Goal: Task Accomplishment & Management: Use online tool/utility

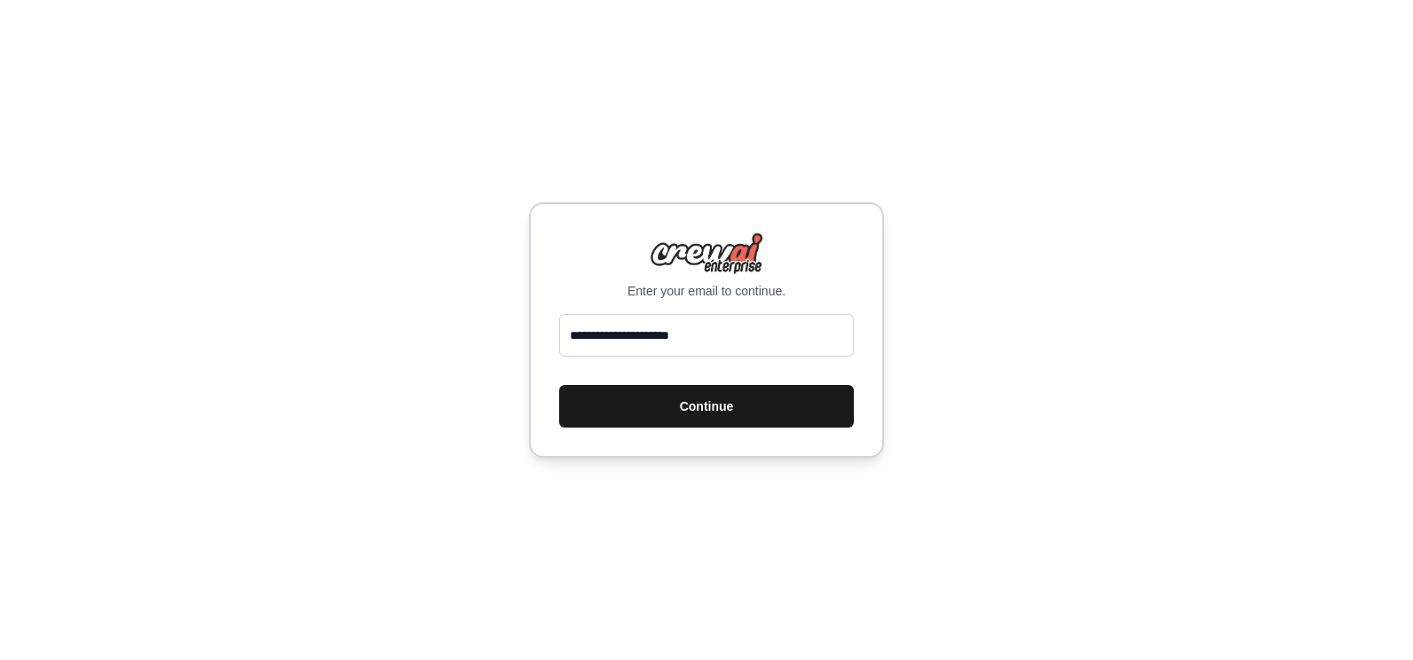
click at [743, 406] on button "Continue" at bounding box center [706, 406] width 295 height 43
click at [702, 407] on button "Continue" at bounding box center [706, 406] width 295 height 43
type input "**********"
click at [709, 407] on button "Continue" at bounding box center [706, 406] width 295 height 43
click at [698, 406] on button "Continue" at bounding box center [706, 406] width 295 height 43
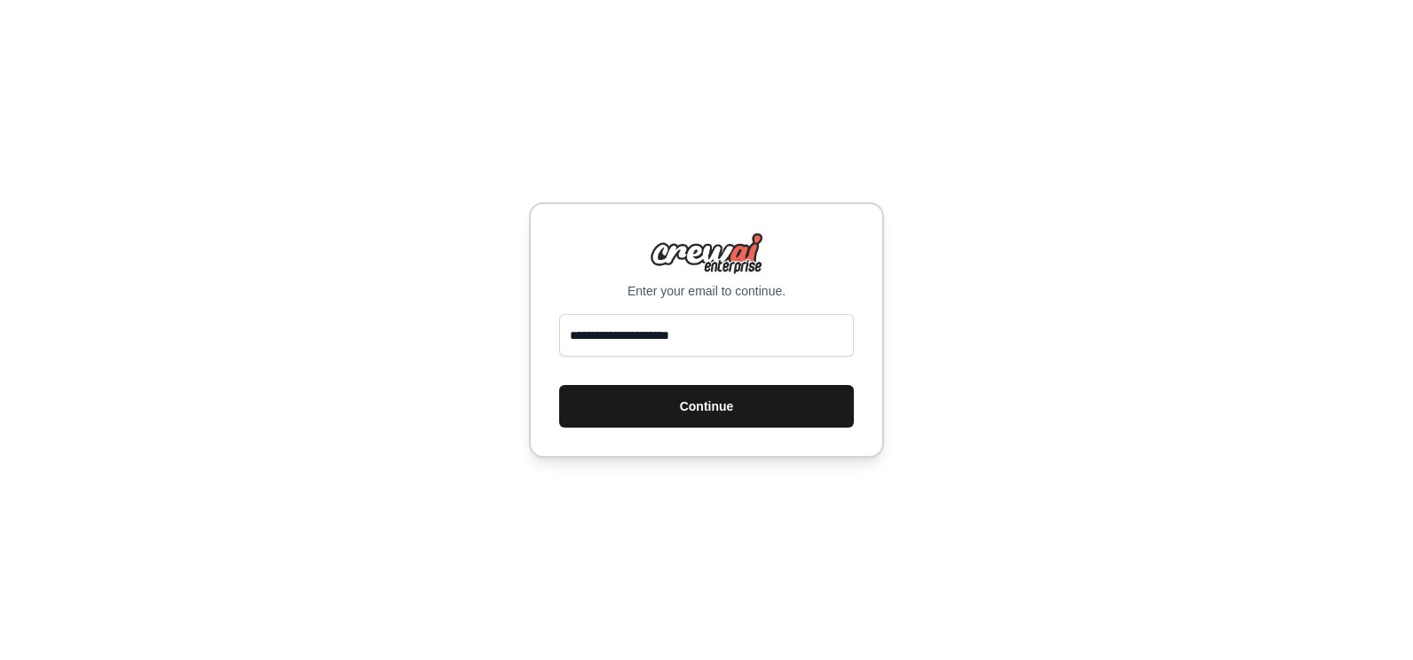
click at [698, 405] on button "Continue" at bounding box center [706, 406] width 295 height 43
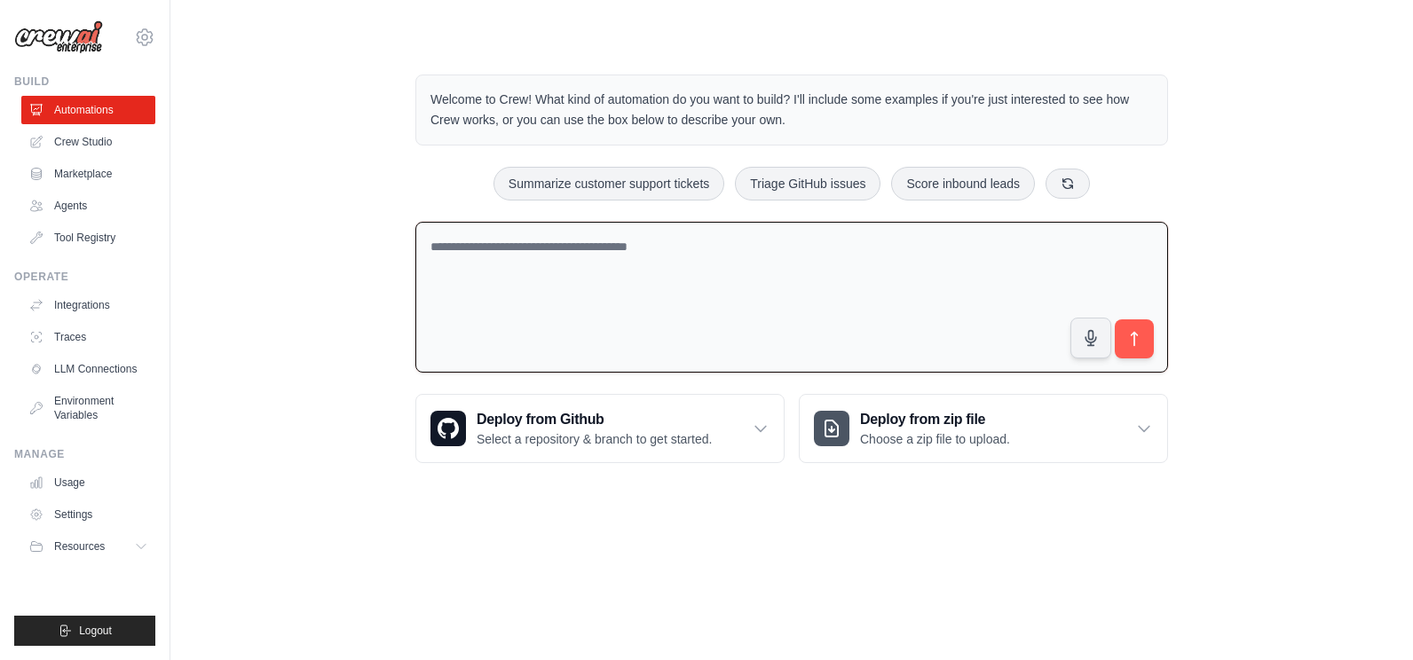
click at [453, 249] on textarea at bounding box center [791, 298] width 752 height 152
type textarea "**********"
click at [1134, 337] on icon "submit" at bounding box center [1134, 339] width 6 height 14
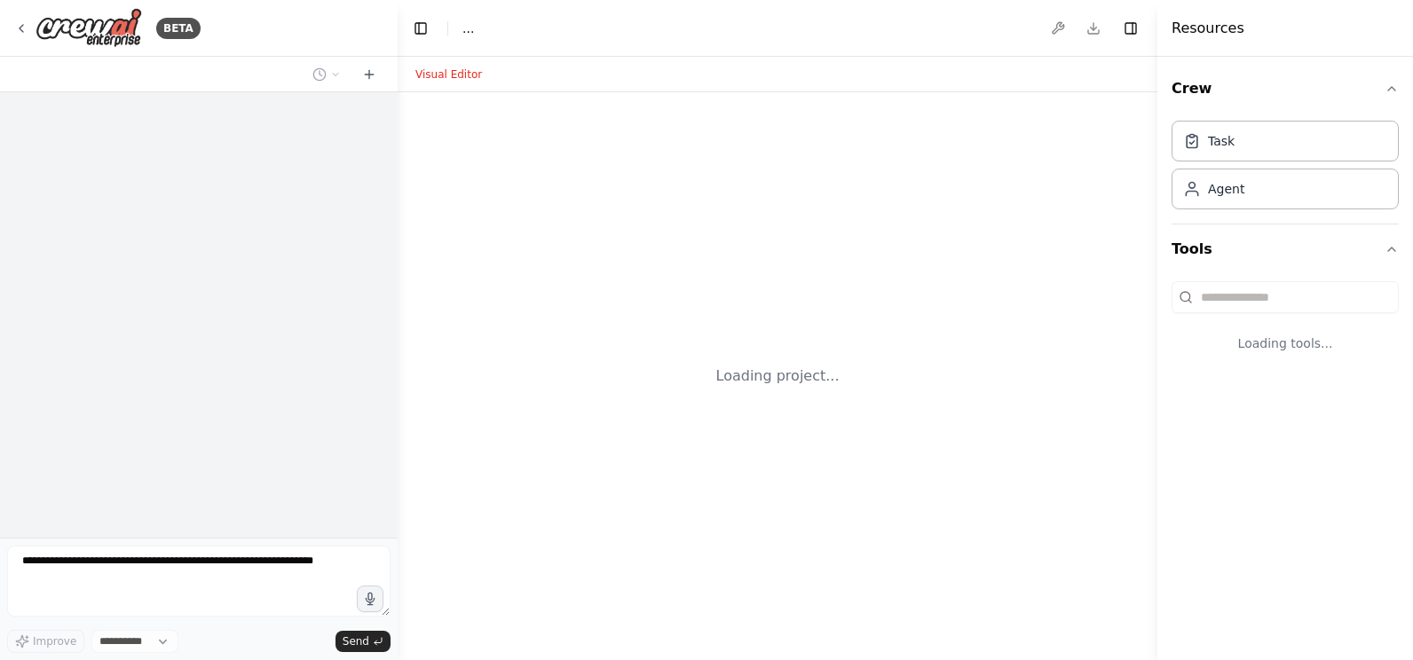
select select "****"
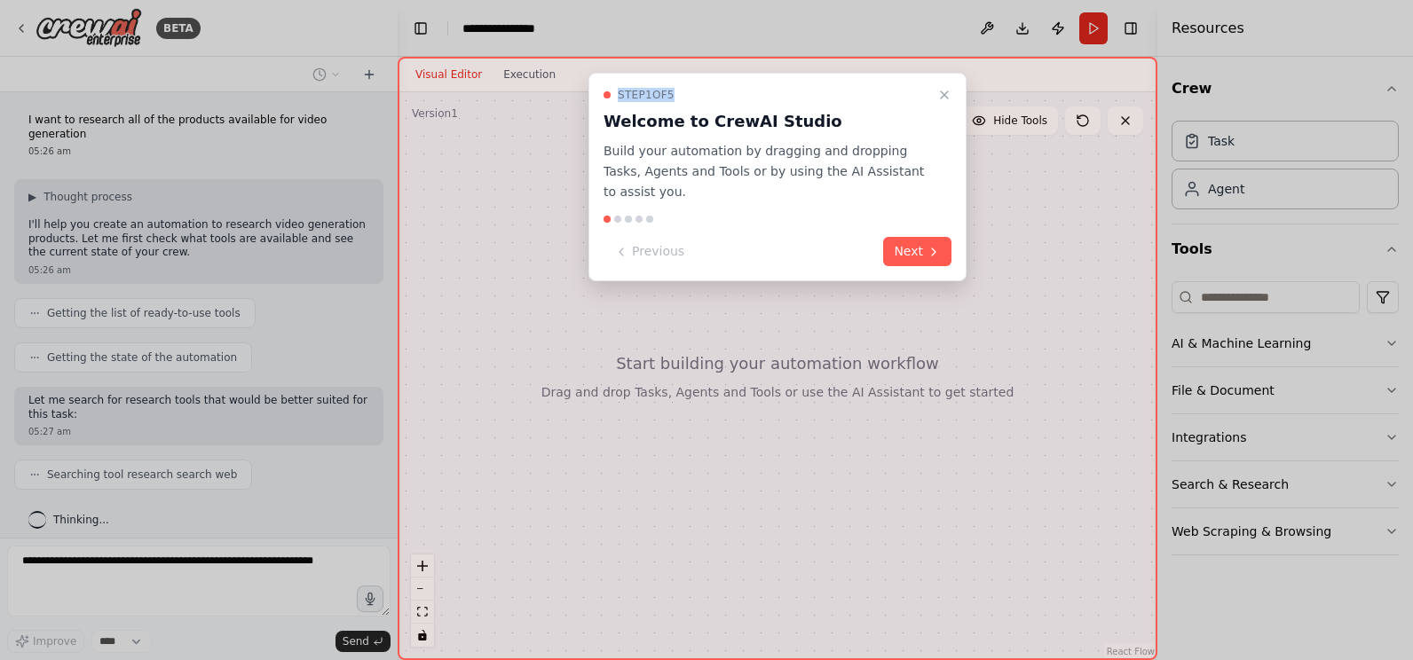
drag, startPoint x: 823, startPoint y: 76, endPoint x: 980, endPoint y: 90, distance: 157.6
click at [980, 90] on div "Step 1 of 5 Welcome to CrewAI Studio Build your automation by dragging and drop…" at bounding box center [778, 358] width 760 height 603
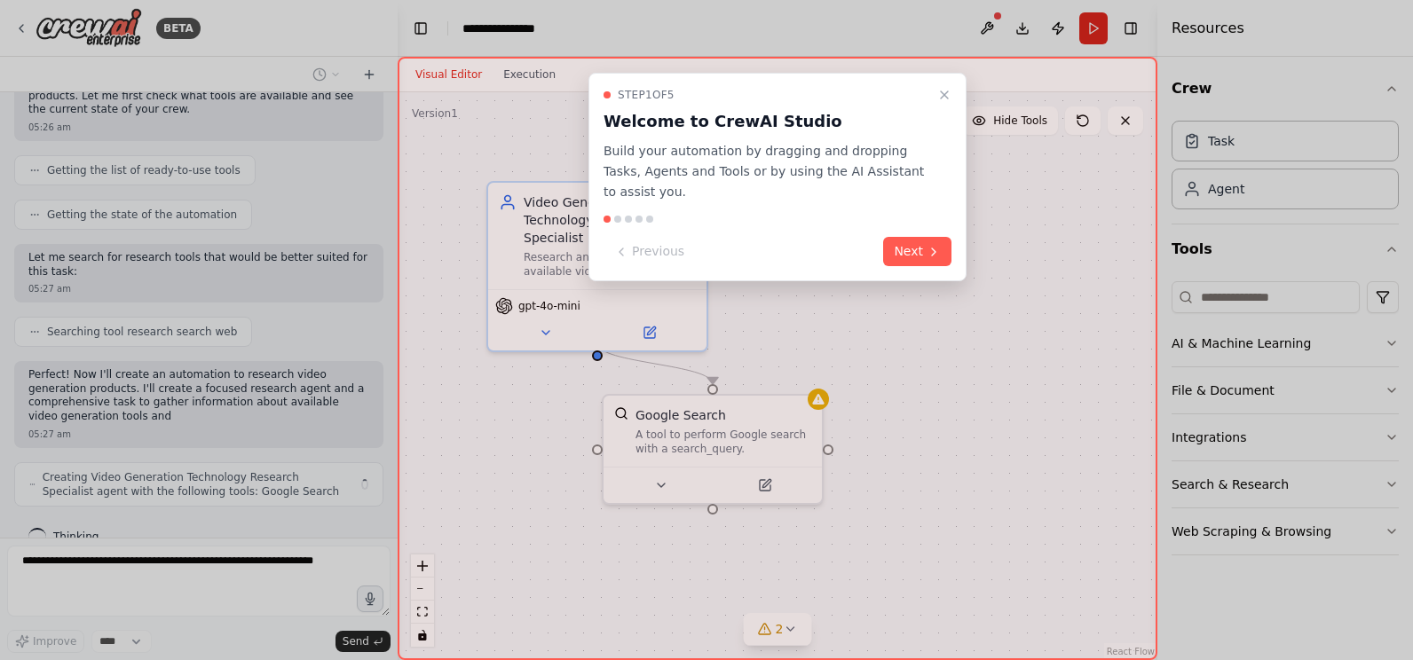
scroll to position [157, 0]
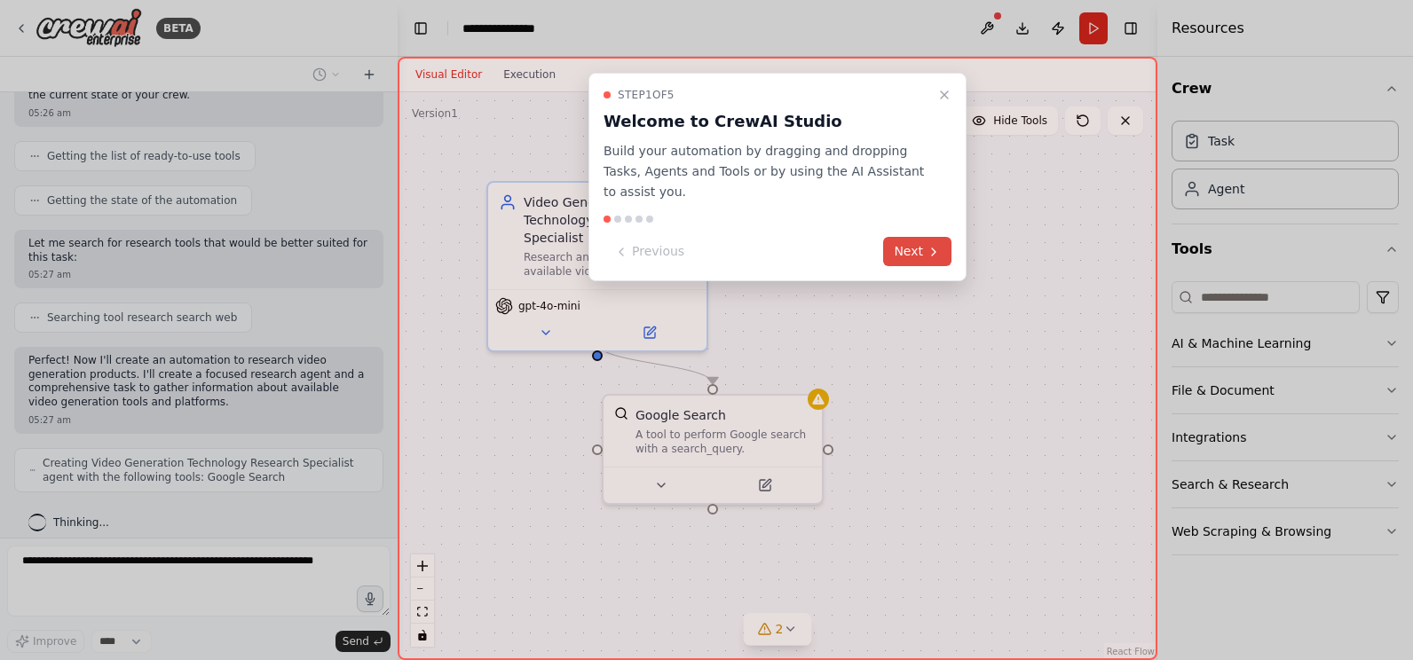
drag, startPoint x: 980, startPoint y: 90, endPoint x: 910, endPoint y: 233, distance: 159.9
click at [910, 237] on button "Next" at bounding box center [917, 251] width 68 height 29
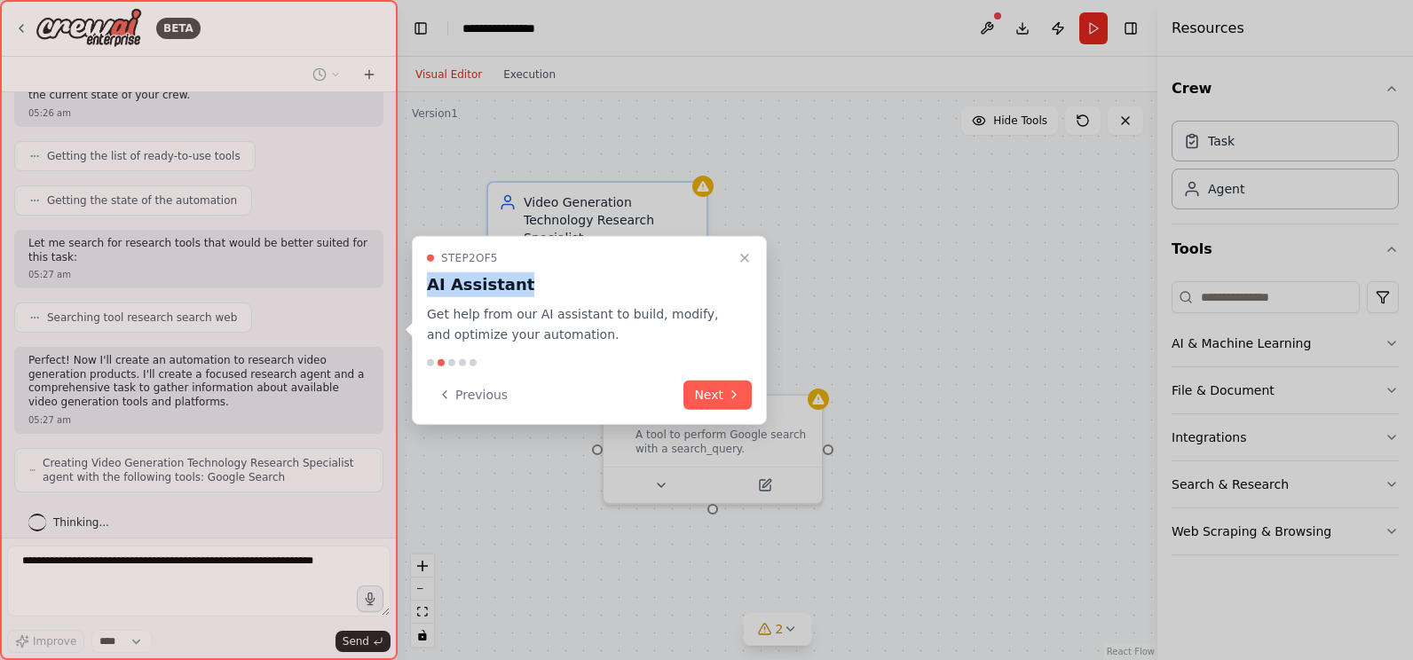
scroll to position [201, 0]
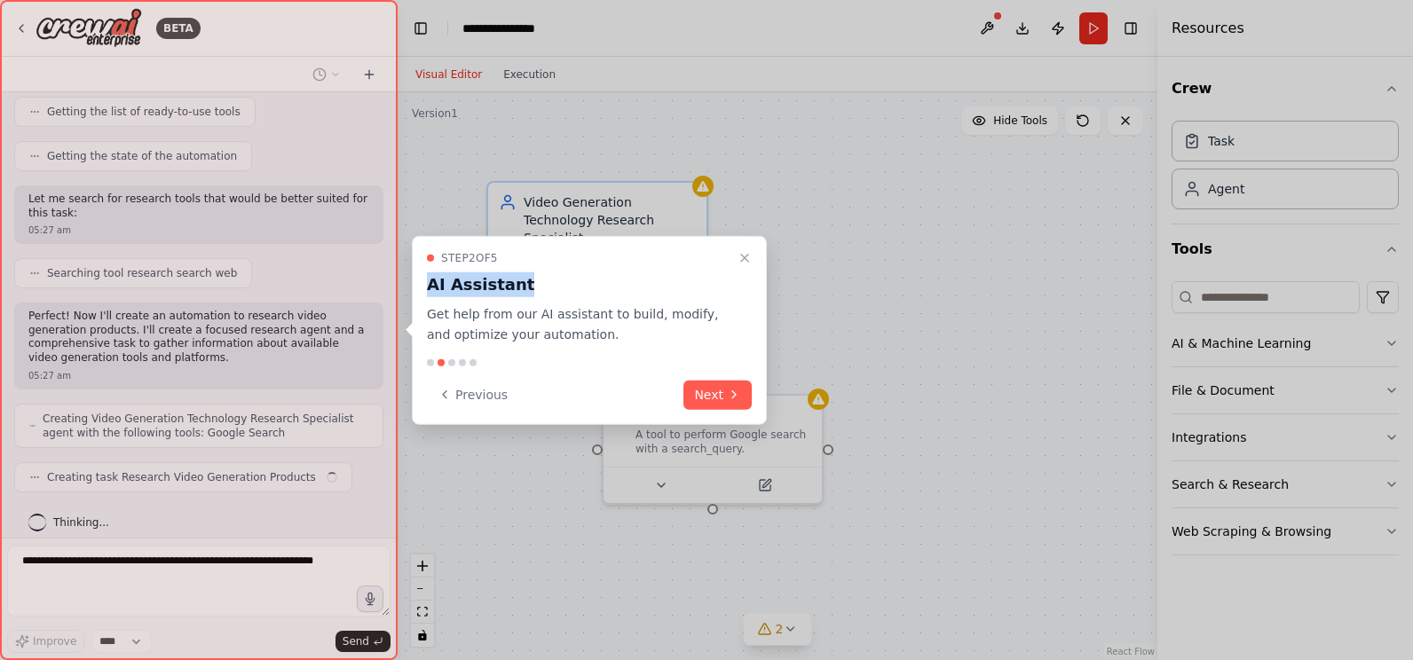
drag, startPoint x: 598, startPoint y: 258, endPoint x: 614, endPoint y: 267, distance: 18.3
click at [614, 267] on div "Step 2 of 5 AI Assistant Get help from our AI assistant to build, modify, and o…" at bounding box center [589, 298] width 325 height 94
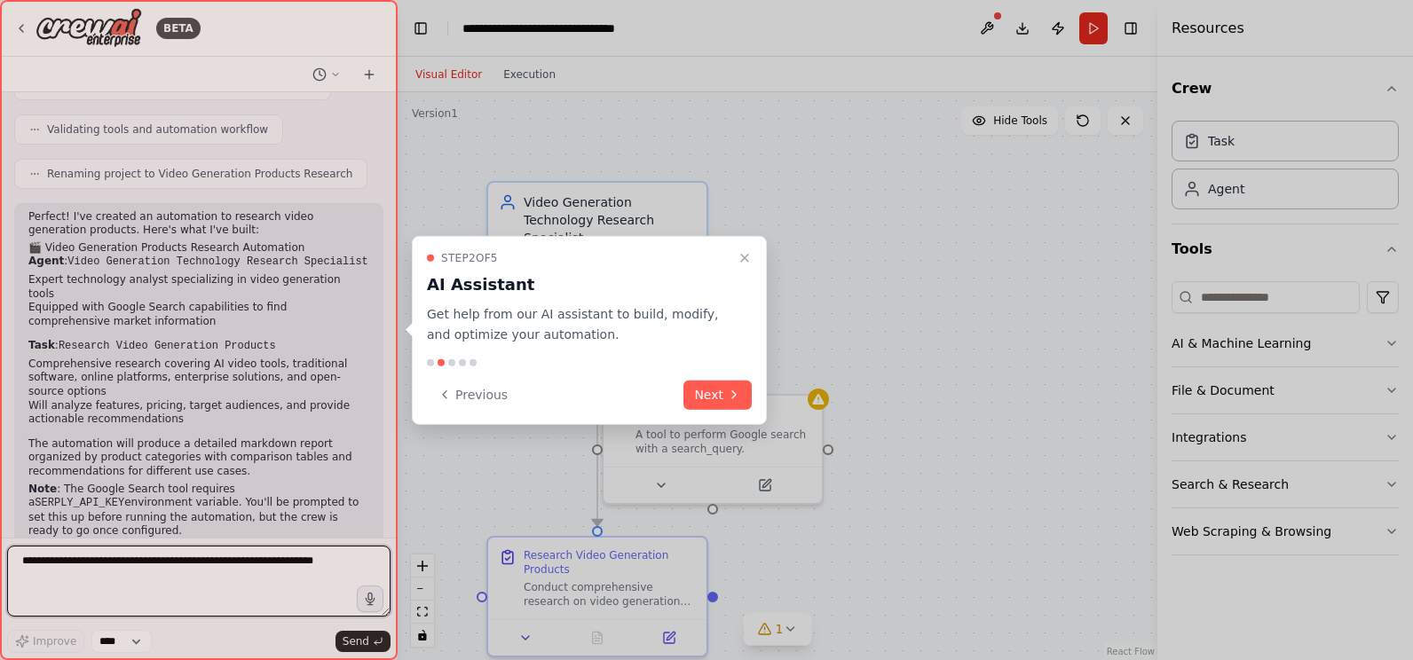
scroll to position [608, 0]
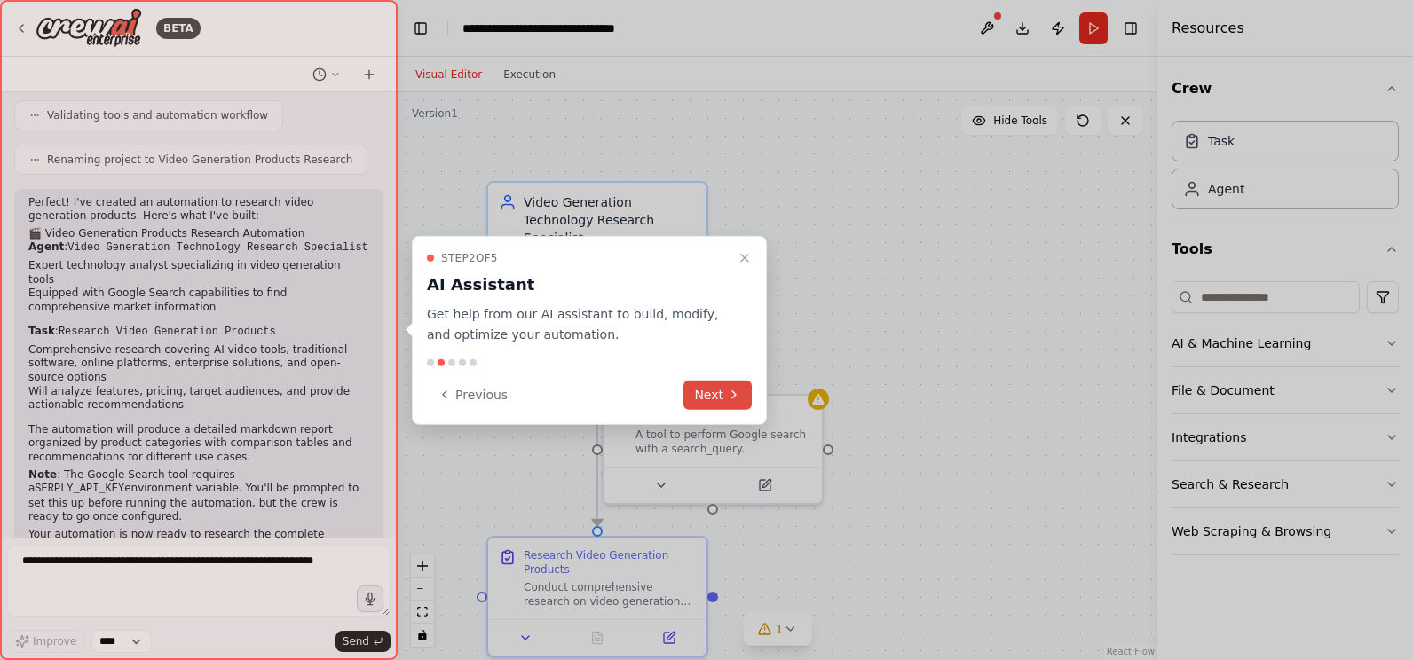
click at [710, 391] on button "Next" at bounding box center [717, 394] width 68 height 29
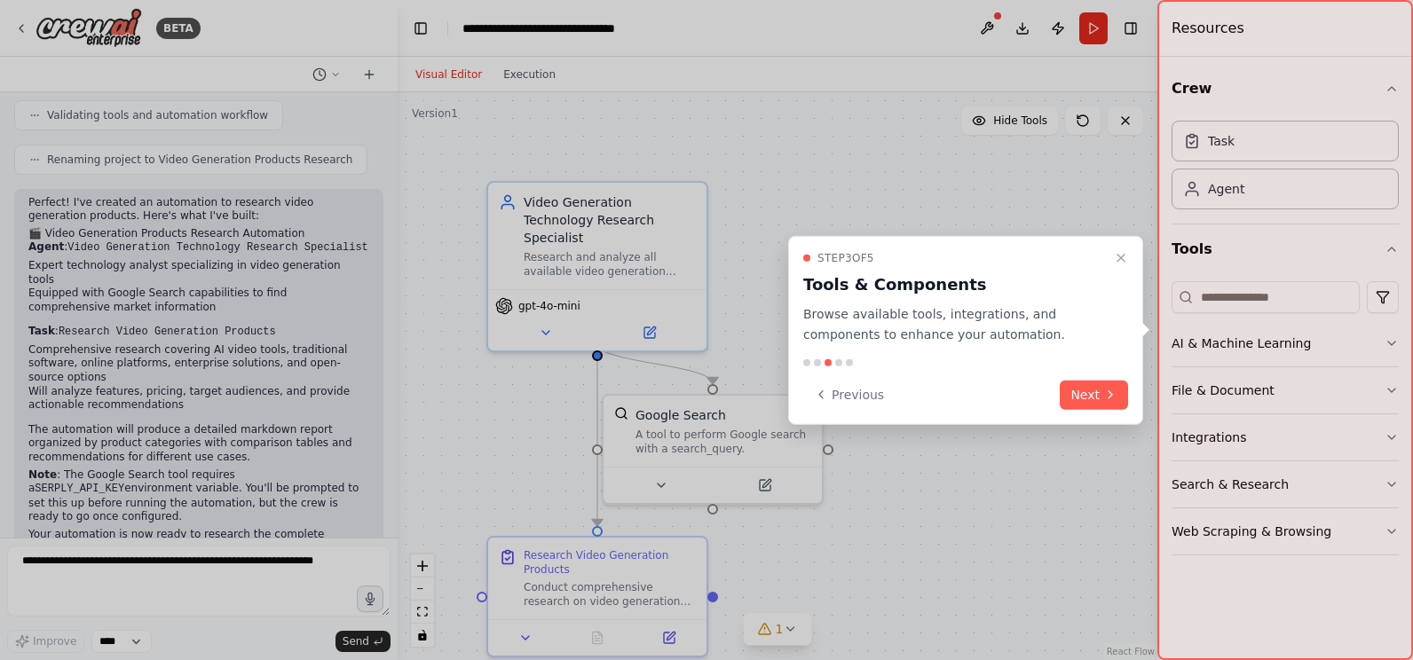
drag, startPoint x: 525, startPoint y: 406, endPoint x: 526, endPoint y: 347, distance: 59.5
click at [526, 347] on div at bounding box center [706, 330] width 1413 height 660
drag, startPoint x: 868, startPoint y: 510, endPoint x: 891, endPoint y: 456, distance: 58.8
click at [891, 456] on div at bounding box center [706, 330] width 1413 height 660
drag, startPoint x: 752, startPoint y: 447, endPoint x: 832, endPoint y: 429, distance: 82.0
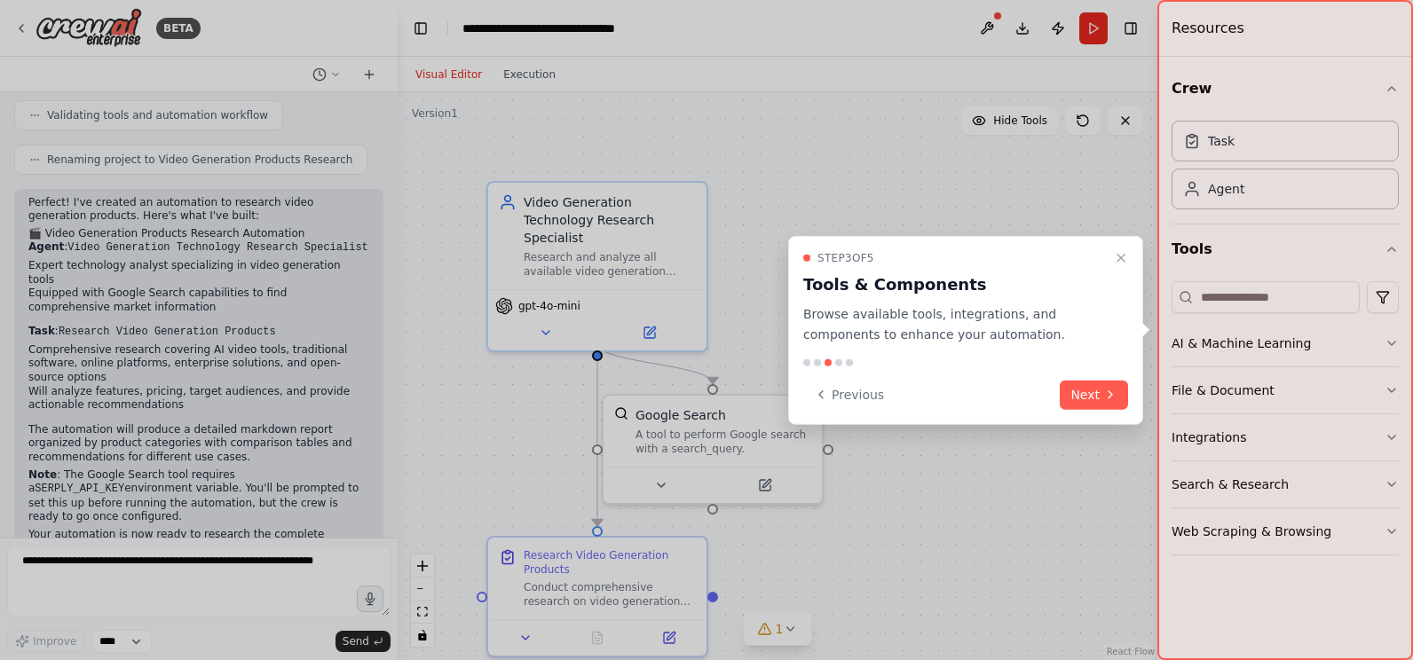
click at [832, 430] on div at bounding box center [706, 330] width 1413 height 660
drag, startPoint x: 710, startPoint y: 382, endPoint x: 760, endPoint y: 339, distance: 66.7
click at [760, 339] on div at bounding box center [706, 330] width 1413 height 660
click at [1096, 390] on button "Next" at bounding box center [1093, 394] width 68 height 29
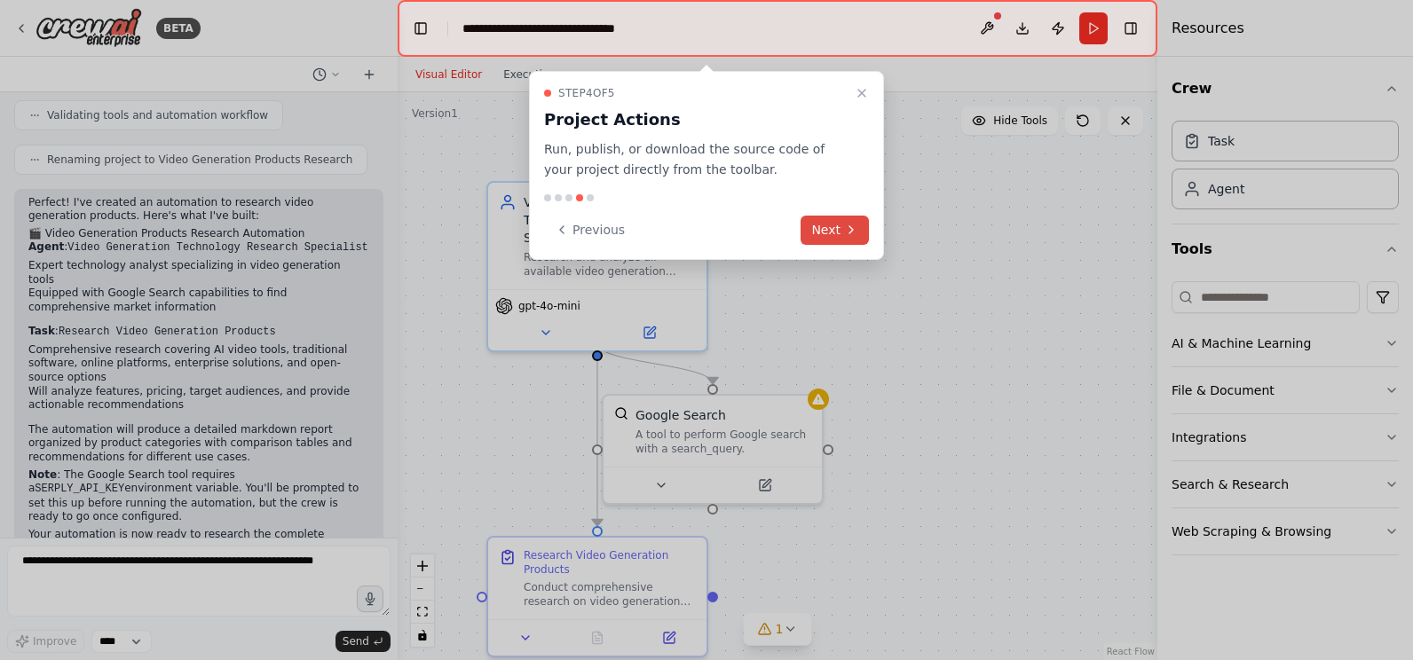
click at [854, 227] on icon at bounding box center [851, 230] width 14 height 14
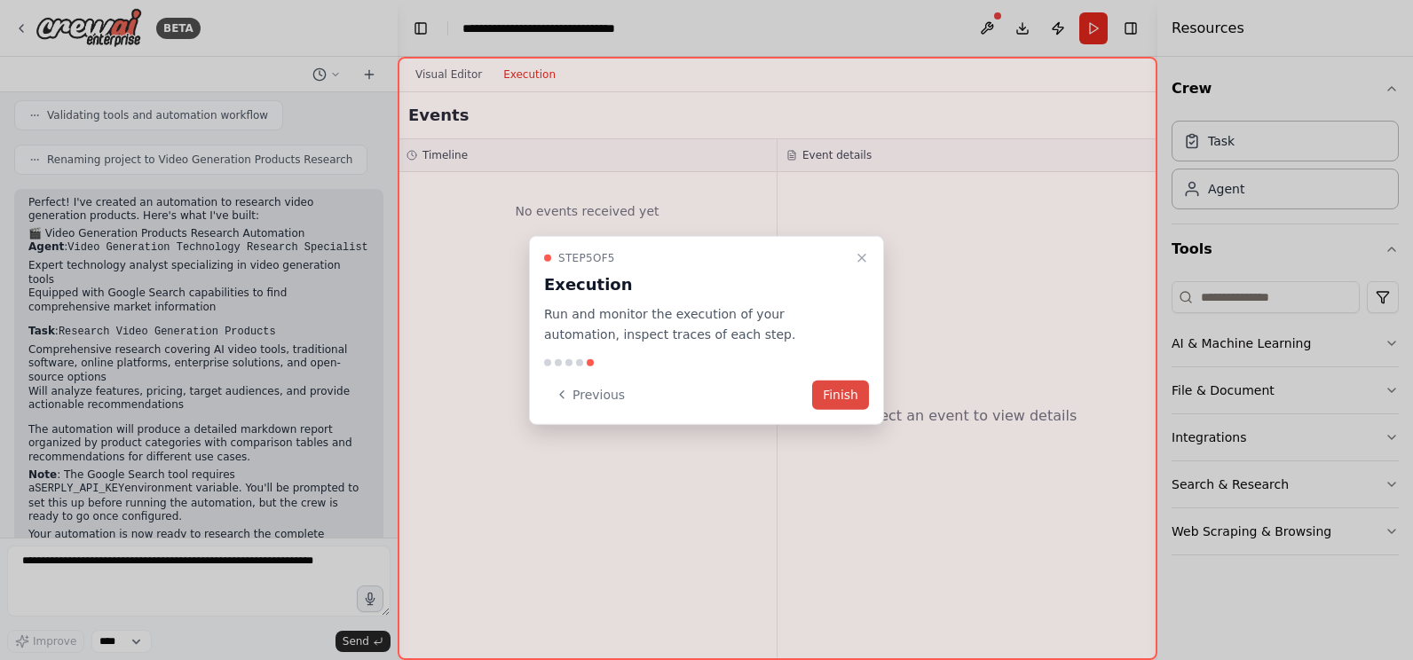
click at [847, 391] on button "Finish" at bounding box center [840, 394] width 57 height 29
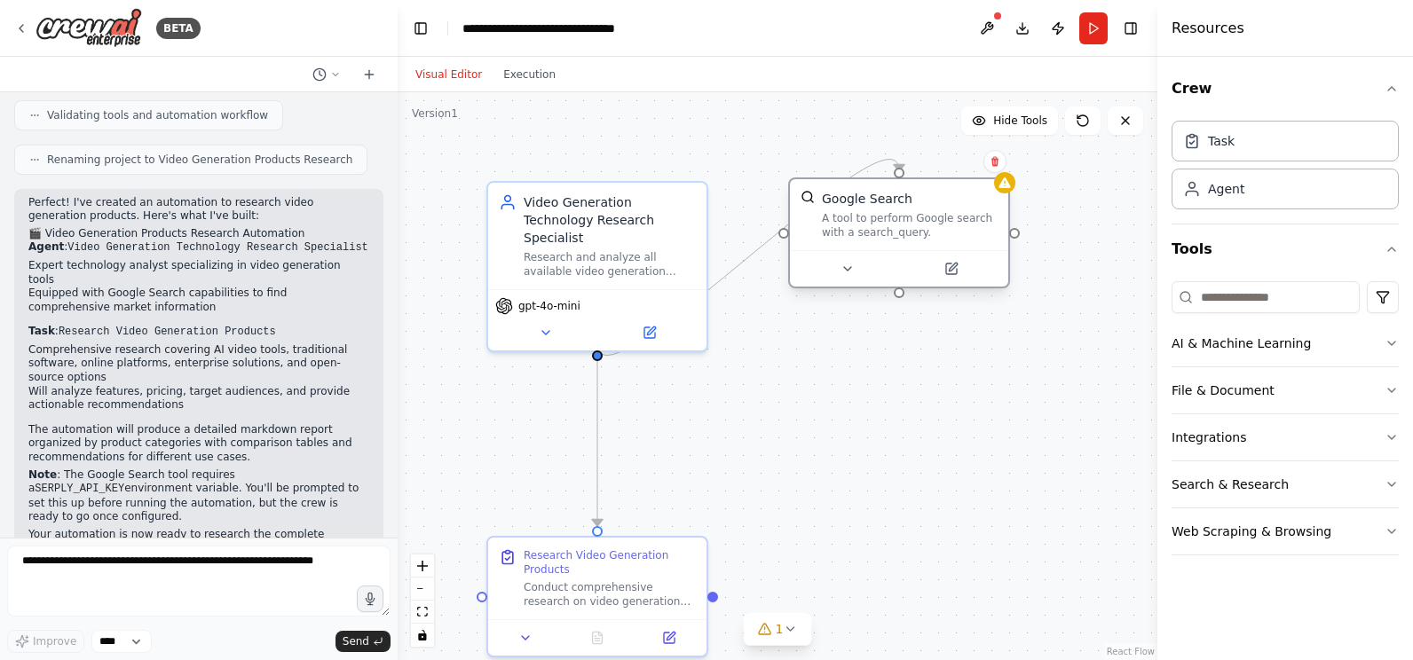
drag, startPoint x: 732, startPoint y: 406, endPoint x: 922, endPoint y: 208, distance: 274.3
click at [925, 202] on div "Google Search A tool to perform Google search with a search_query." at bounding box center [899, 214] width 218 height 71
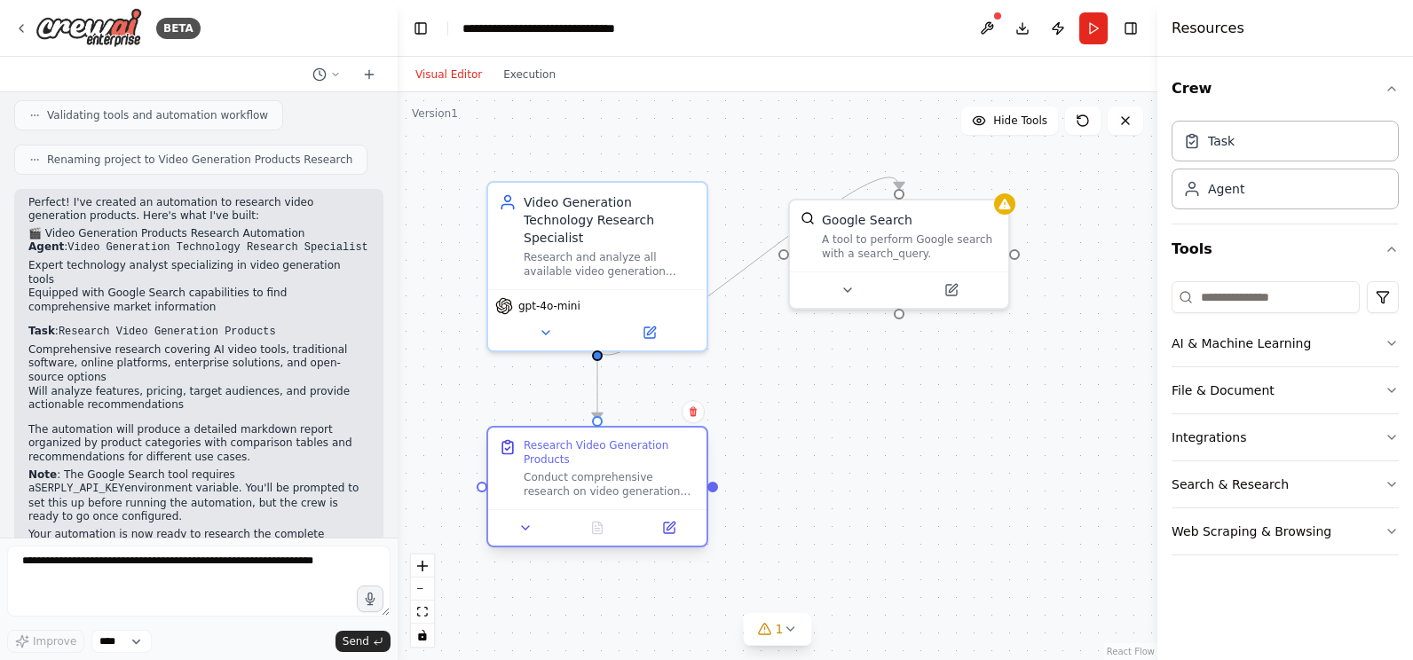
drag, startPoint x: 672, startPoint y: 570, endPoint x: 673, endPoint y: 462, distance: 107.4
click at [673, 462] on div "Research Video Generation Products" at bounding box center [610, 452] width 172 height 28
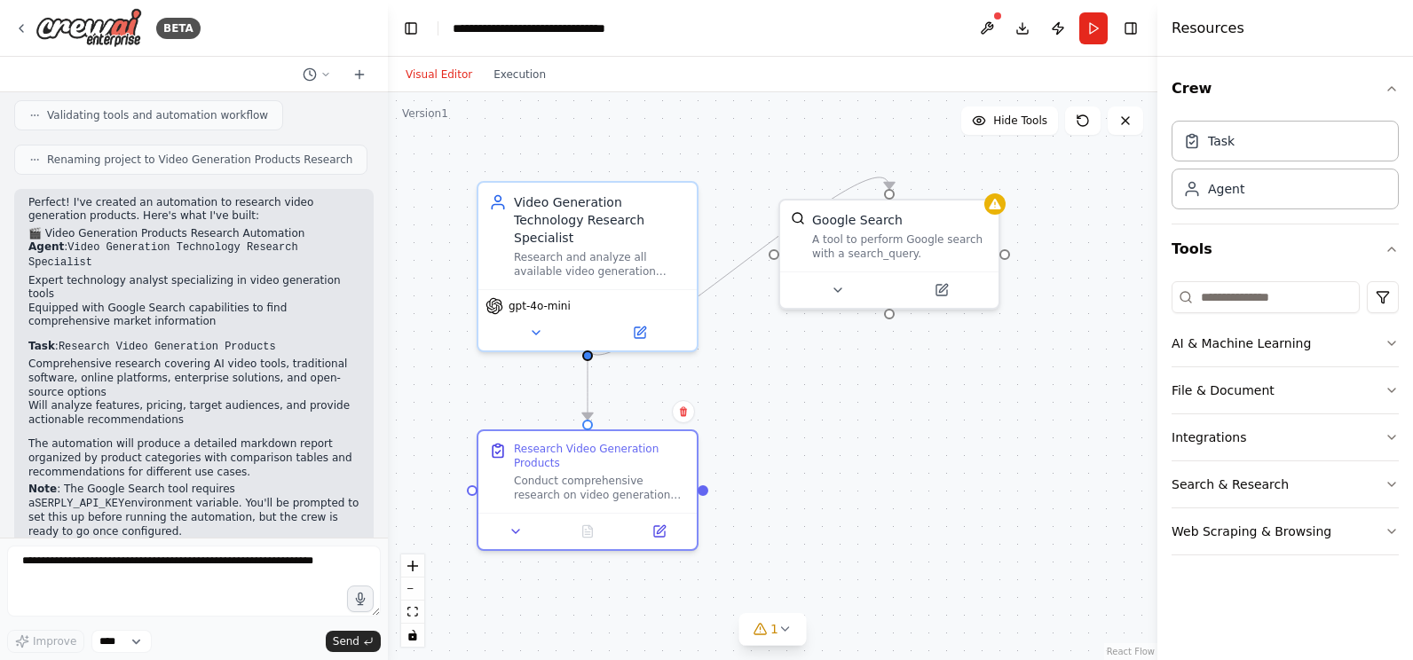
scroll to position [622, 0]
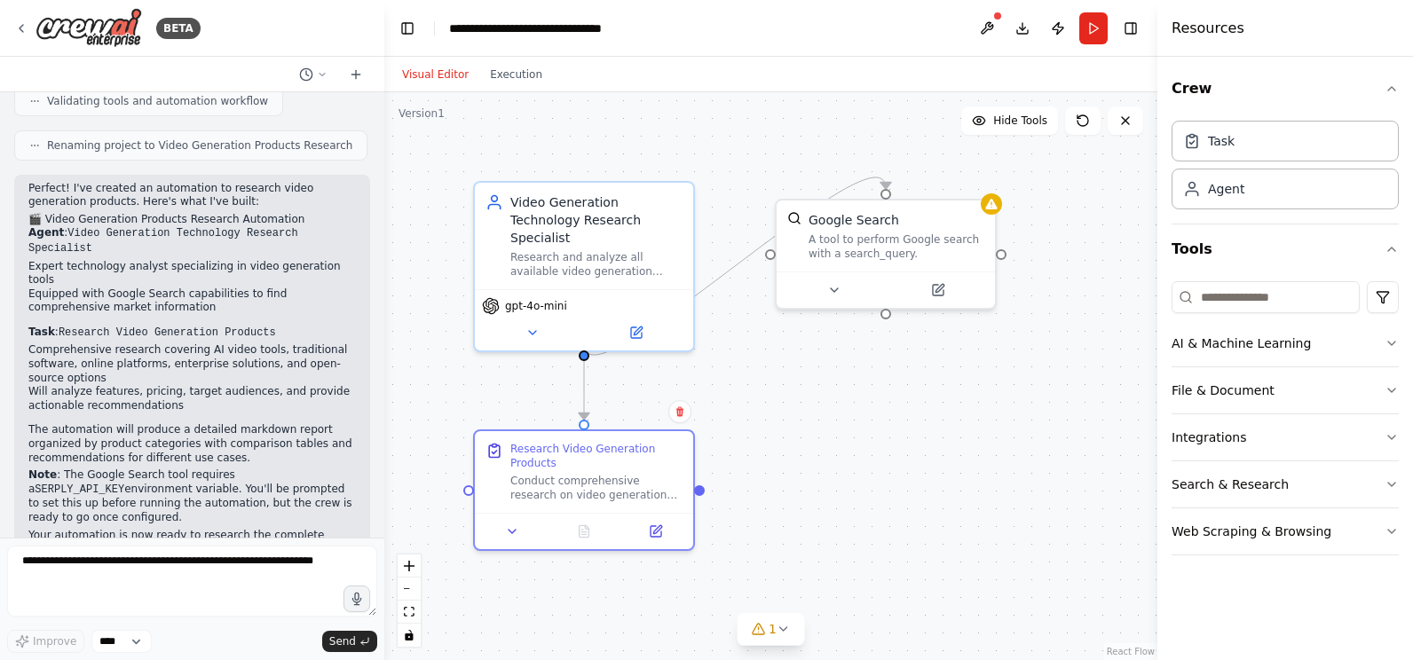
drag, startPoint x: 393, startPoint y: 412, endPoint x: 383, endPoint y: 375, distance: 37.7
click at [383, 375] on div "BETA I want to research all of the products available for video generation 05:2…" at bounding box center [706, 330] width 1413 height 660
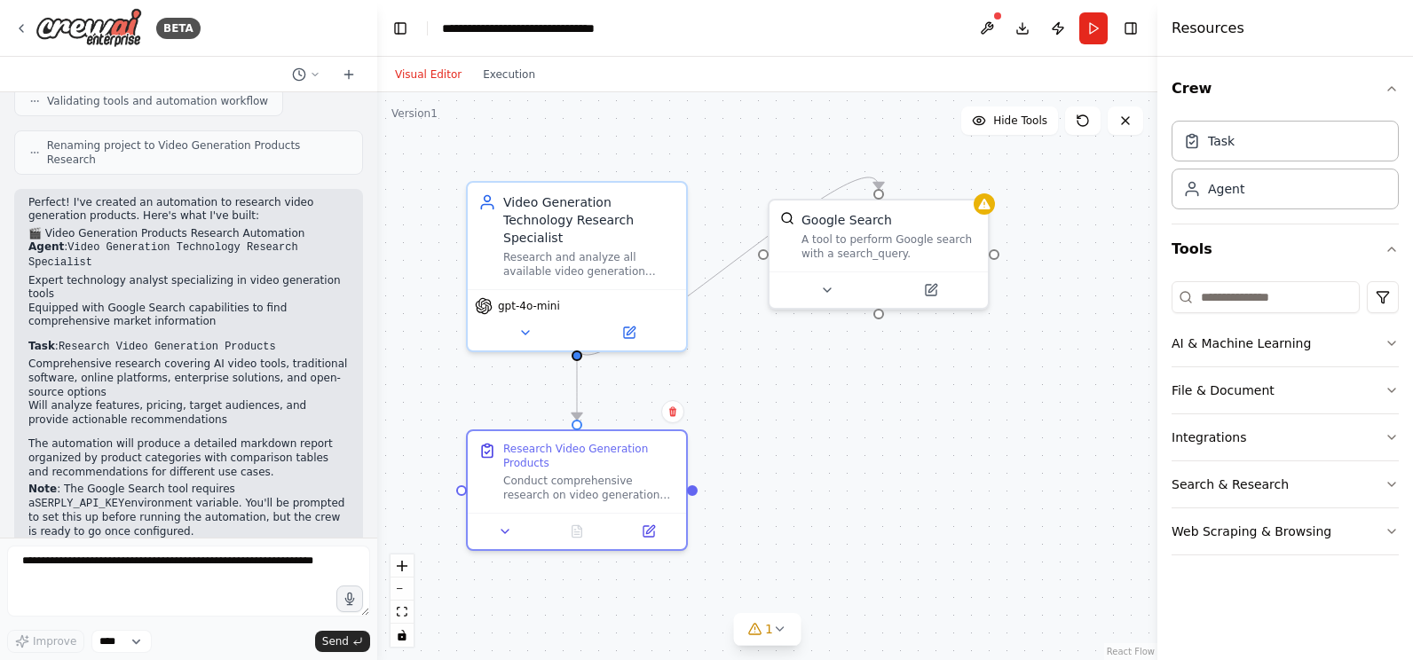
drag, startPoint x: 377, startPoint y: 393, endPoint x: 375, endPoint y: 366, distance: 26.7
click at [375, 366] on div at bounding box center [373, 330] width 7 height 660
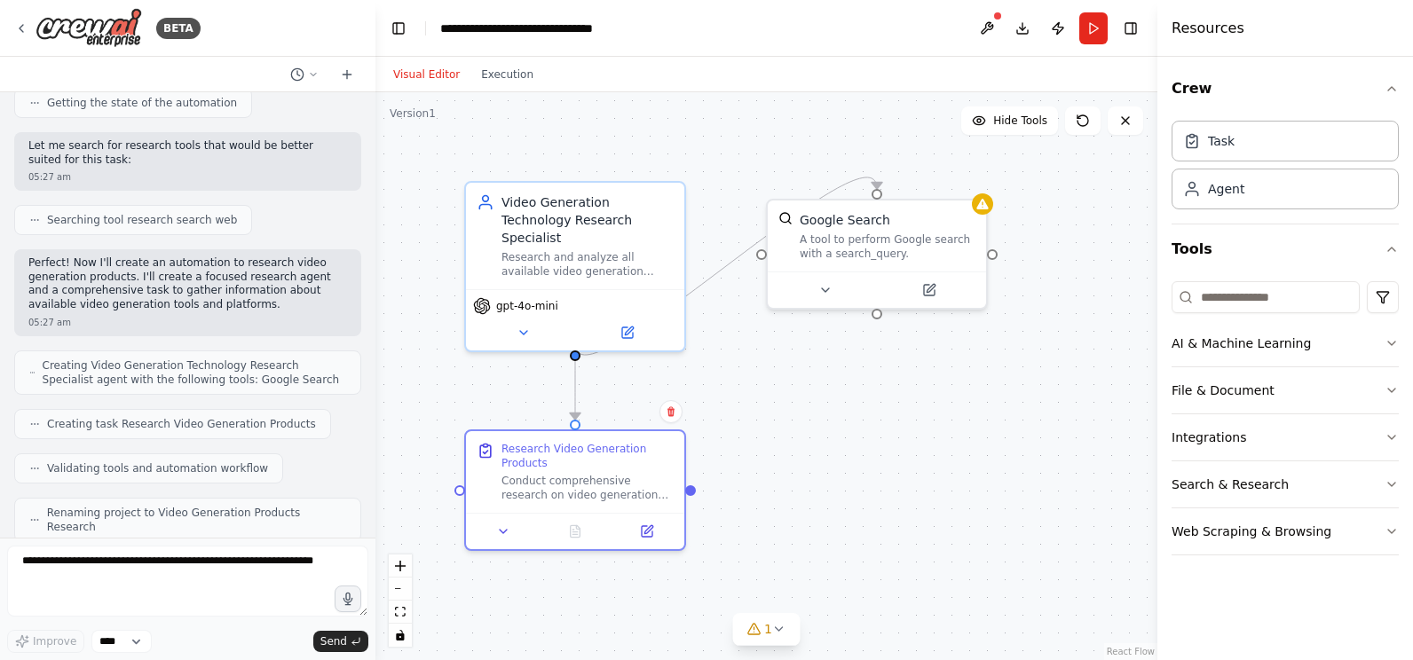
scroll to position [257, 0]
click at [1059, 28] on button "Publish" at bounding box center [1058, 28] width 28 height 32
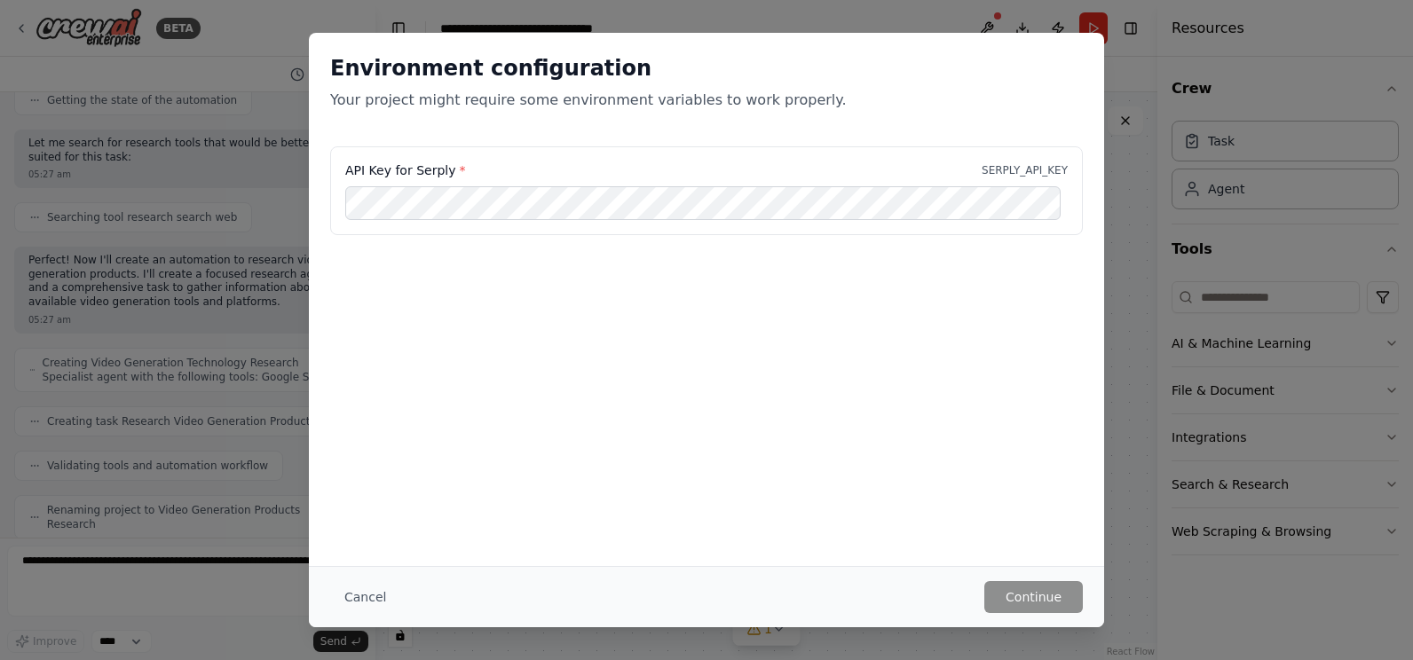
click at [355, 594] on button "Cancel" at bounding box center [365, 597] width 70 height 32
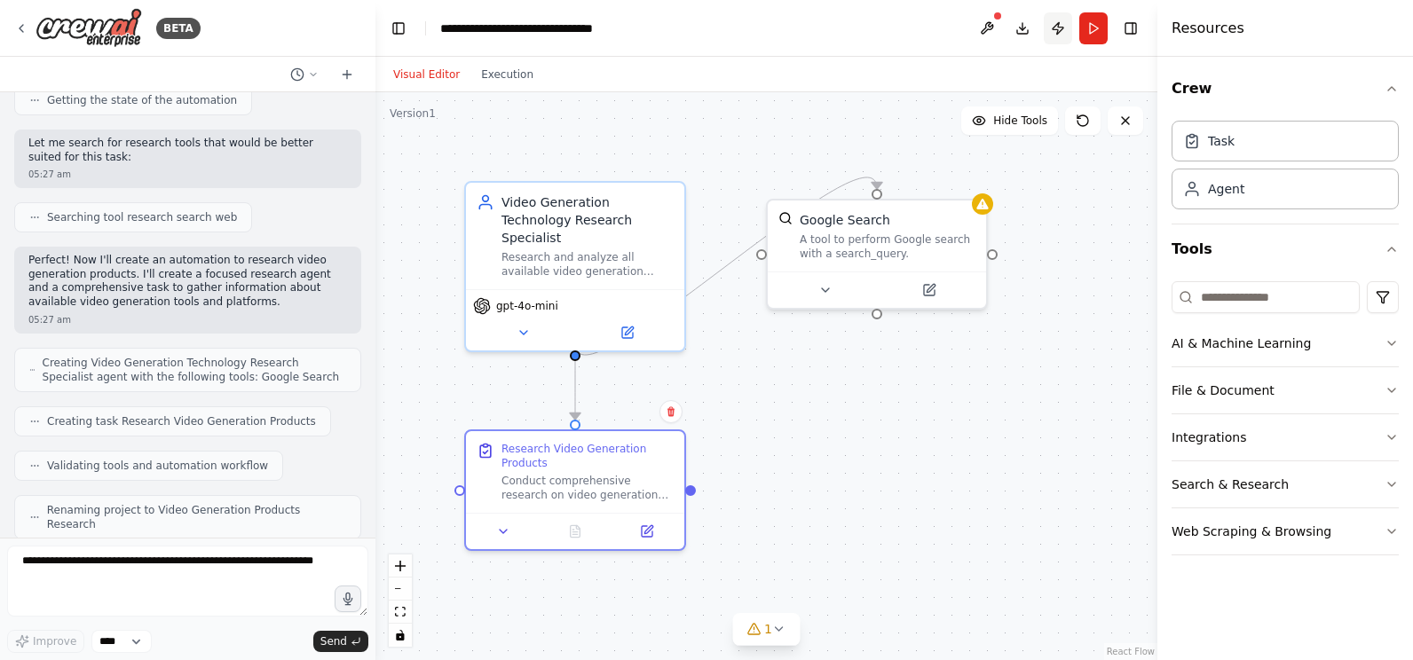
click at [1053, 30] on button "Publish" at bounding box center [1058, 28] width 28 height 32
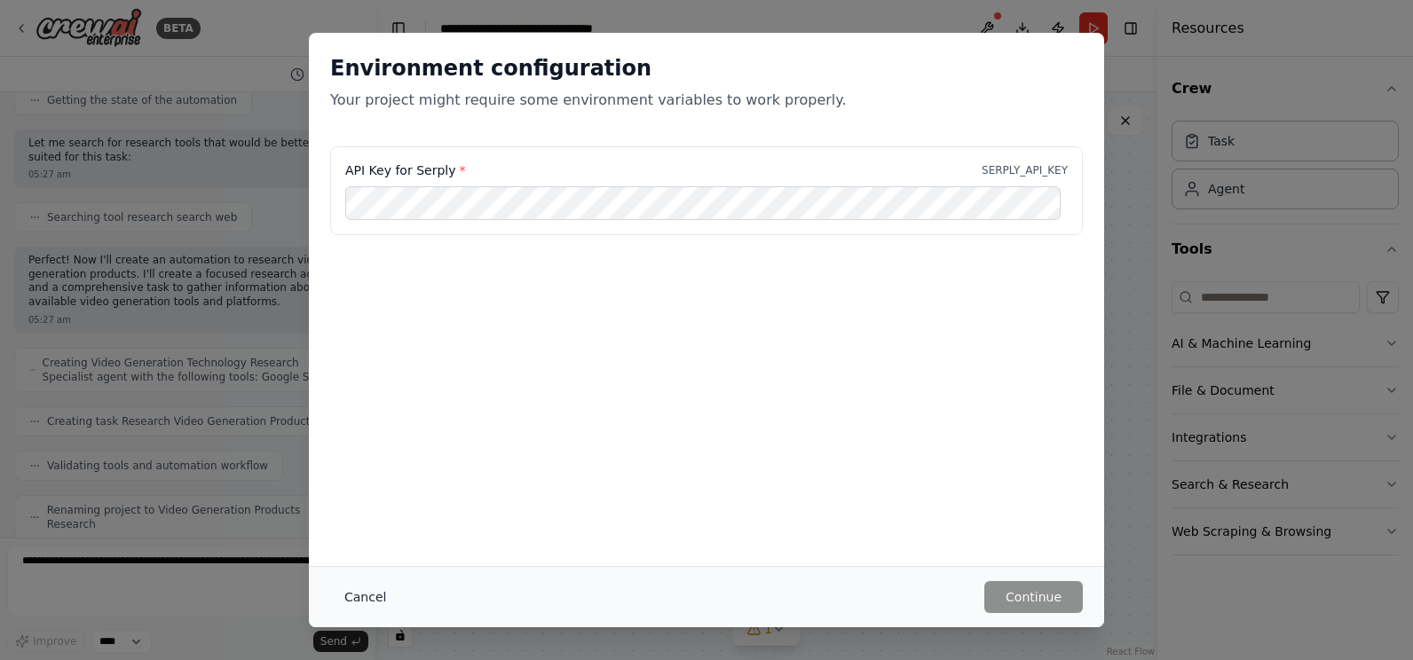
click at [357, 600] on button "Cancel" at bounding box center [365, 597] width 70 height 32
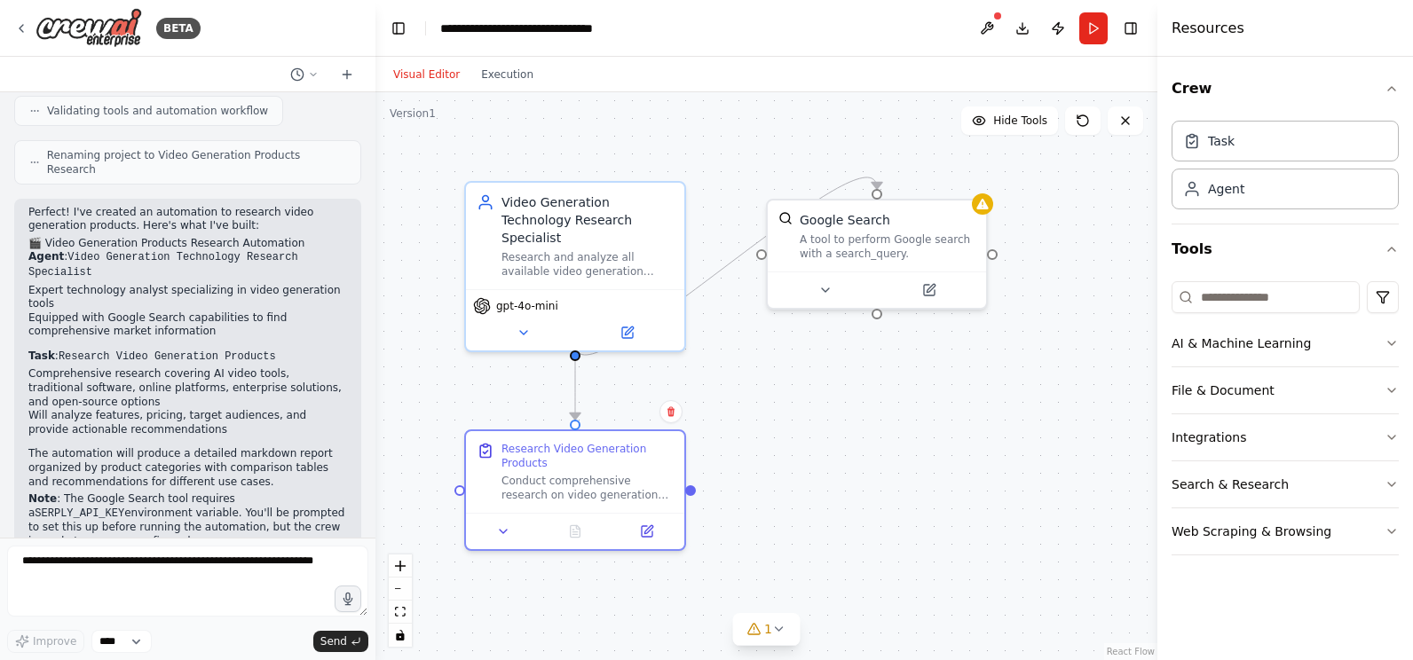
scroll to position [664, 0]
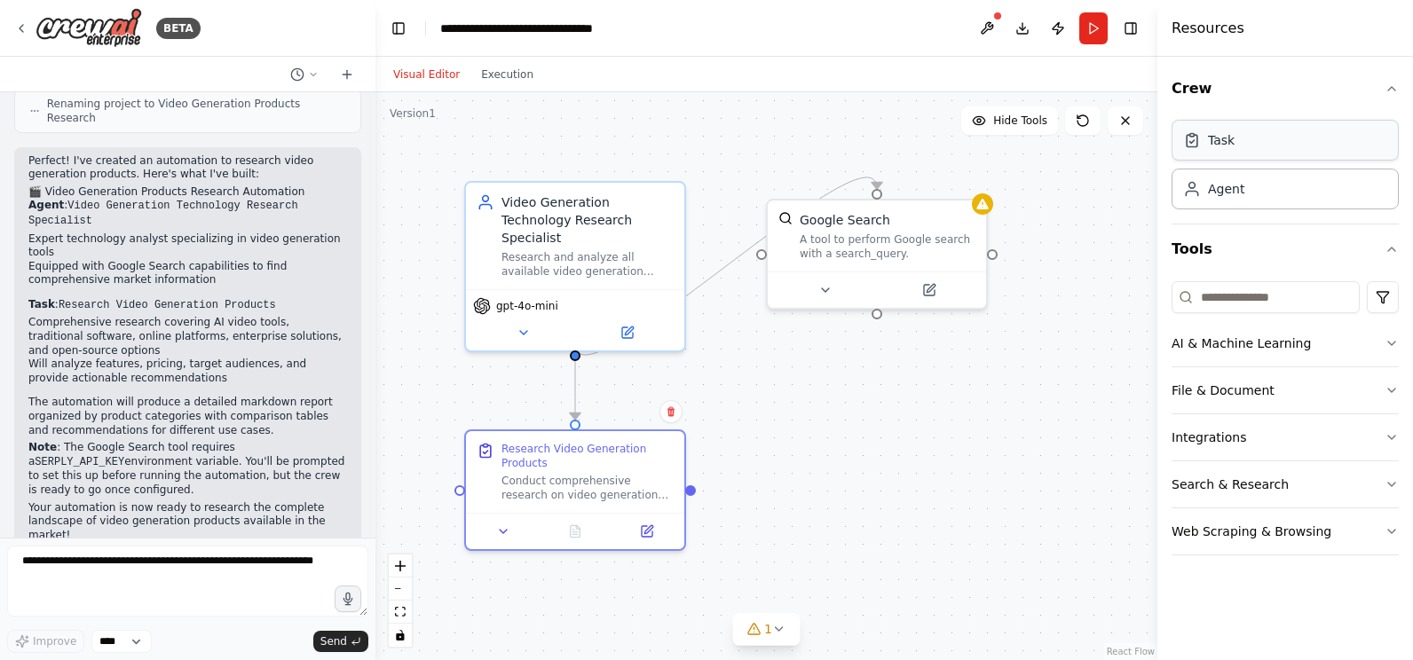
click at [1225, 147] on div "Task" at bounding box center [1221, 140] width 27 height 18
click at [1222, 187] on div "Agent" at bounding box center [1226, 188] width 36 height 18
click at [1211, 482] on button "Search & Research" at bounding box center [1284, 484] width 227 height 46
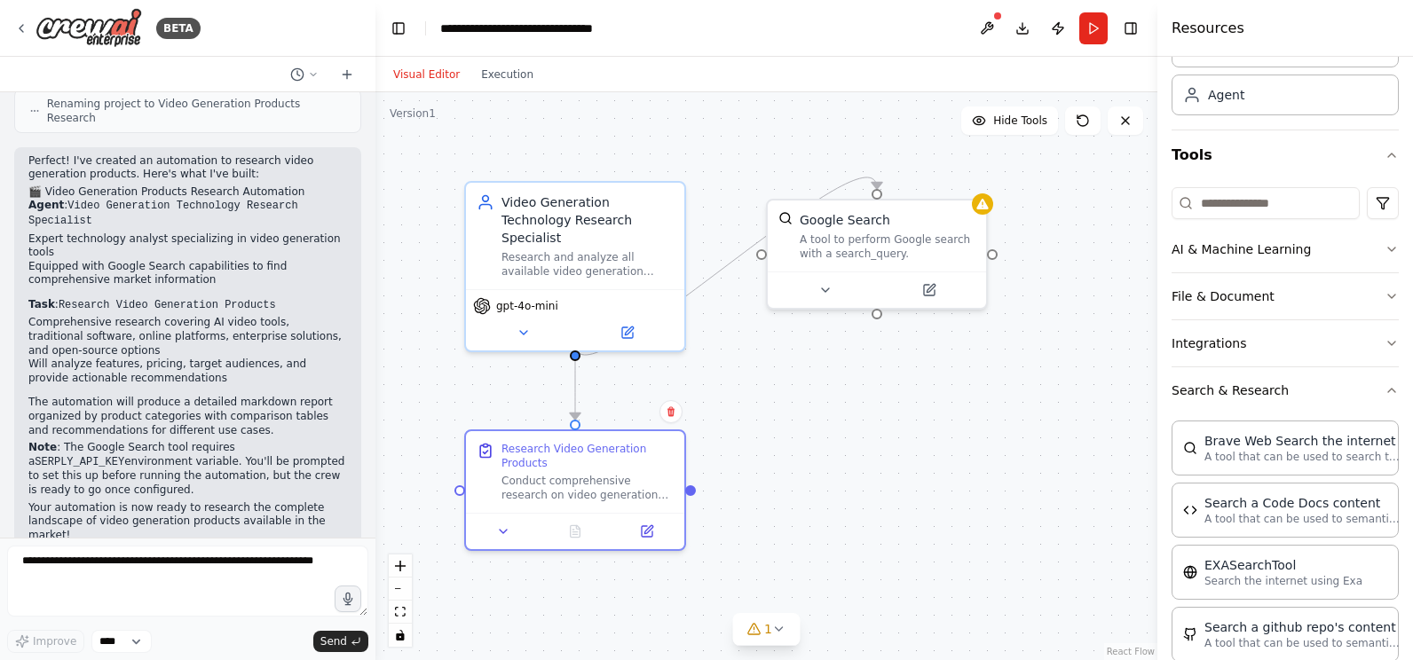
scroll to position [177, 0]
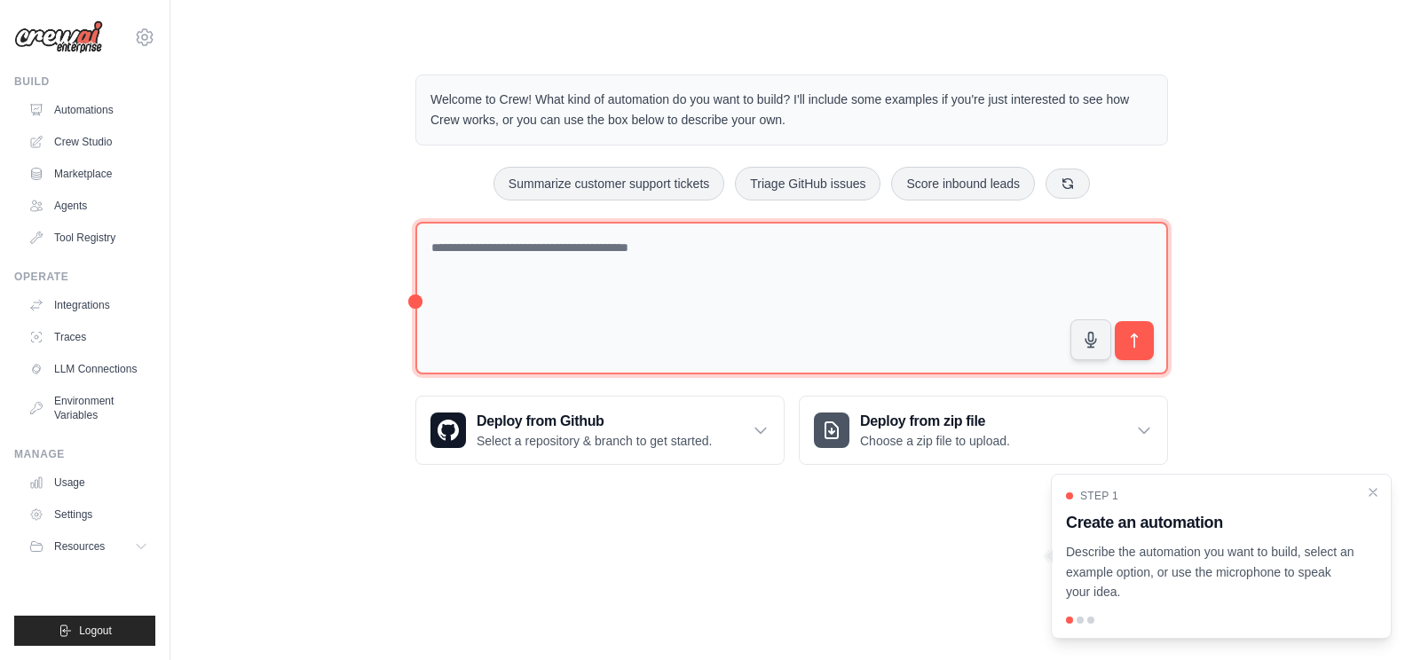
click at [454, 263] on textarea at bounding box center [791, 299] width 752 height 154
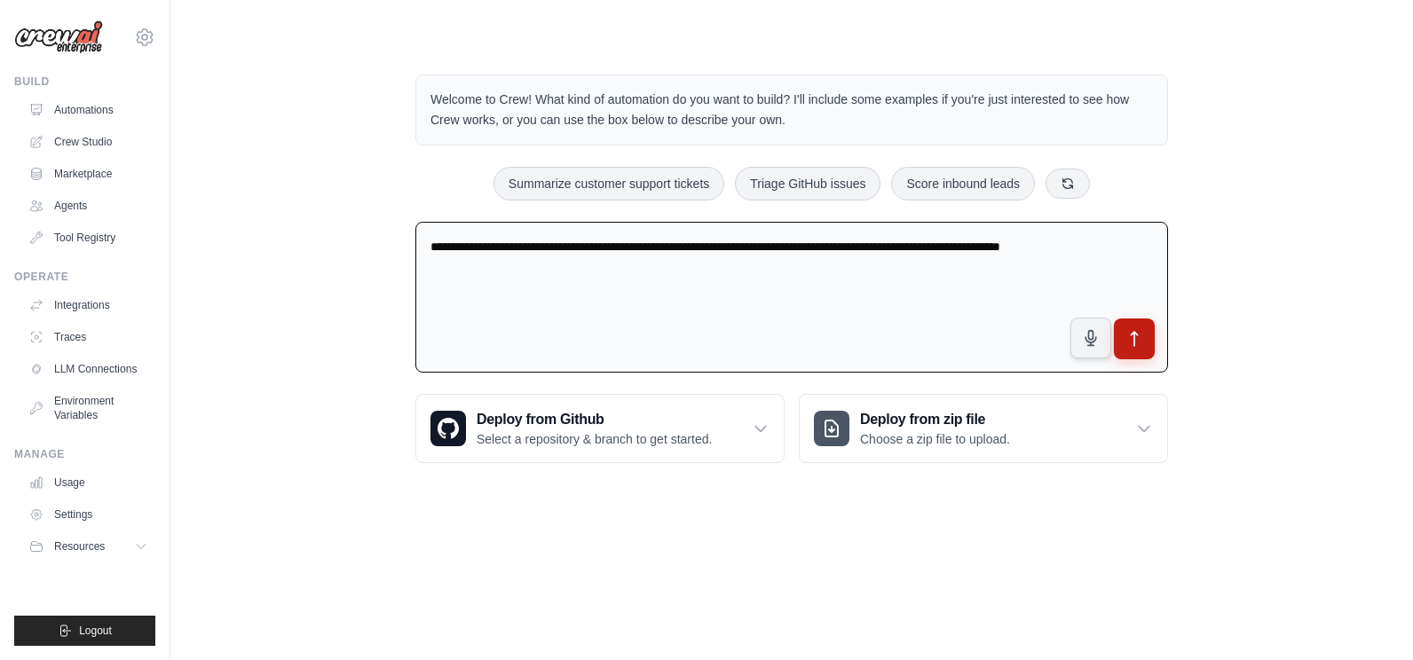
type textarea "**********"
click at [1115, 336] on icon "submit" at bounding box center [1134, 339] width 19 height 19
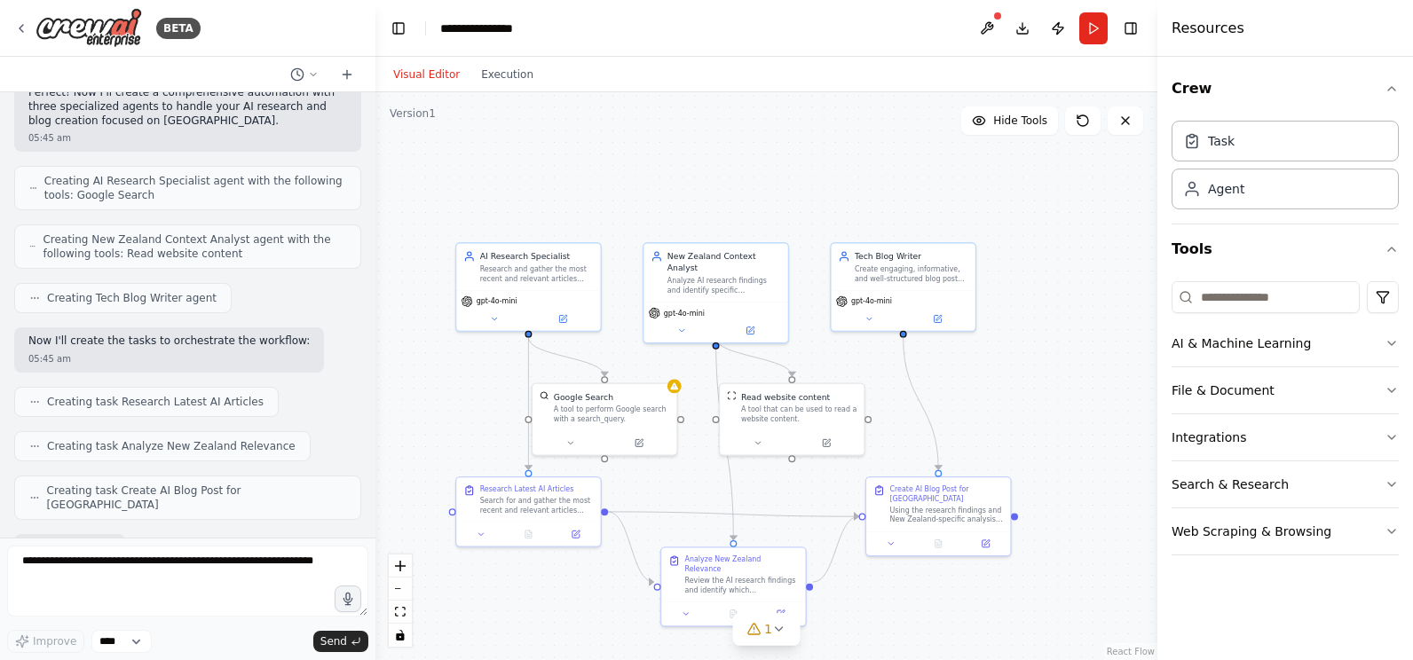
scroll to position [555, 0]
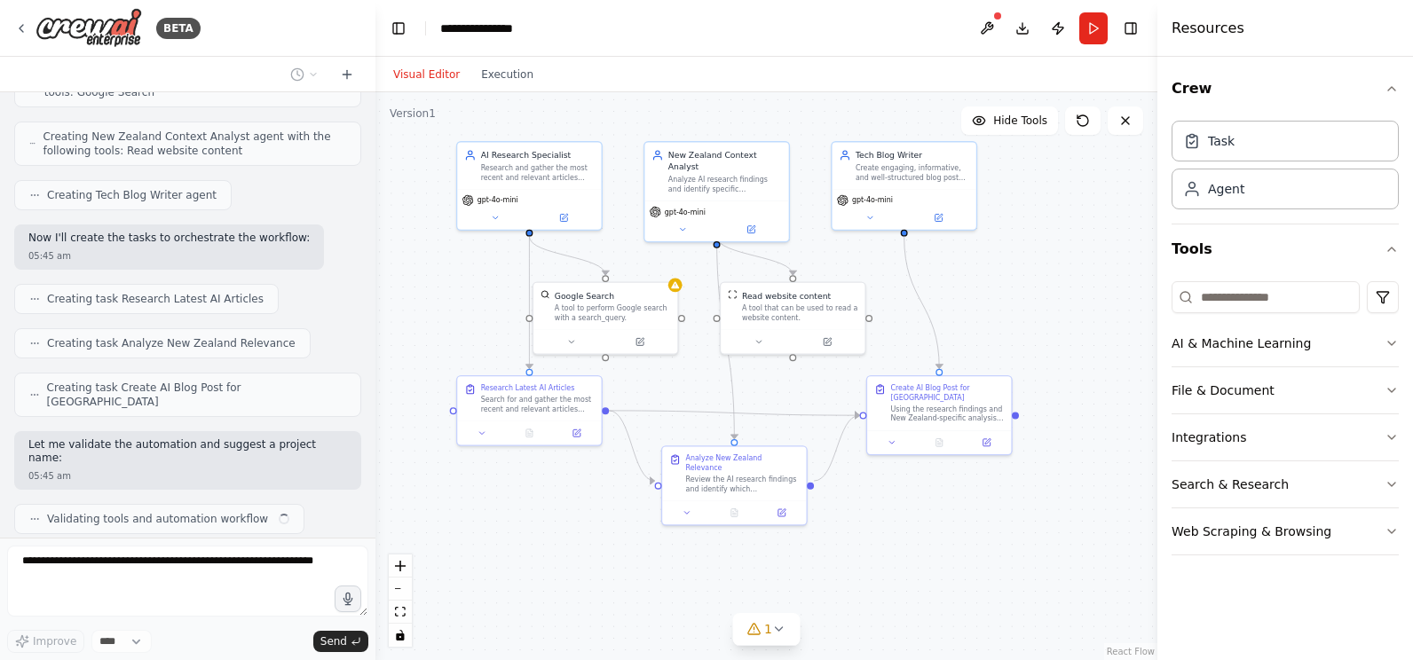
drag, startPoint x: 462, startPoint y: 398, endPoint x: 464, endPoint y: 291, distance: 107.4
click at [464, 291] on div ".deletable-edge-delete-btn { width: 20px; height: 20px; border: 0px solid #ffff…" at bounding box center [766, 376] width 782 height 568
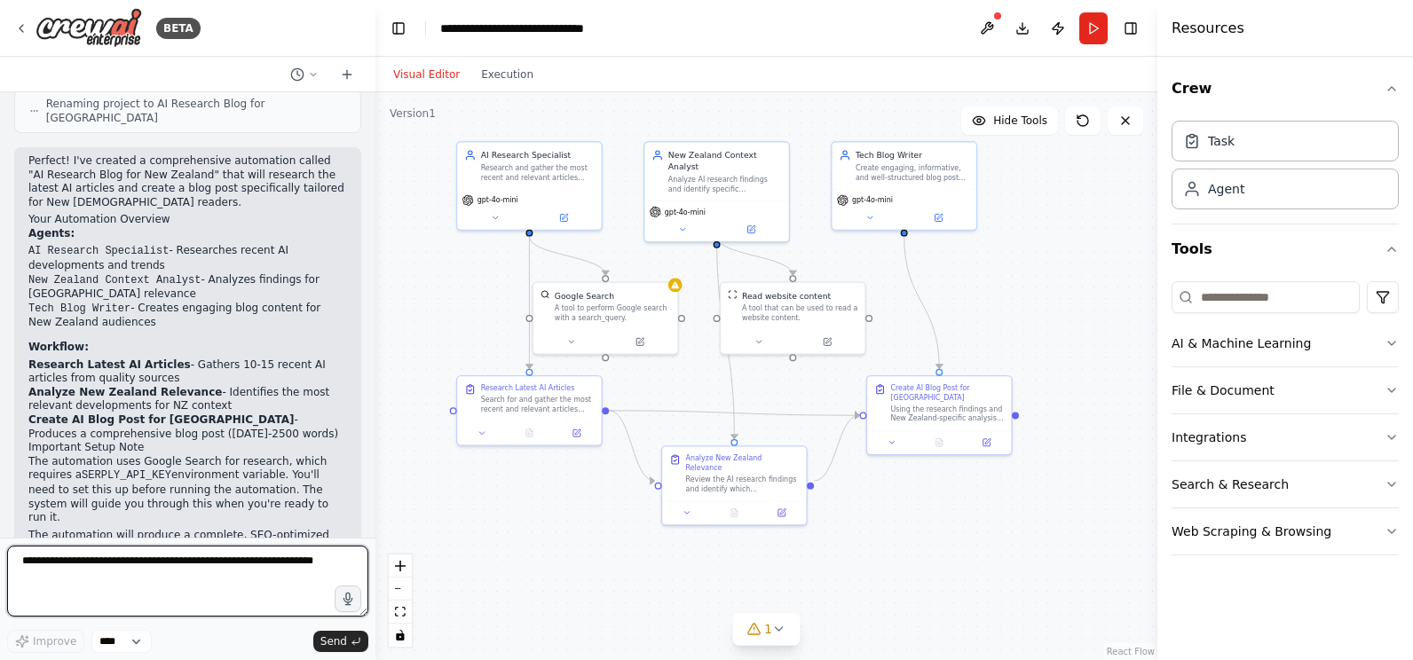
scroll to position [1028, 0]
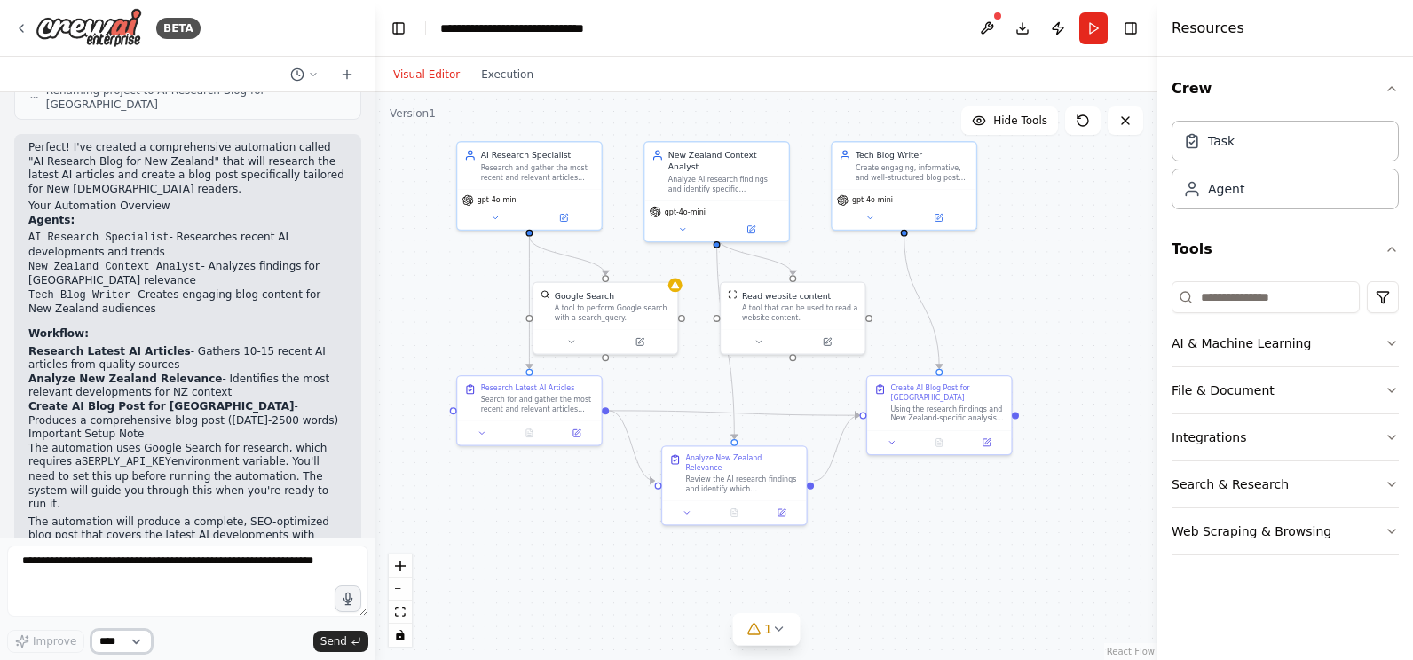
click at [135, 640] on select "****" at bounding box center [121, 641] width 60 height 23
click at [582, 551] on div ".deletable-edge-delete-btn { width: 20px; height: 20px; border: 0px solid #ffff…" at bounding box center [766, 376] width 782 height 568
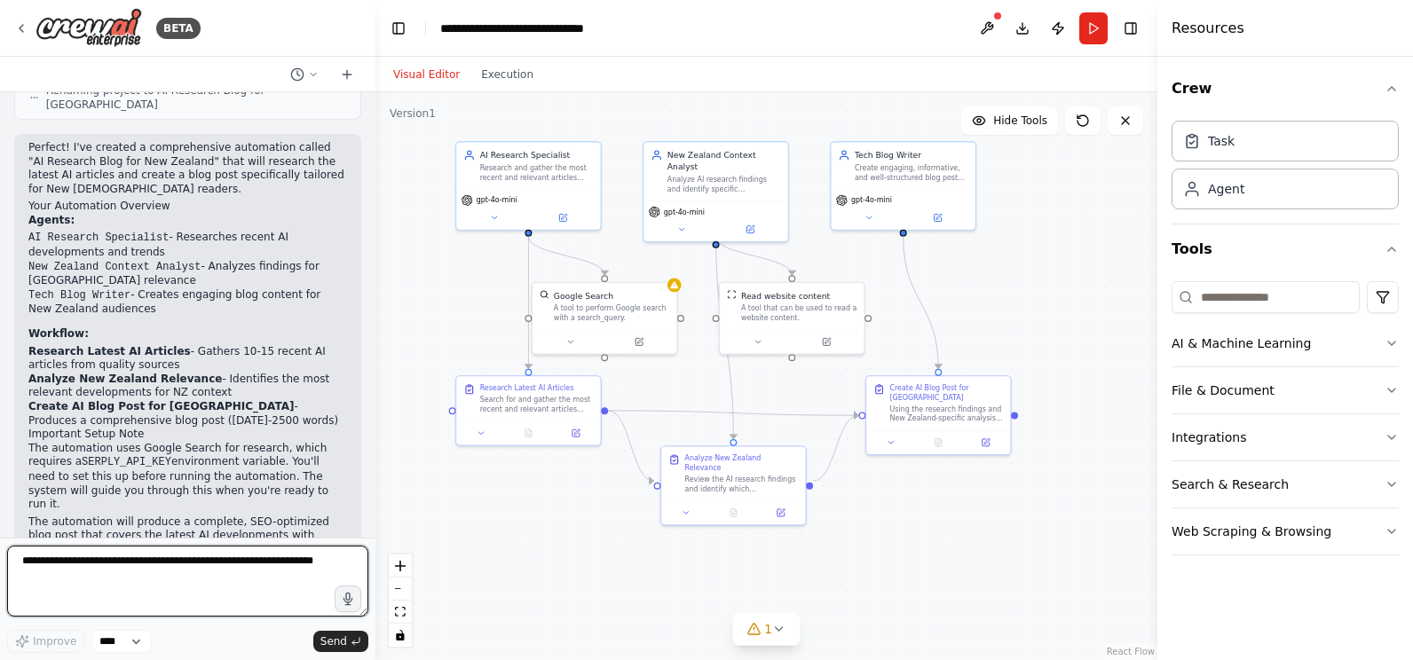
click at [58, 565] on textarea at bounding box center [187, 581] width 361 height 71
type textarea "***"
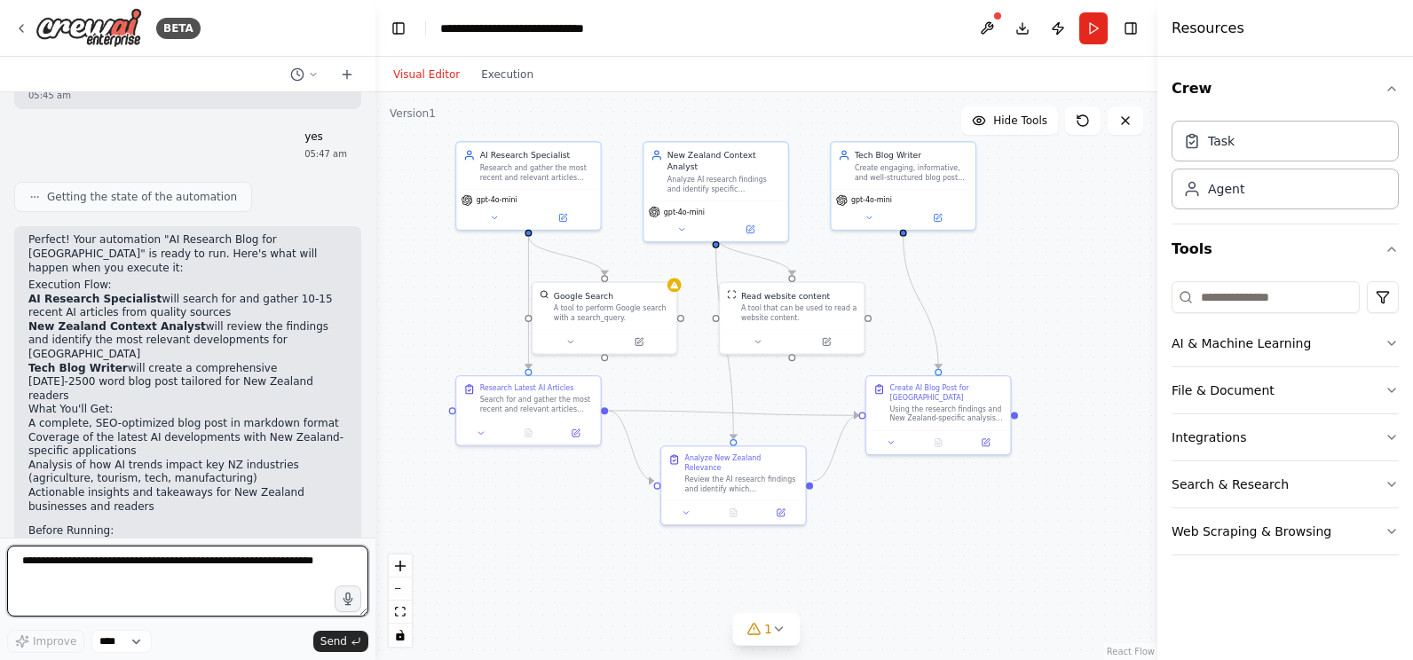
scroll to position [1542, 0]
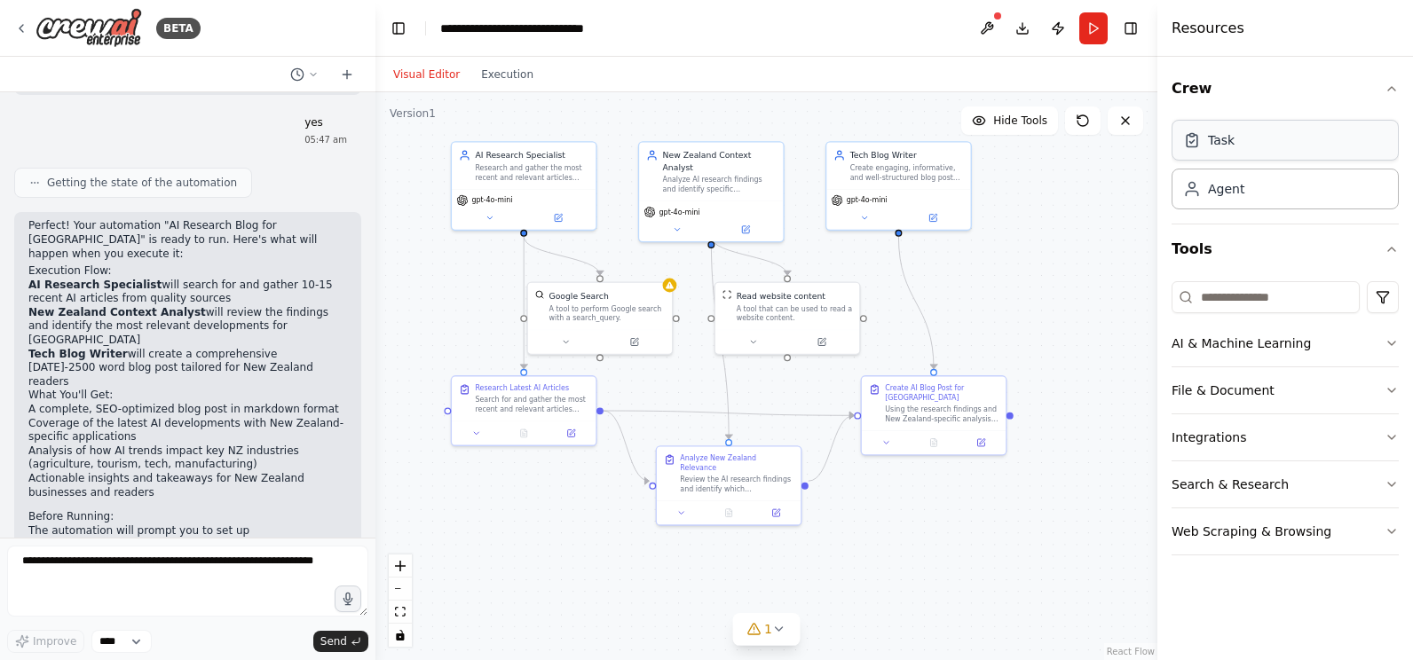
click at [1246, 141] on div "Task" at bounding box center [1284, 140] width 227 height 41
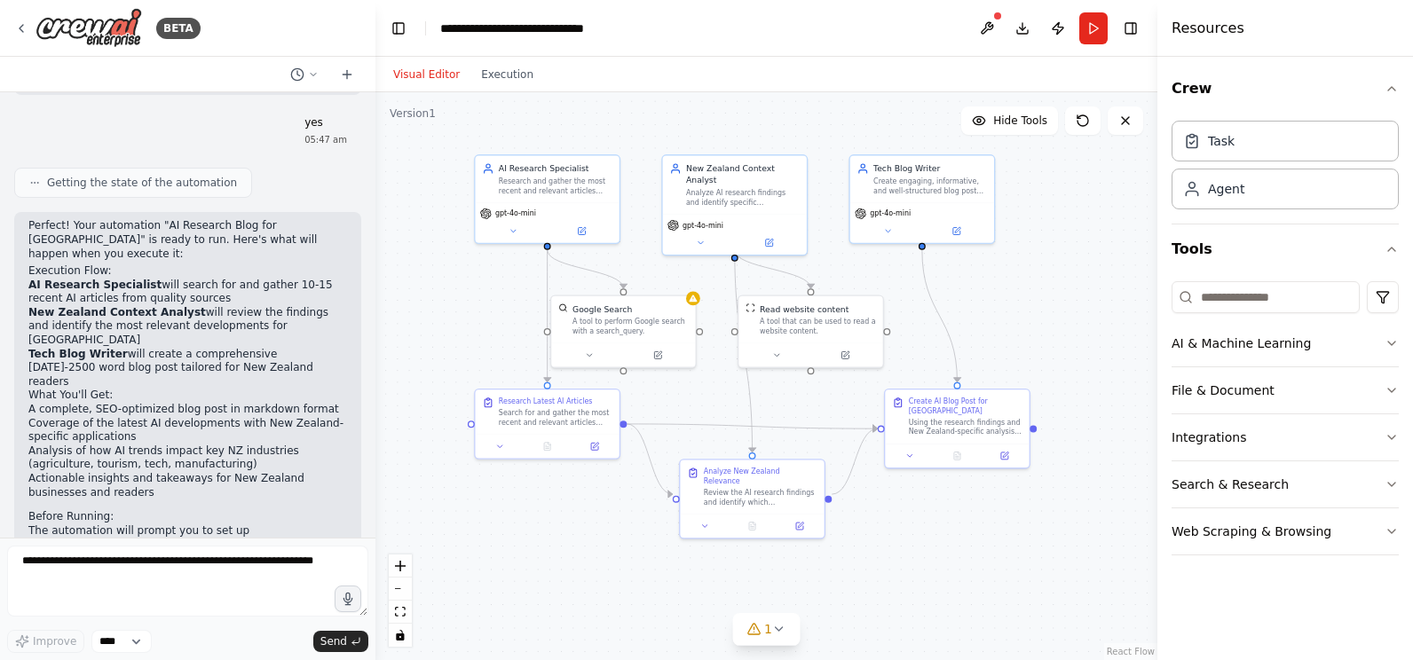
drag, startPoint x: 1049, startPoint y: 278, endPoint x: 1082, endPoint y: 290, distance: 35.1
click at [1082, 290] on div ".deletable-edge-delete-btn { width: 20px; height: 20px; border: 0px solid #ffff…" at bounding box center [766, 376] width 782 height 568
click at [989, 20] on button at bounding box center [987, 28] width 28 height 32
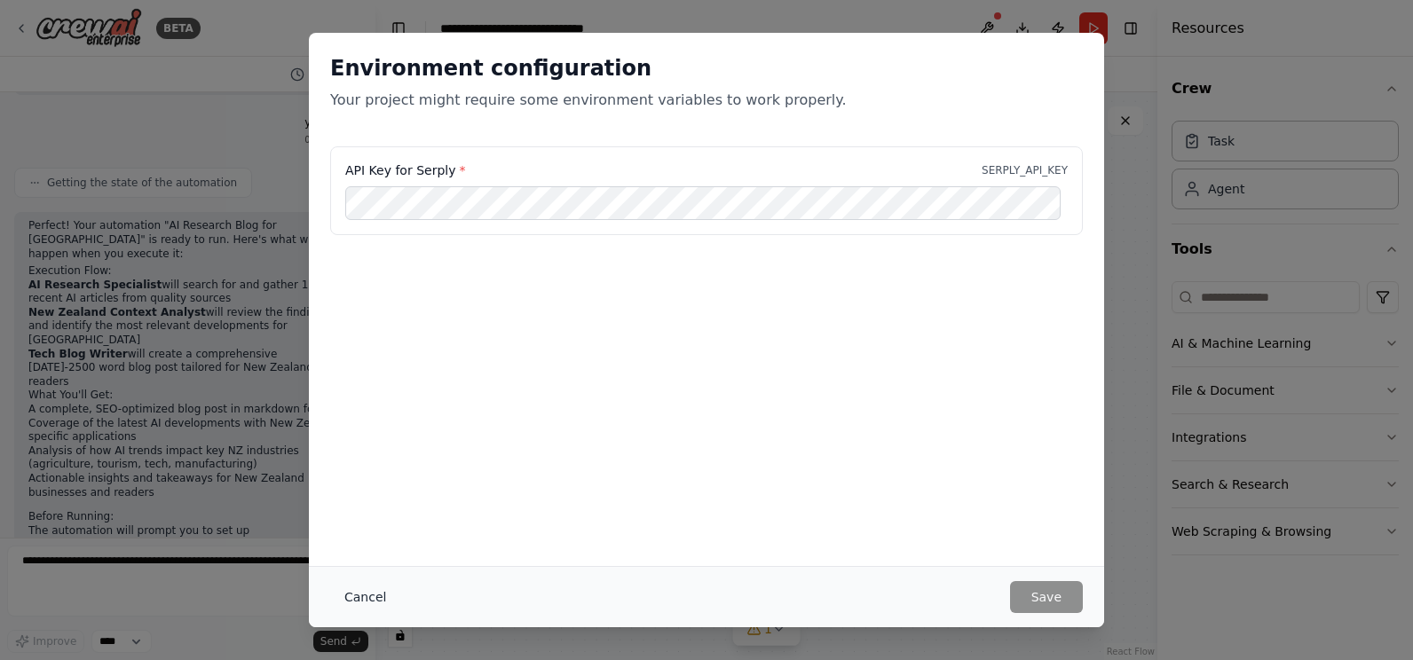
click at [354, 597] on button "Cancel" at bounding box center [365, 597] width 70 height 32
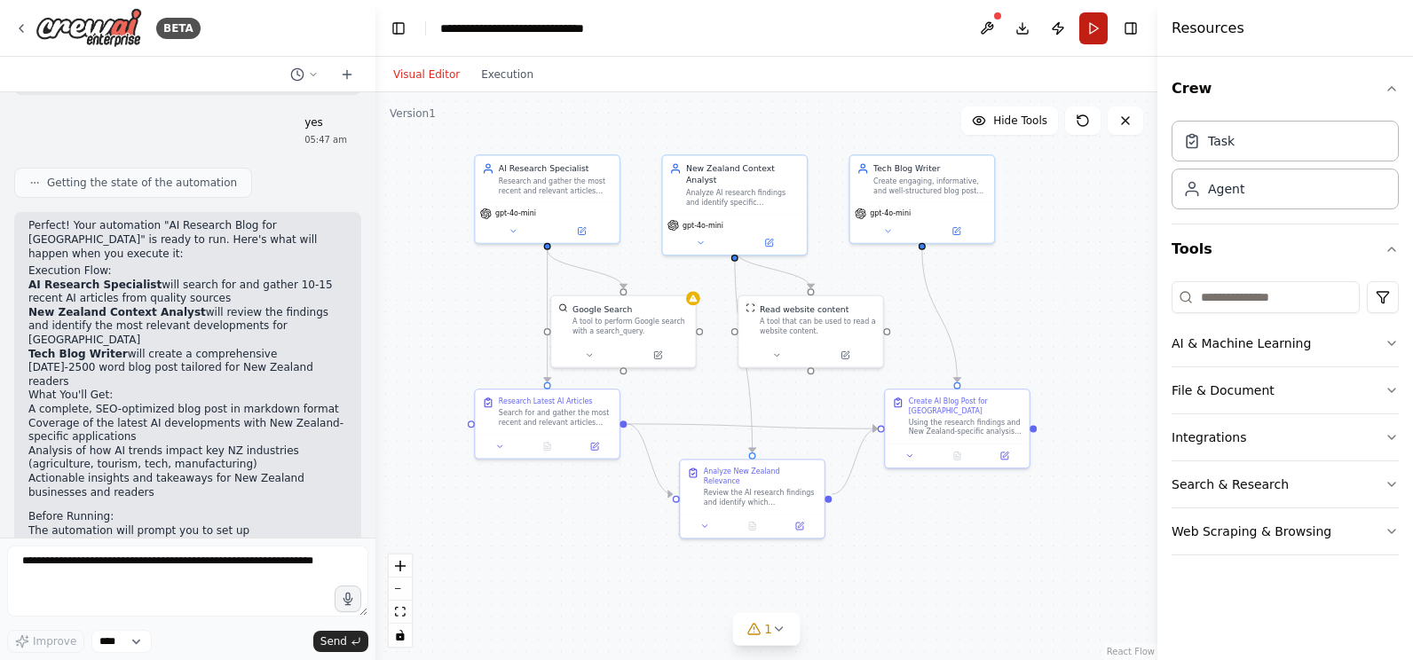
click at [1091, 26] on button "Run" at bounding box center [1093, 28] width 28 height 32
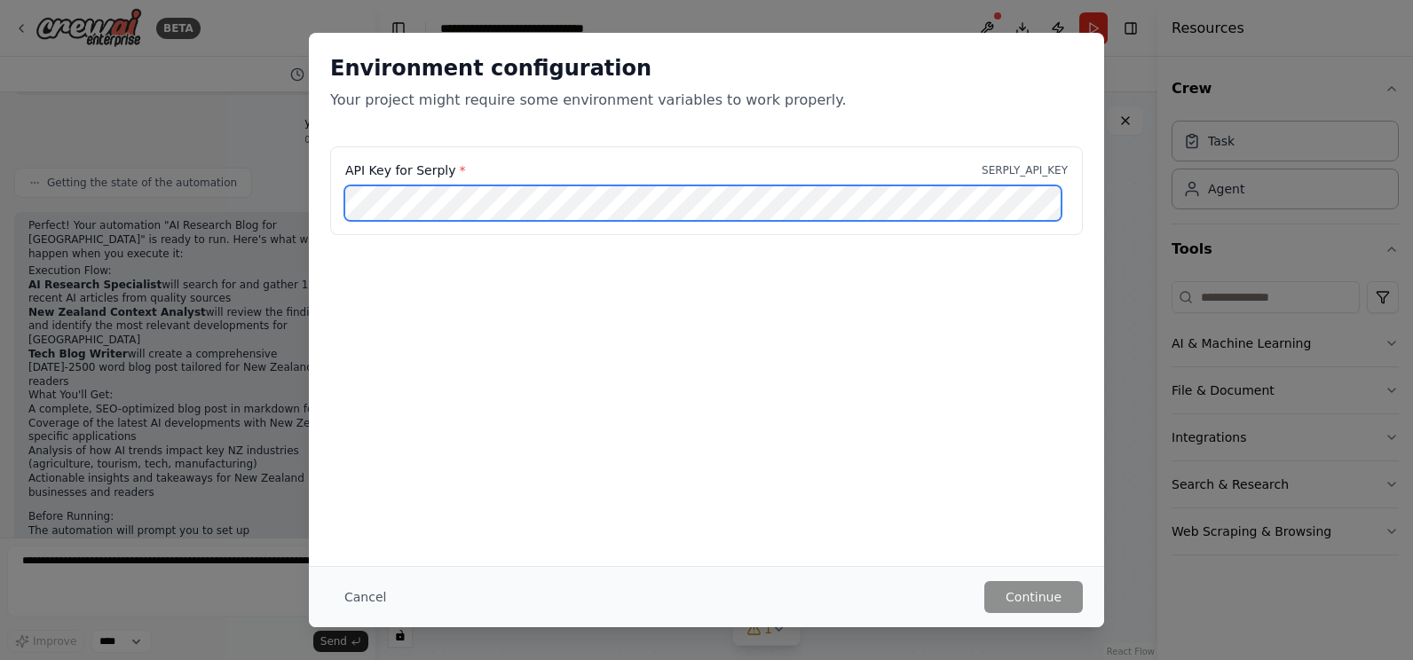
click at [1067, 186] on div at bounding box center [1067, 186] width 0 height 0
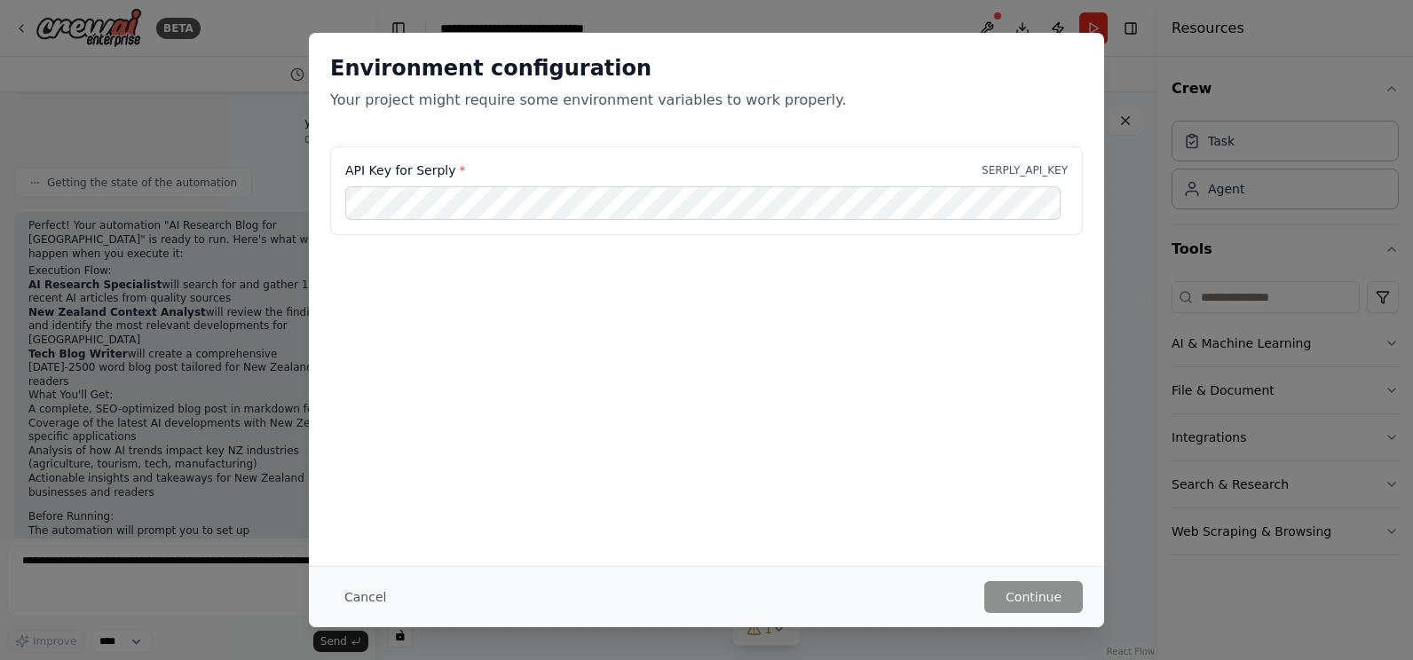
click at [509, 397] on div "Environment configuration Your project might require some environment variables…" at bounding box center [706, 299] width 795 height 533
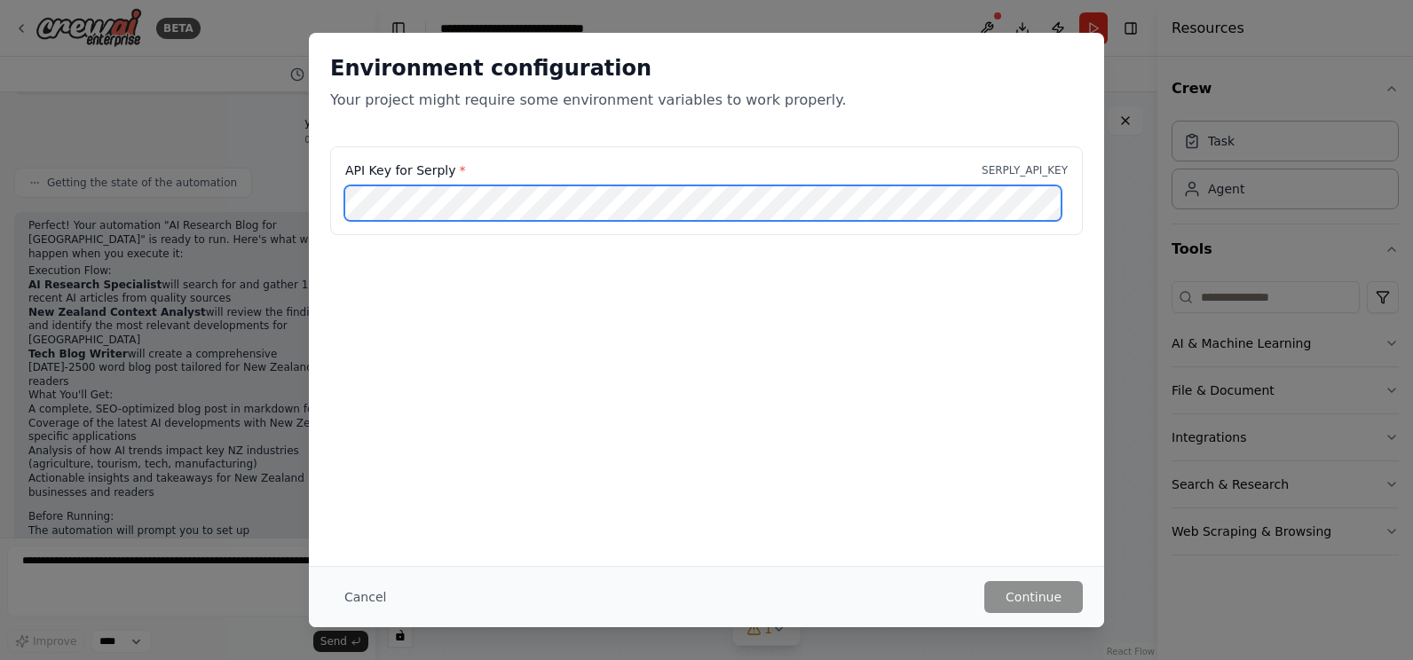
click at [1067, 186] on div at bounding box center [1067, 186] width 0 height 0
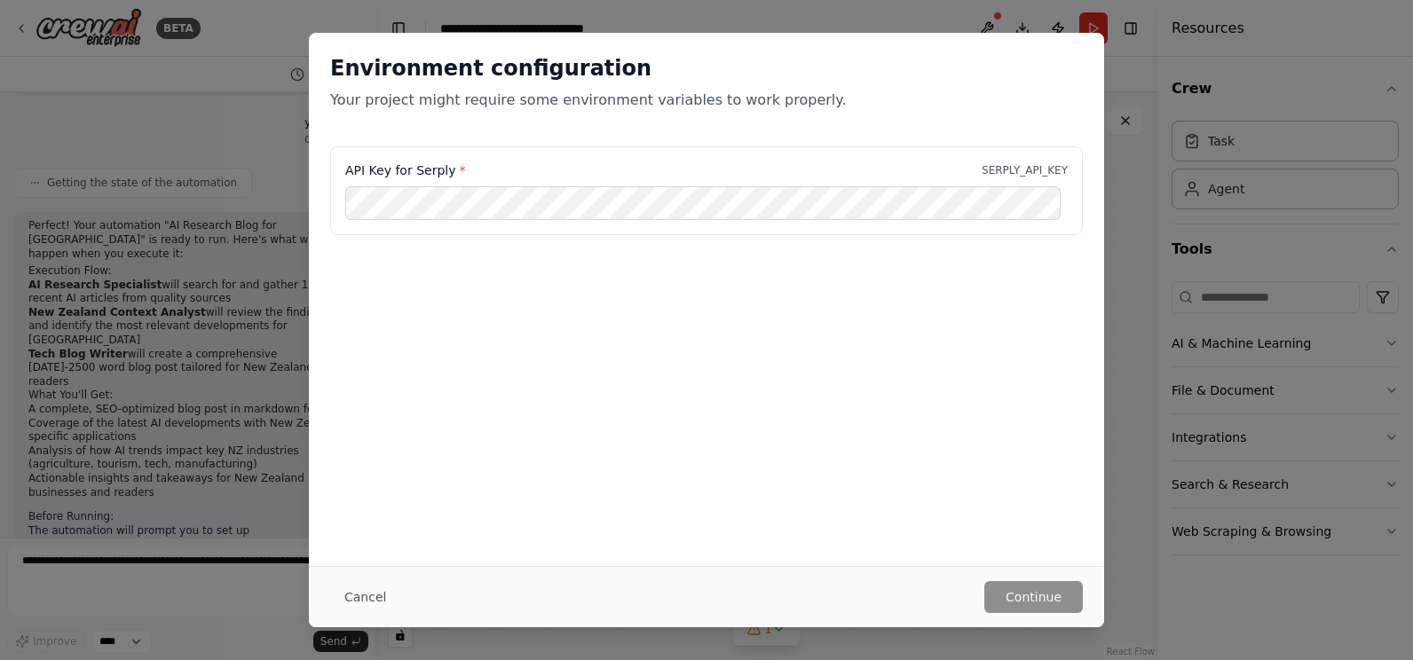
click at [365, 589] on button "Cancel" at bounding box center [365, 597] width 70 height 32
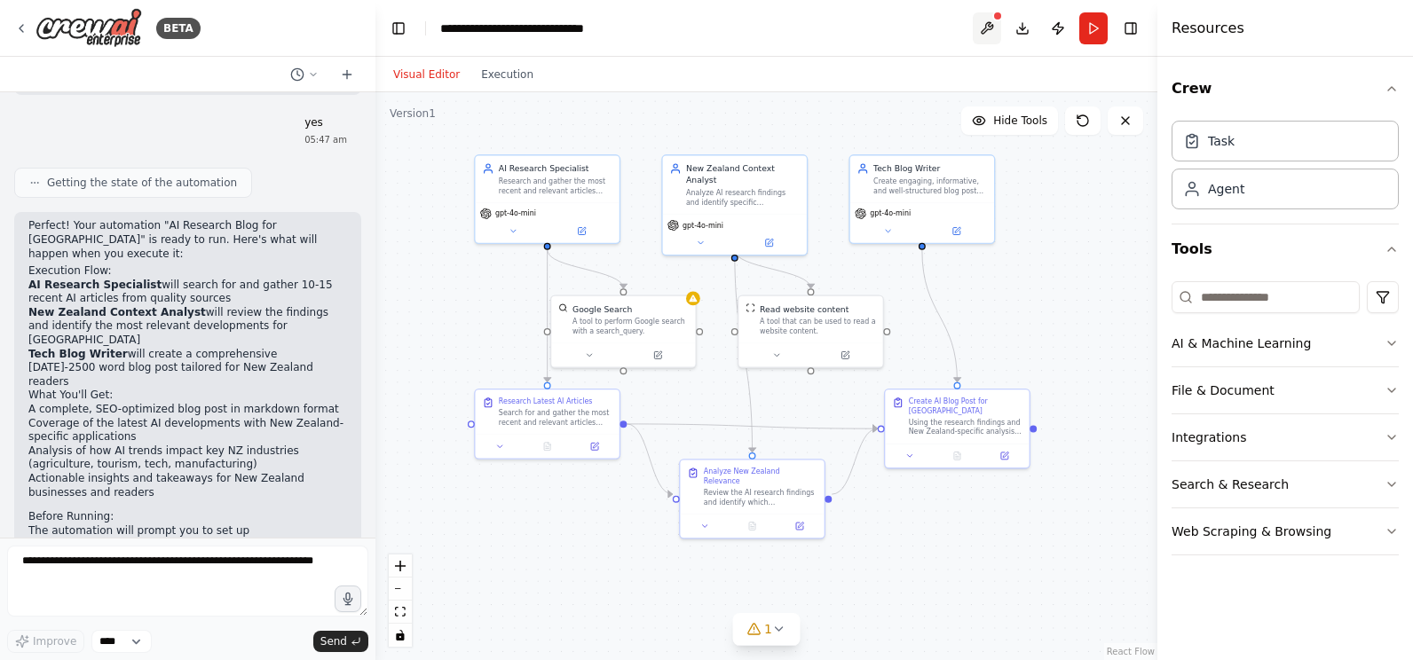
click at [992, 20] on button at bounding box center [987, 28] width 28 height 32
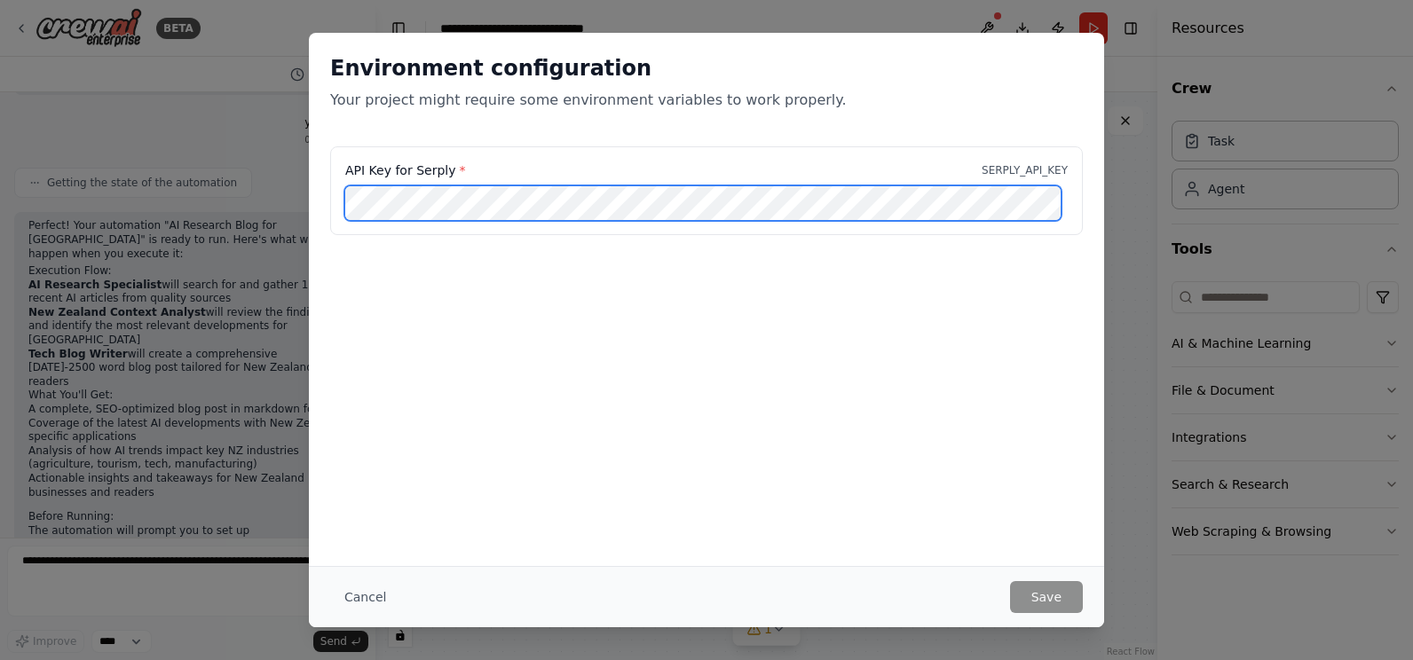
click at [295, 220] on div "Environment configuration Your project might require some environment variables…" at bounding box center [706, 330] width 1413 height 660
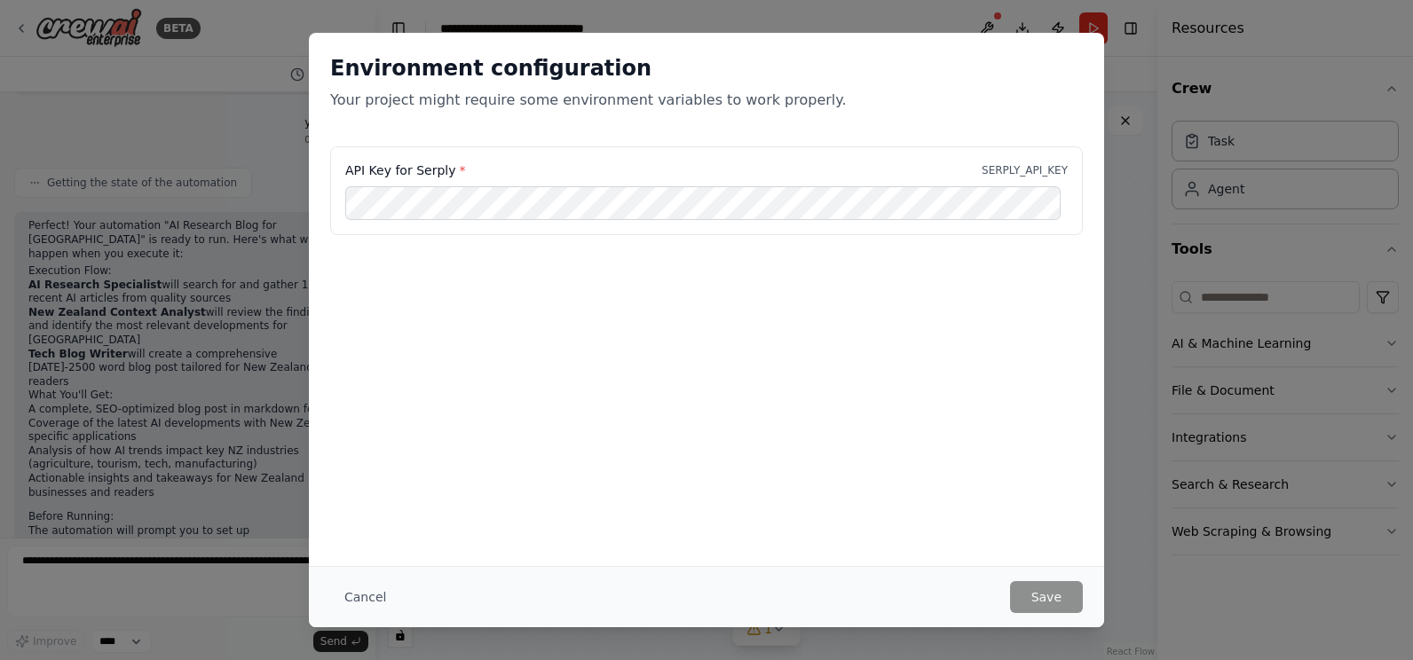
click at [358, 596] on button "Cancel" at bounding box center [365, 597] width 70 height 32
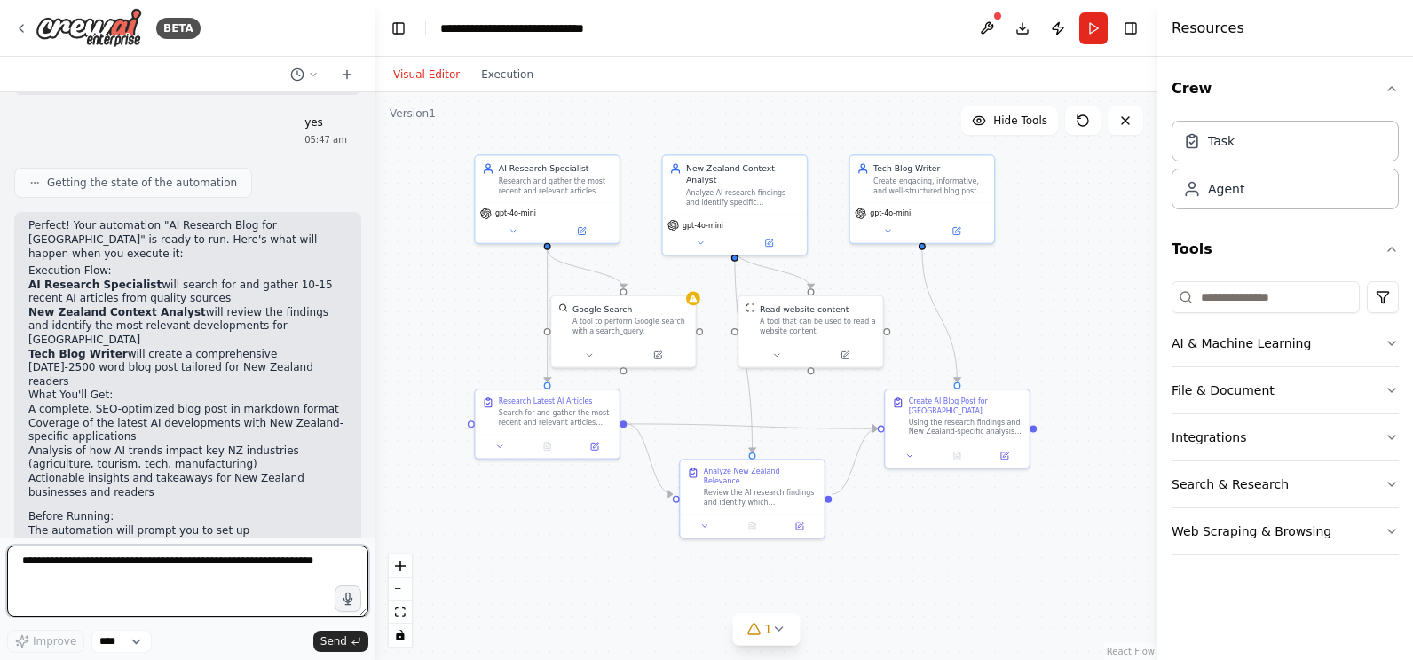
click at [78, 562] on textarea at bounding box center [187, 581] width 361 height 71
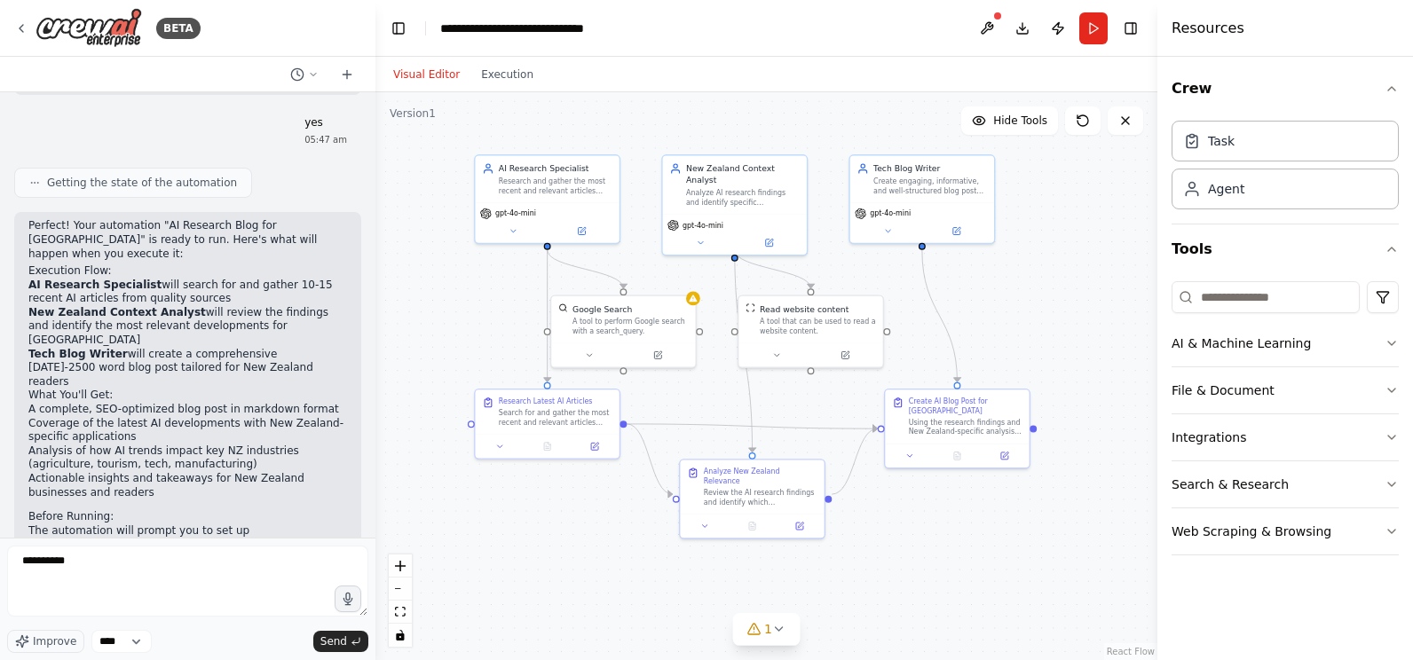
drag, startPoint x: 251, startPoint y: 401, endPoint x: 340, endPoint y: 411, distance: 89.3
click at [340, 411] on div "Perfect! Your automation "AI Research Blog for New Zealand" is ready to run. He…" at bounding box center [187, 437] width 347 height 451
drag, startPoint x: 340, startPoint y: 411, endPoint x: 294, endPoint y: 402, distance: 47.0
copy code "SERPLY_API_KEY"
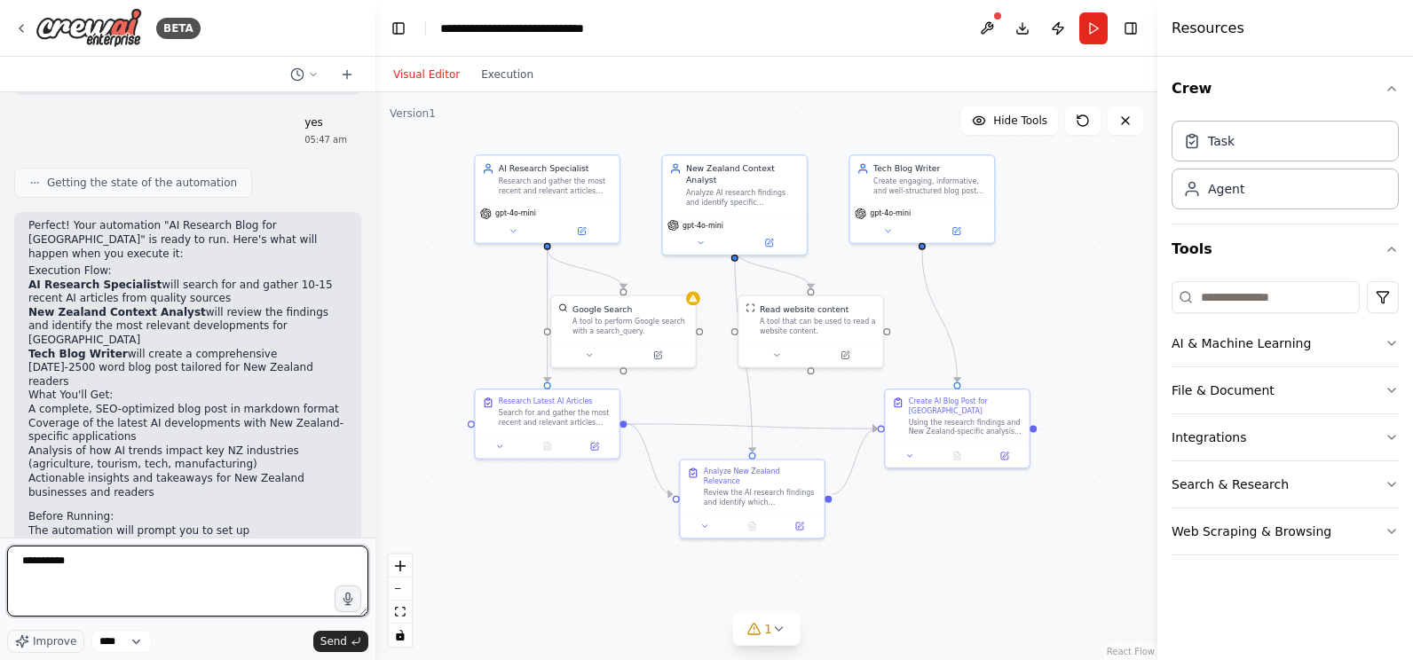
click at [95, 563] on textarea "*********" at bounding box center [187, 581] width 361 height 71
paste textarea "**********"
type textarea "**********"
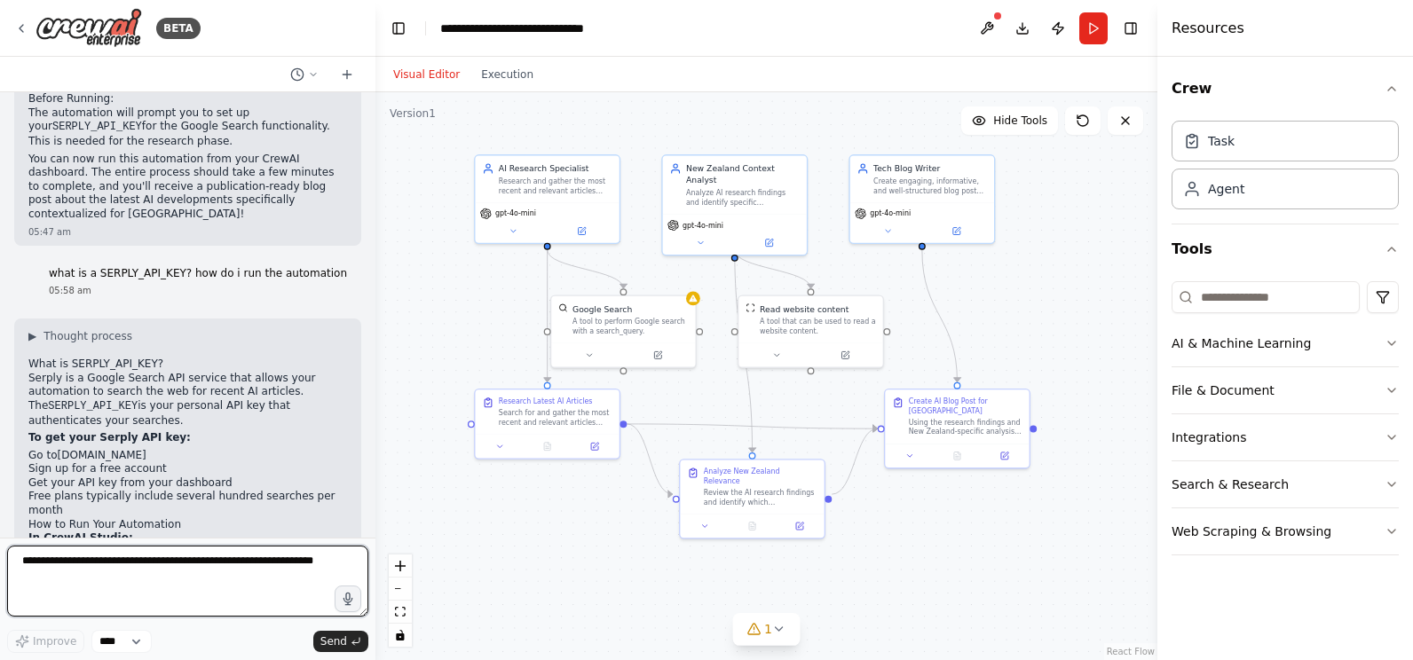
scroll to position [1931, 0]
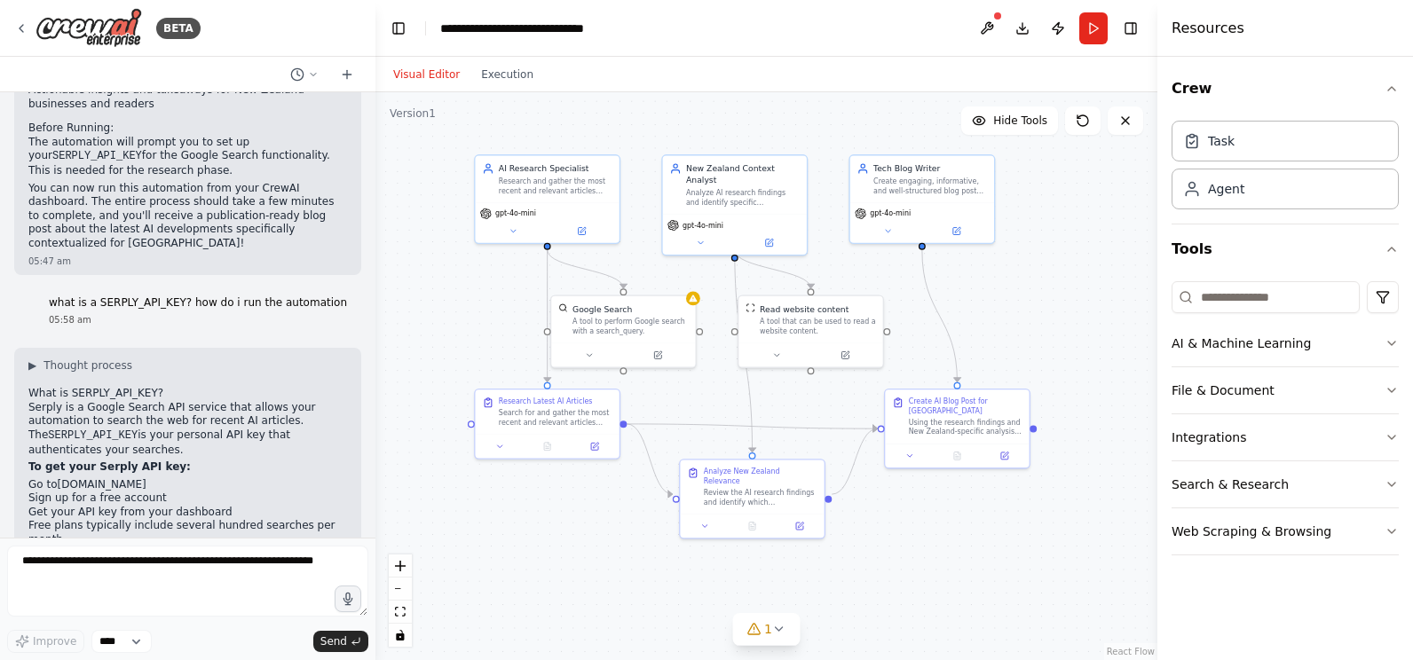
click at [73, 478] on link "serply.io" at bounding box center [102, 484] width 89 height 12
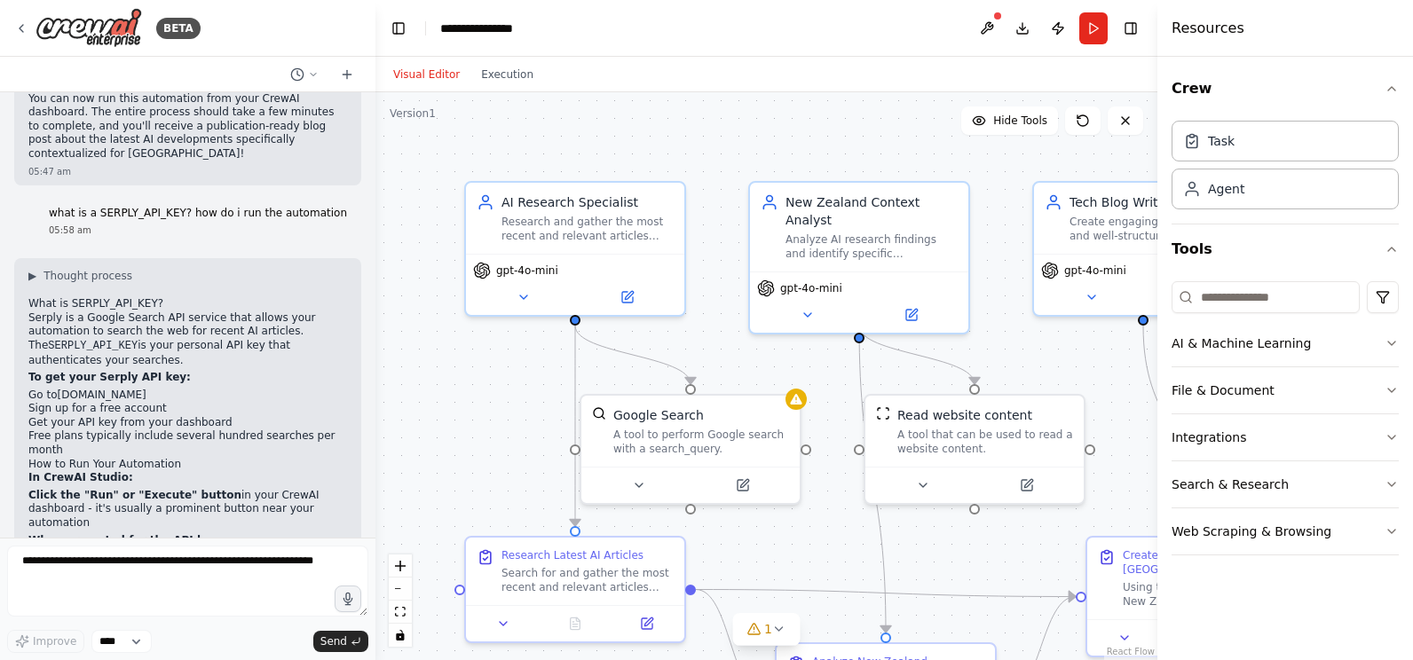
scroll to position [2020, 0]
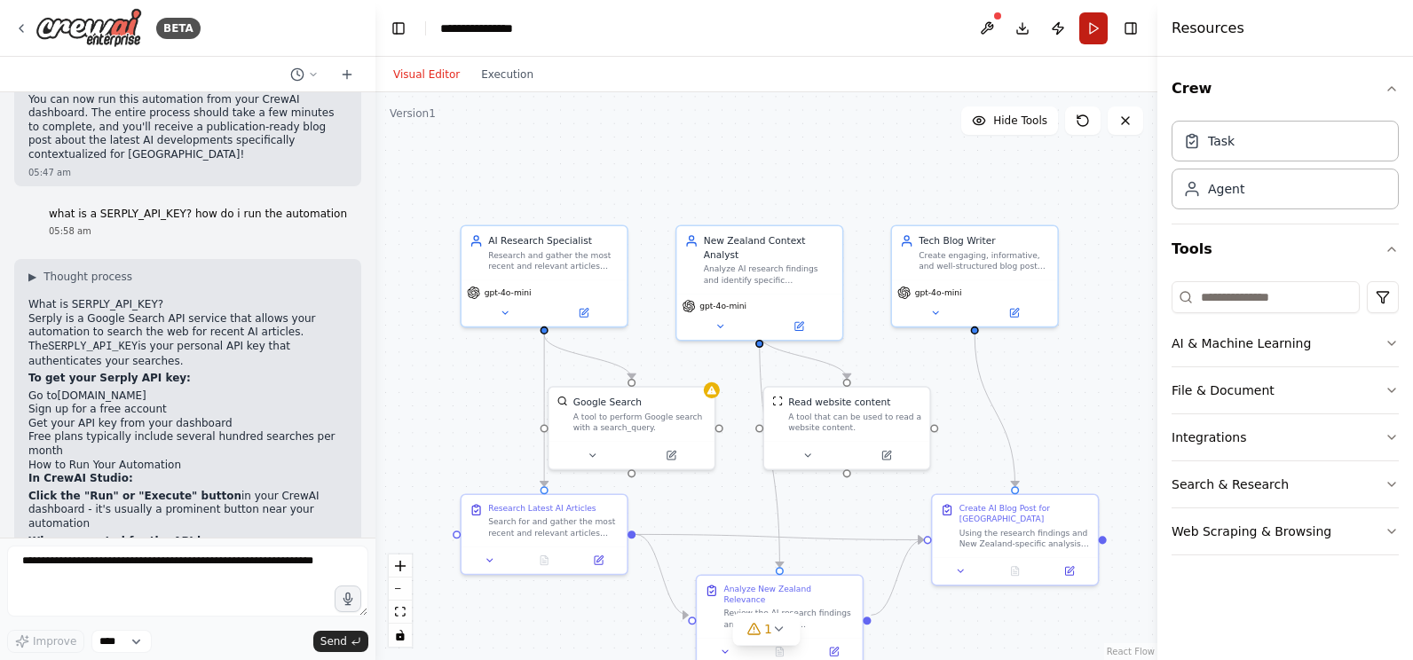
click at [1092, 28] on button "Run" at bounding box center [1093, 28] width 28 height 32
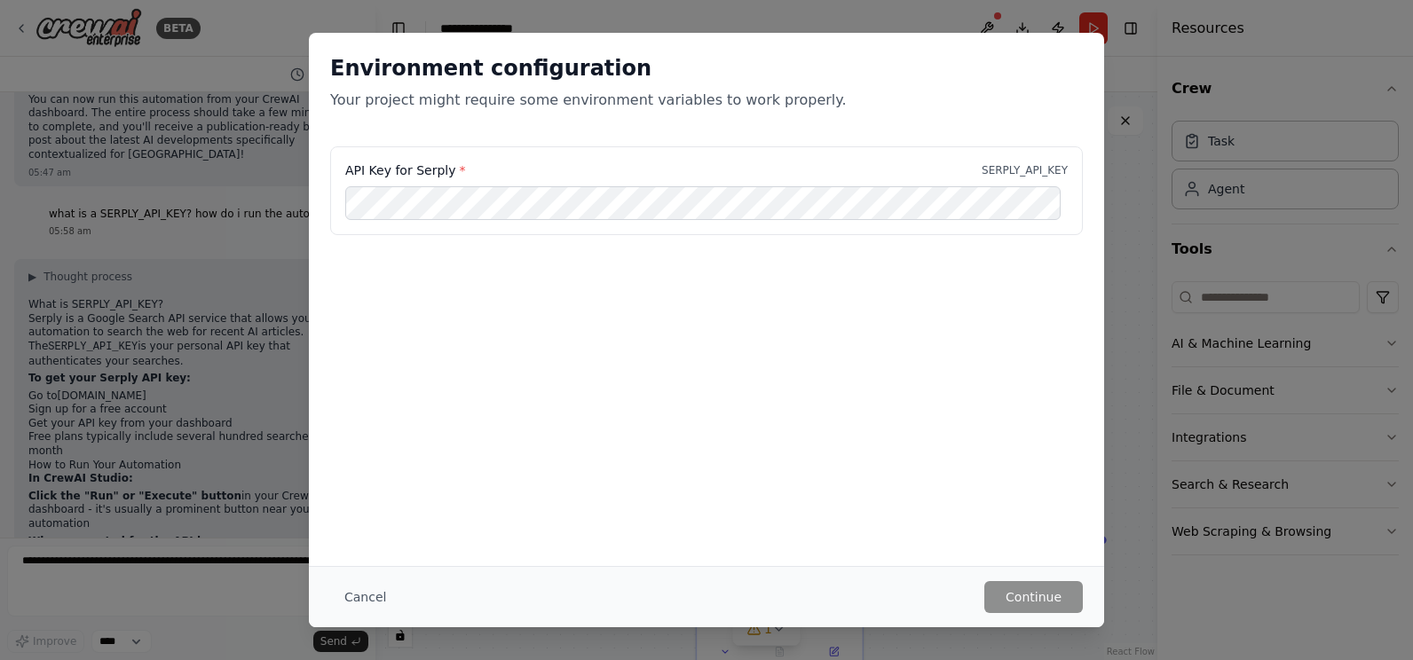
click at [752, 382] on div "Environment configuration Your project might require some environment variables…" at bounding box center [706, 299] width 795 height 533
click at [363, 593] on button "Cancel" at bounding box center [365, 597] width 70 height 32
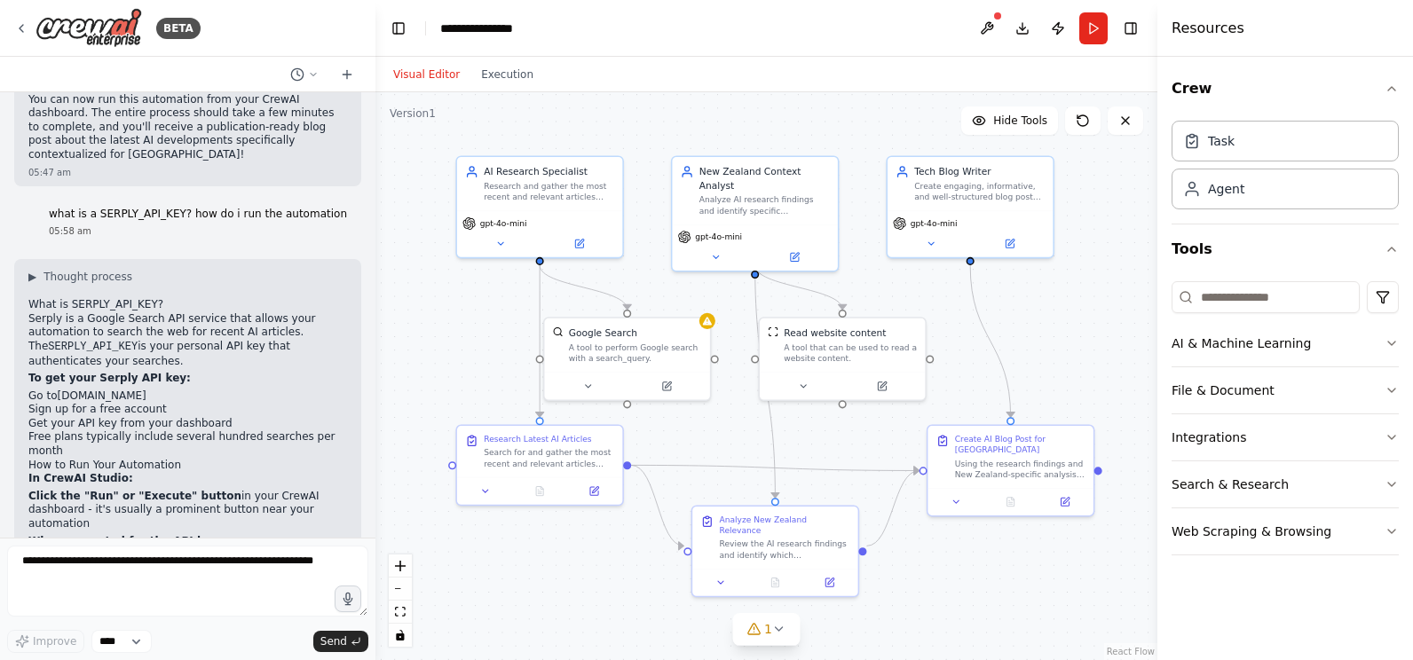
drag, startPoint x: 482, startPoint y: 418, endPoint x: 477, endPoint y: 355, distance: 63.2
click at [477, 355] on div ".deletable-edge-delete-btn { width: 20px; height: 20px; border: 0px solid #ffff…" at bounding box center [766, 376] width 782 height 568
click at [1057, 28] on button "Publish" at bounding box center [1058, 28] width 28 height 32
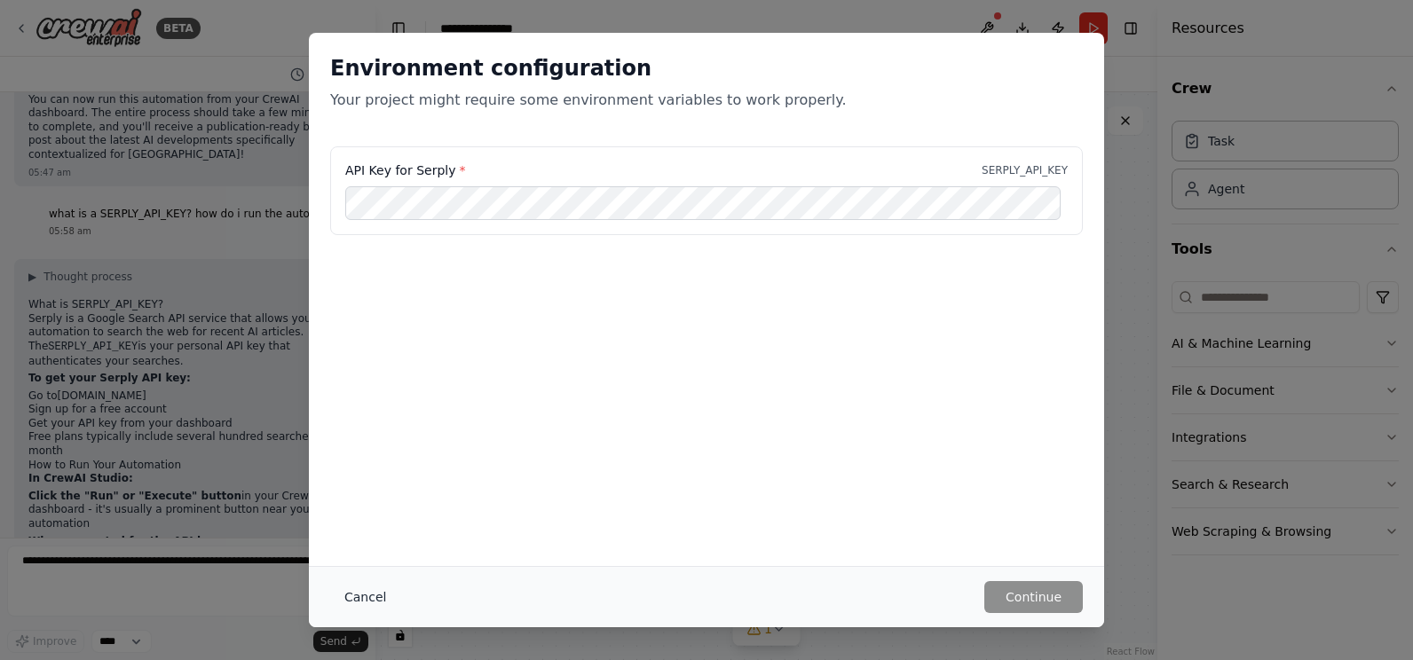
click at [356, 599] on button "Cancel" at bounding box center [365, 597] width 70 height 32
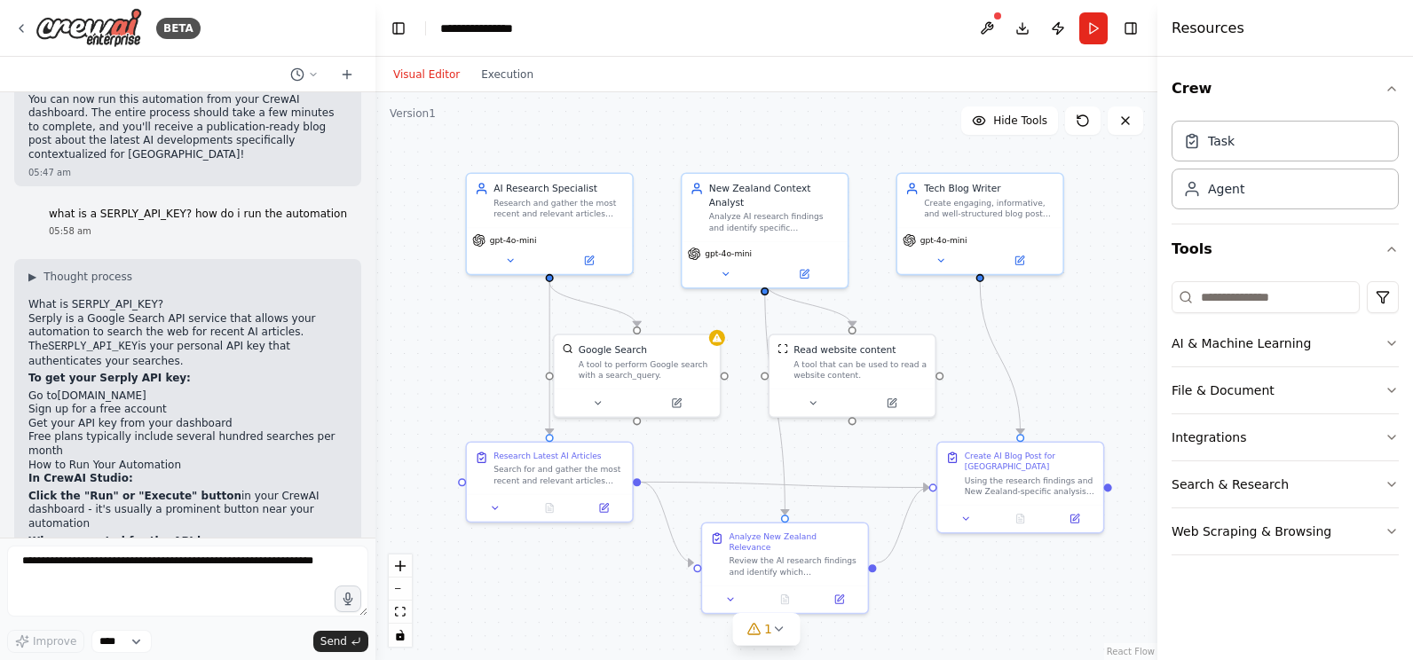
drag, startPoint x: 465, startPoint y: 343, endPoint x: 474, endPoint y: 359, distance: 19.1
click at [474, 359] on div ".deletable-edge-delete-btn { width: 20px; height: 20px; border: 0px solid #ffff…" at bounding box center [766, 376] width 782 height 568
click at [677, 401] on icon at bounding box center [675, 400] width 11 height 11
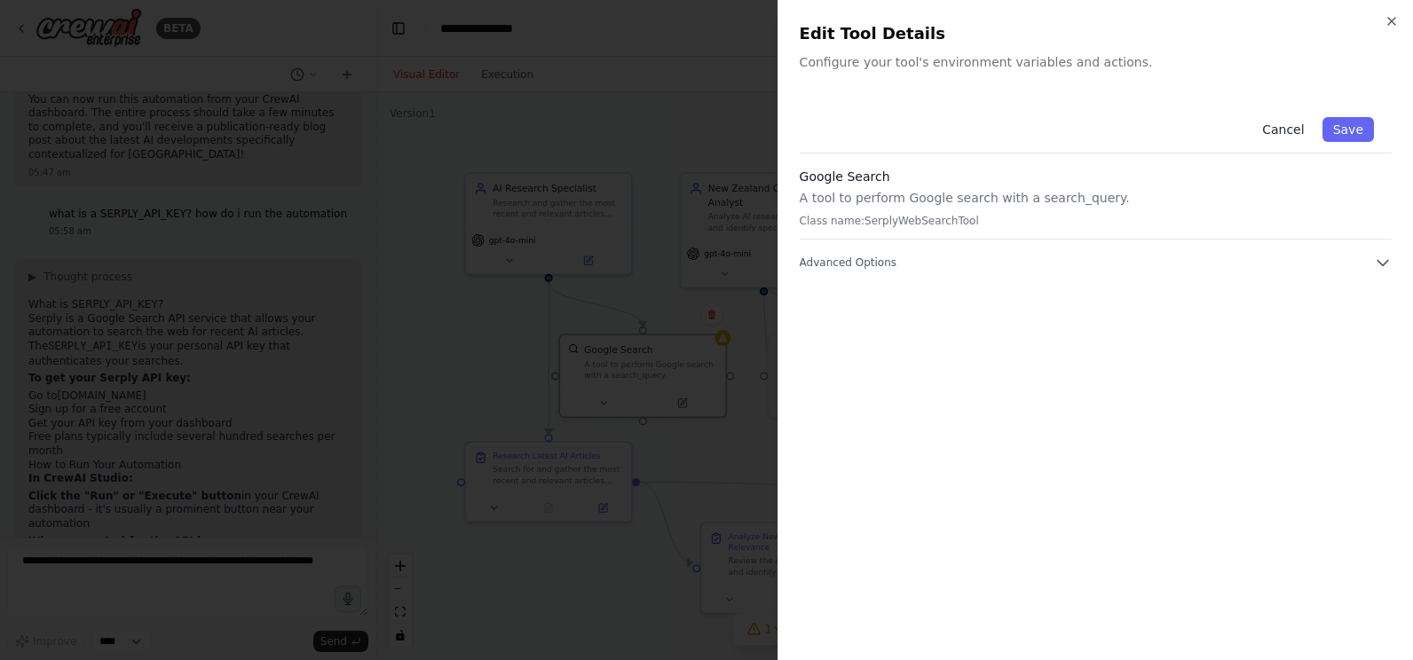
click at [1288, 127] on button "Cancel" at bounding box center [1282, 129] width 63 height 25
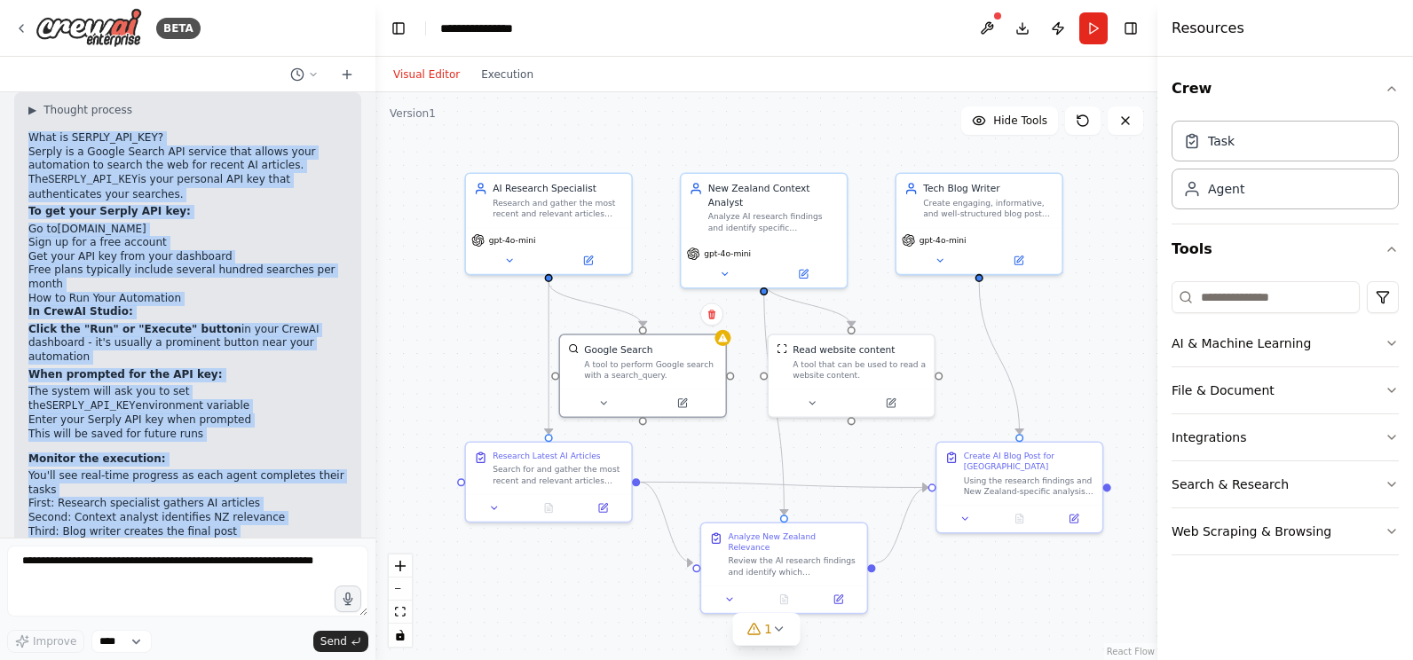
scroll to position [2197, 0]
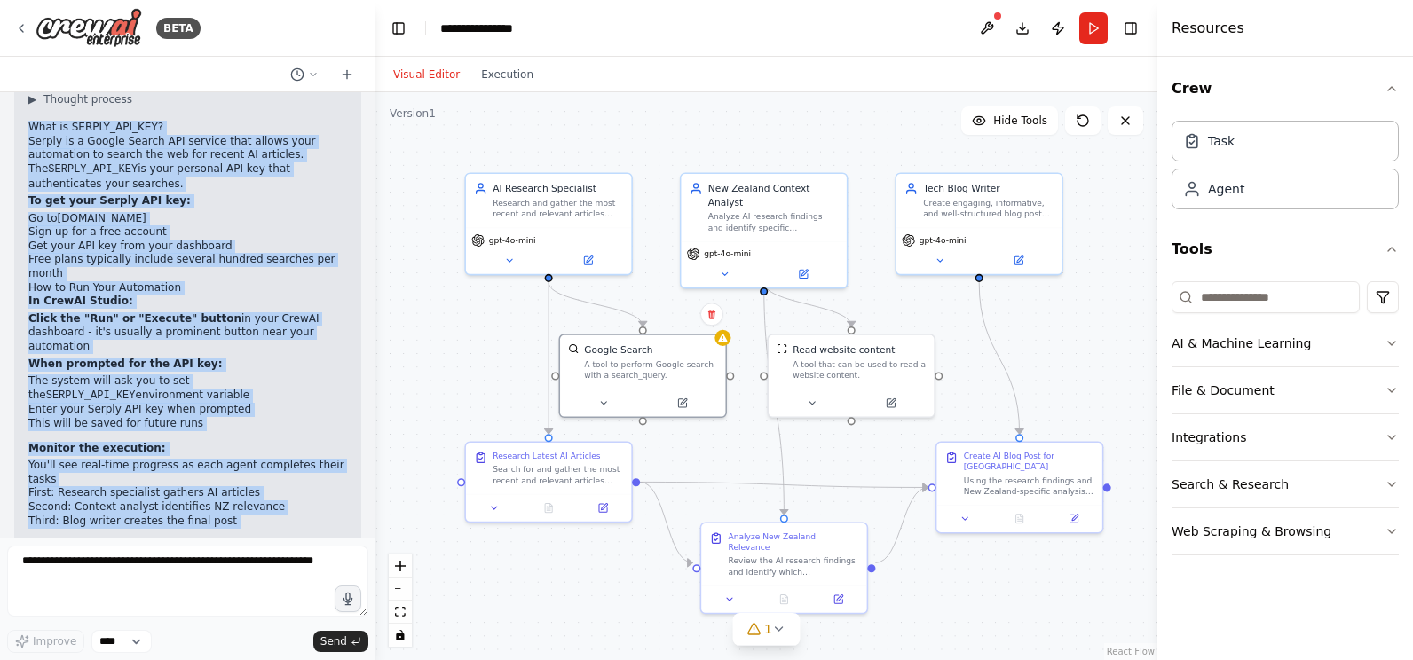
drag, startPoint x: 21, startPoint y: 163, endPoint x: 311, endPoint y: 524, distance: 462.6
click at [311, 524] on div "▶ Thought process What is SERPLY_API_KEY? Serply is a Google Search API service…" at bounding box center [187, 400] width 347 height 637
copy div "What is SERPLY_API_KEY? Serply is a Google Search API service that allows your …"
click at [292, 500] on li "Second: Context analyst identifies NZ relevance" at bounding box center [187, 507] width 319 height 14
drag, startPoint x: 15, startPoint y: 114, endPoint x: 308, endPoint y: 587, distance: 557.0
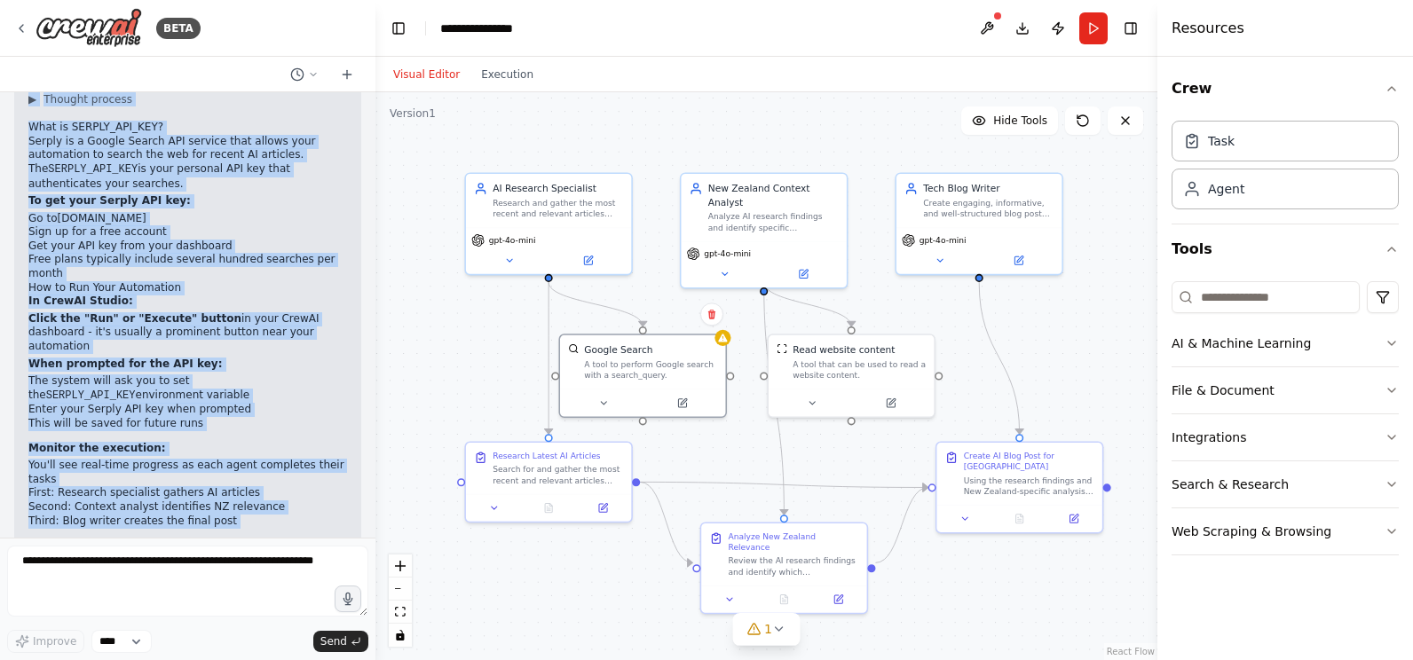
click at [308, 587] on div "BETA i would like to research all the up to date articles on AI take the best i…" at bounding box center [187, 330] width 375 height 660
copy div "i would like to research all the up to date articles on AI take the best inform…"
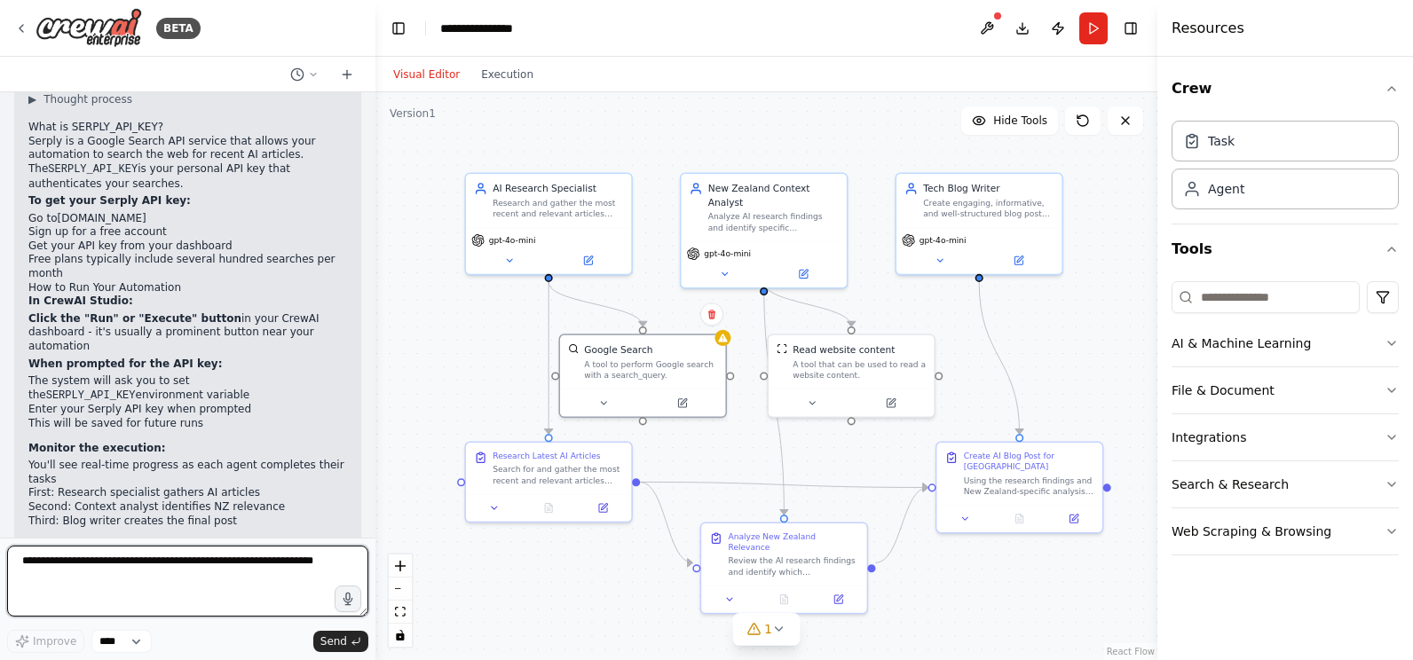
click at [46, 560] on textarea at bounding box center [187, 581] width 361 height 71
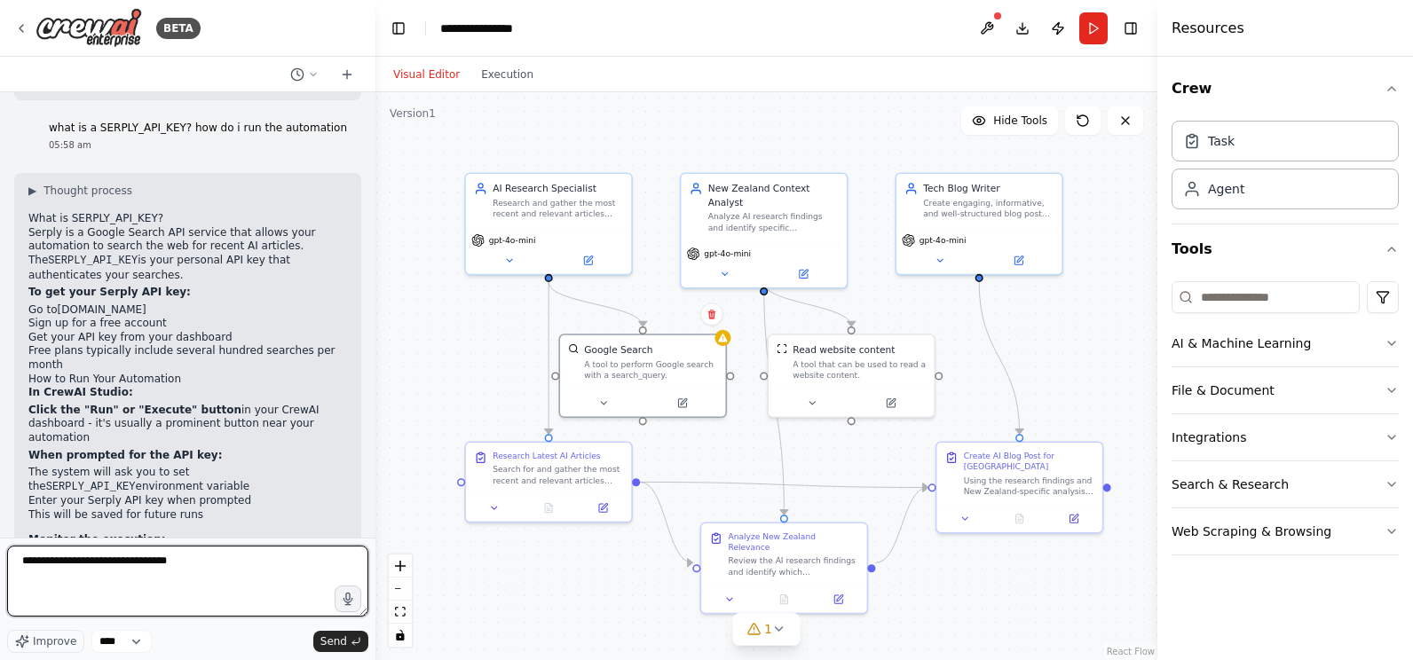
scroll to position [2020, 0]
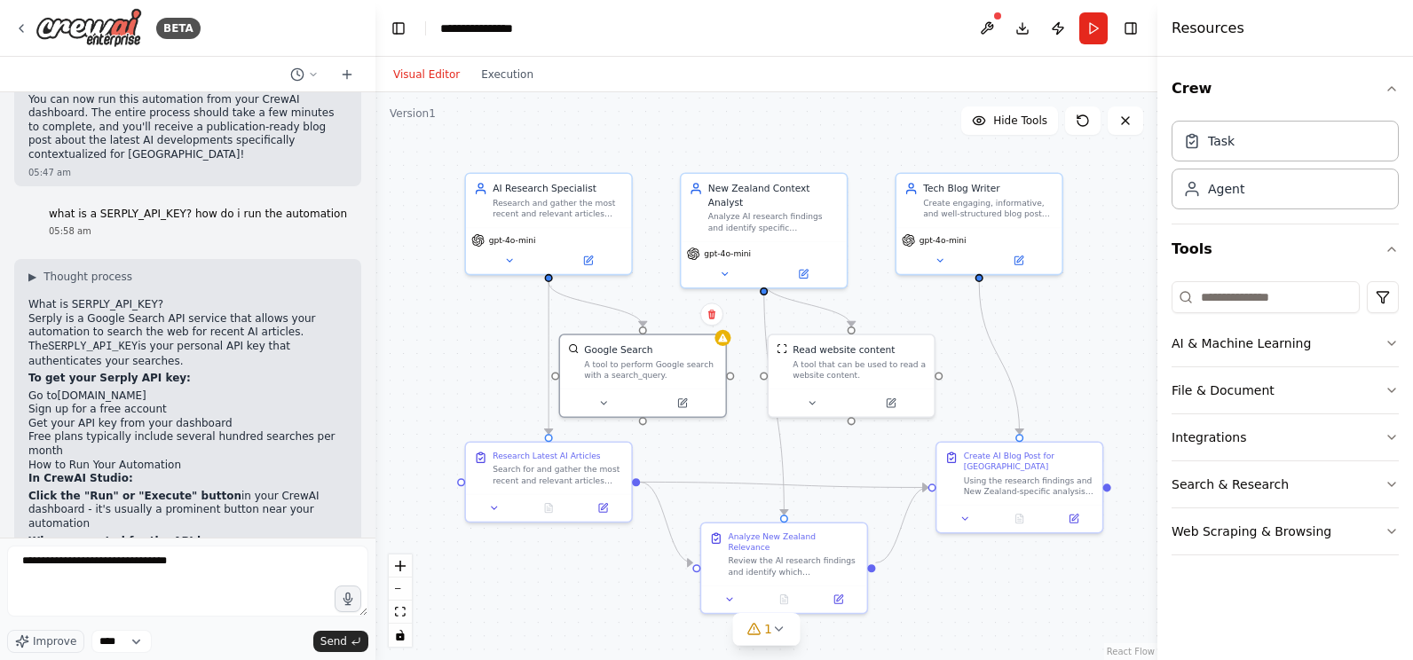
drag, startPoint x: 187, startPoint y: 391, endPoint x: 269, endPoint y: 388, distance: 81.7
click at [269, 552] on li "The system will ask you to set the SERPLY_API_KEY environment variable" at bounding box center [187, 566] width 319 height 28
drag, startPoint x: 269, startPoint y: 388, endPoint x: 253, endPoint y: 393, distance: 16.8
copy code "SERPLY_API_KEY"
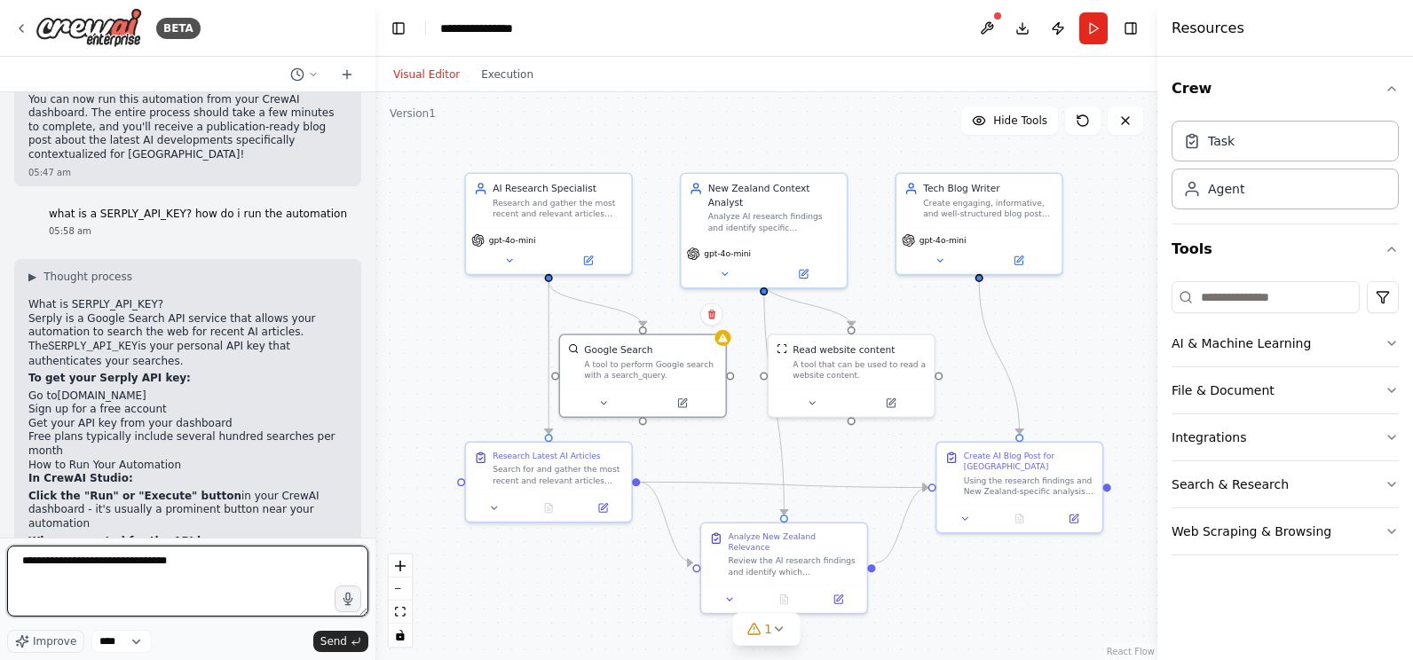
click at [232, 563] on textarea "**********" at bounding box center [187, 581] width 361 height 71
paste textarea "**********"
type textarea "**********"
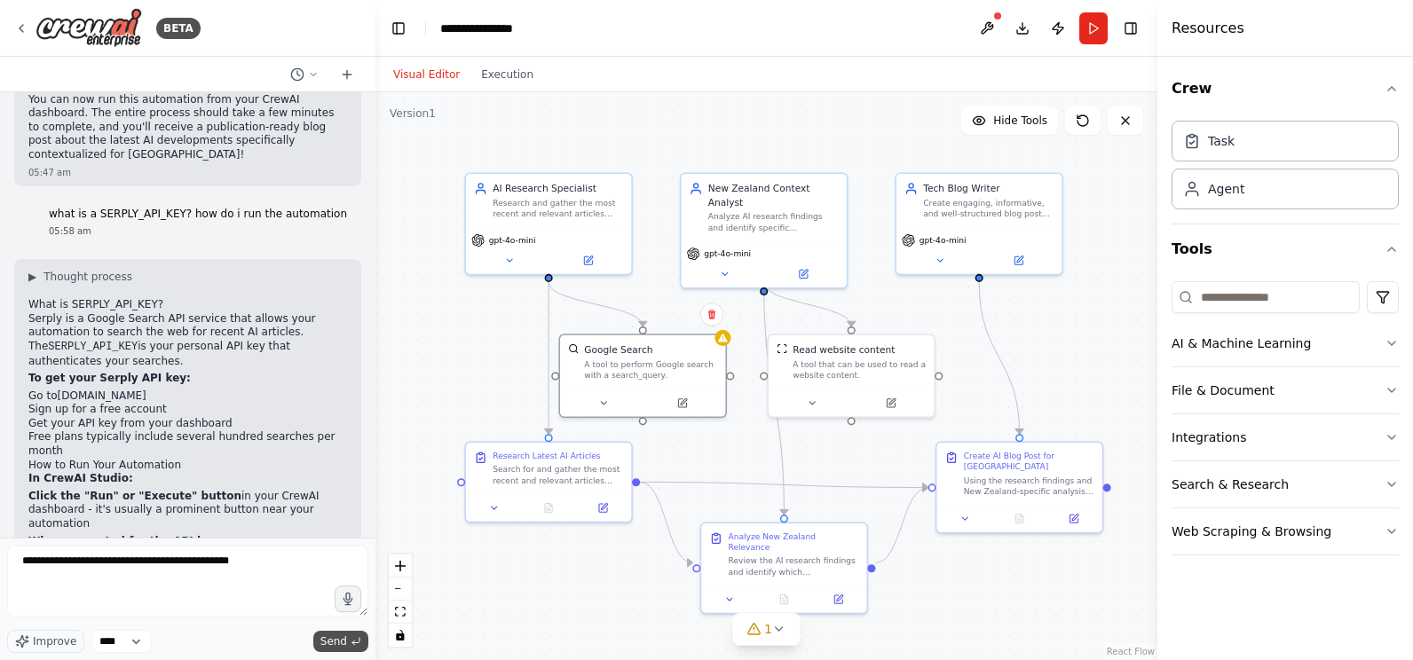
click at [337, 645] on span "Send" at bounding box center [333, 641] width 27 height 14
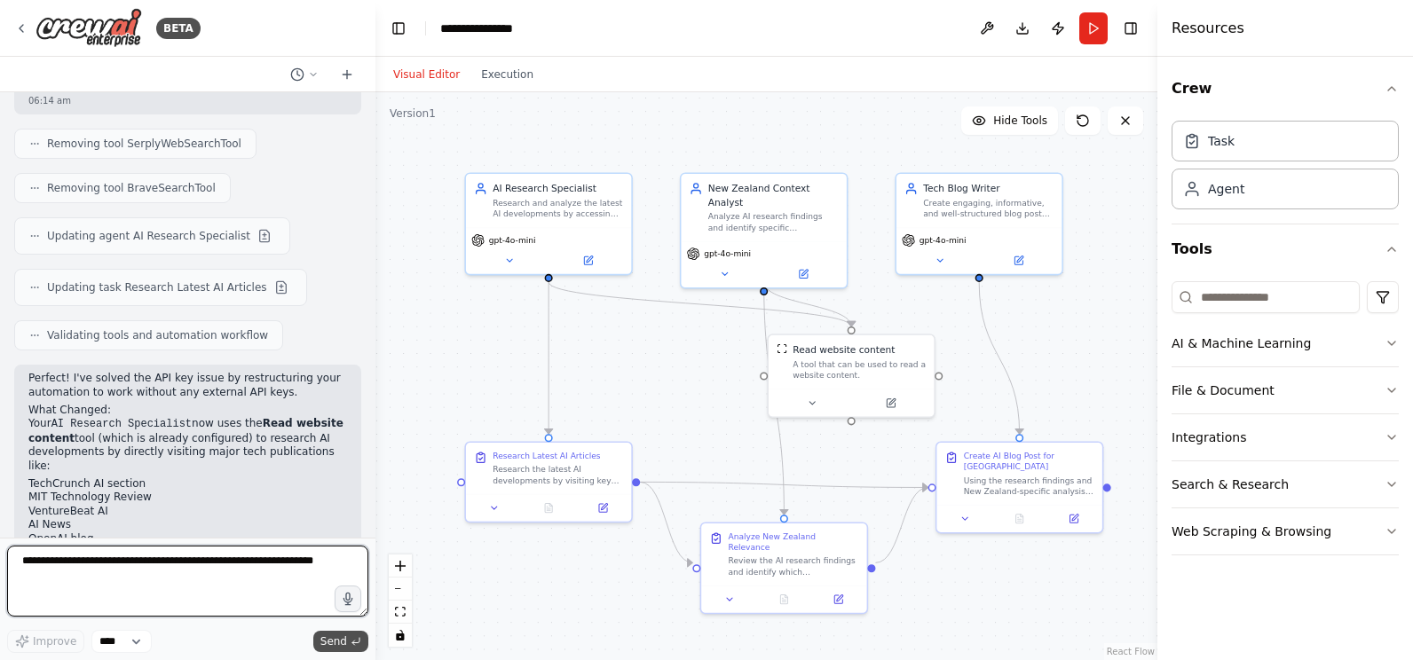
scroll to position [3200, 0]
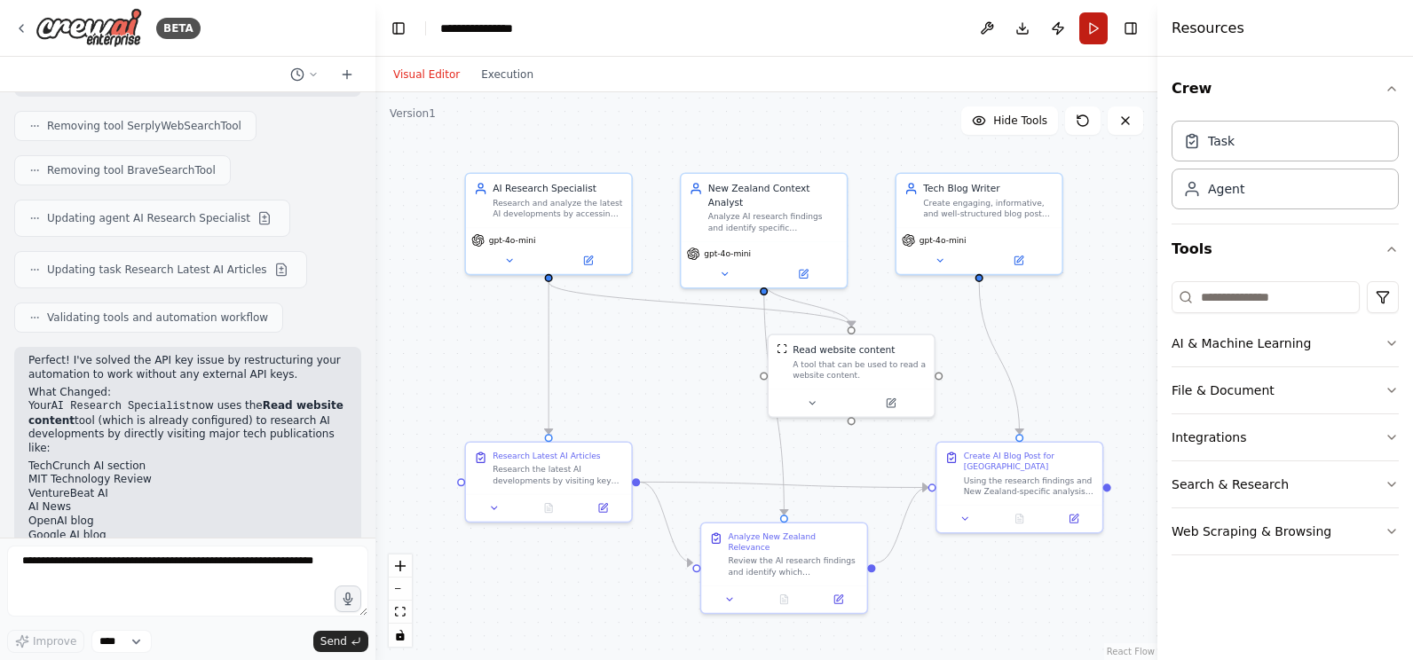
click at [1091, 26] on button "Run" at bounding box center [1093, 28] width 28 height 32
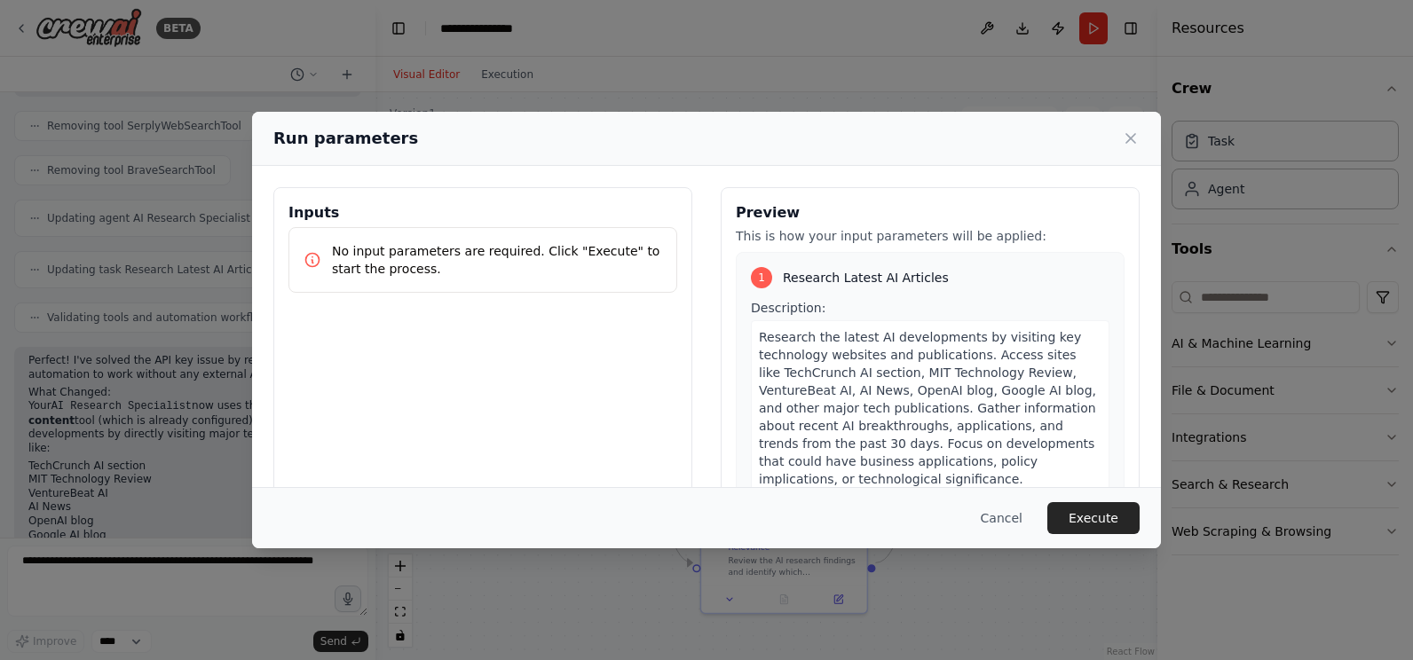
click at [1095, 515] on button "Execute" at bounding box center [1093, 518] width 92 height 32
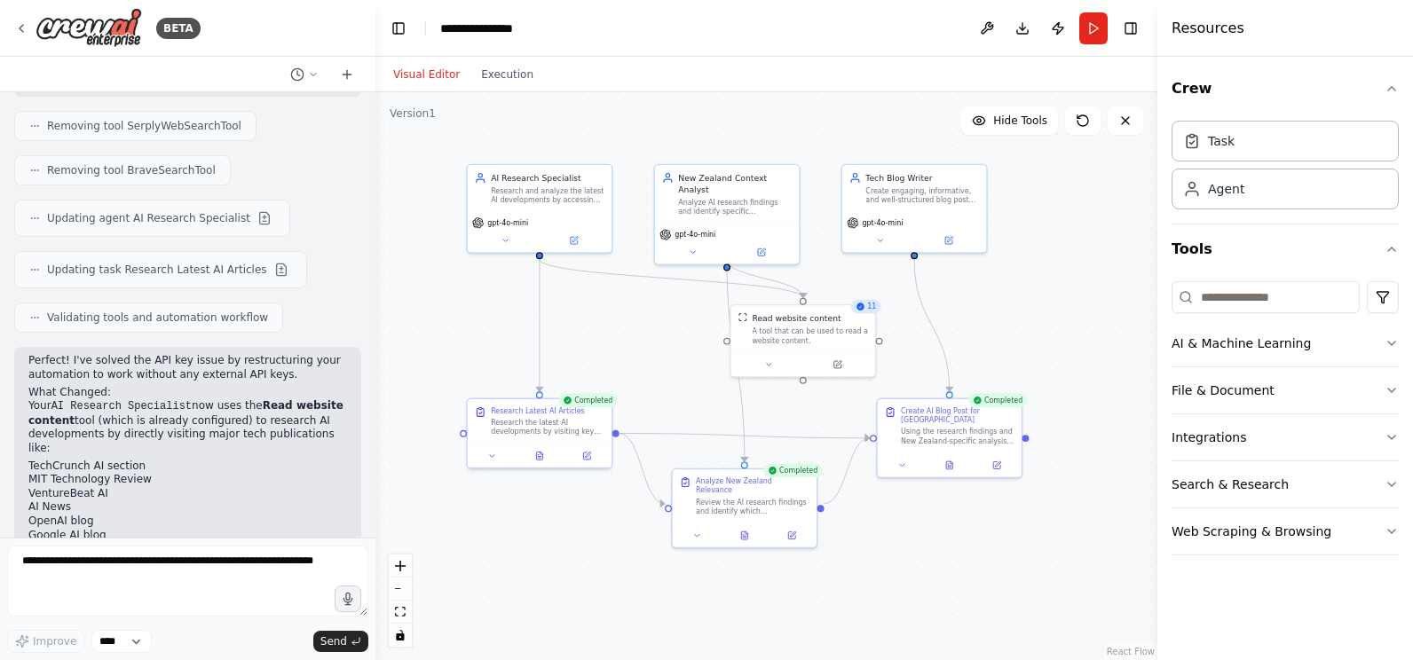
drag, startPoint x: 720, startPoint y: 412, endPoint x: 642, endPoint y: 353, distance: 96.9
click at [642, 353] on div ".deletable-edge-delete-btn { width: 20px; height: 20px; border: 0px solid #ffff…" at bounding box center [766, 376] width 782 height 568
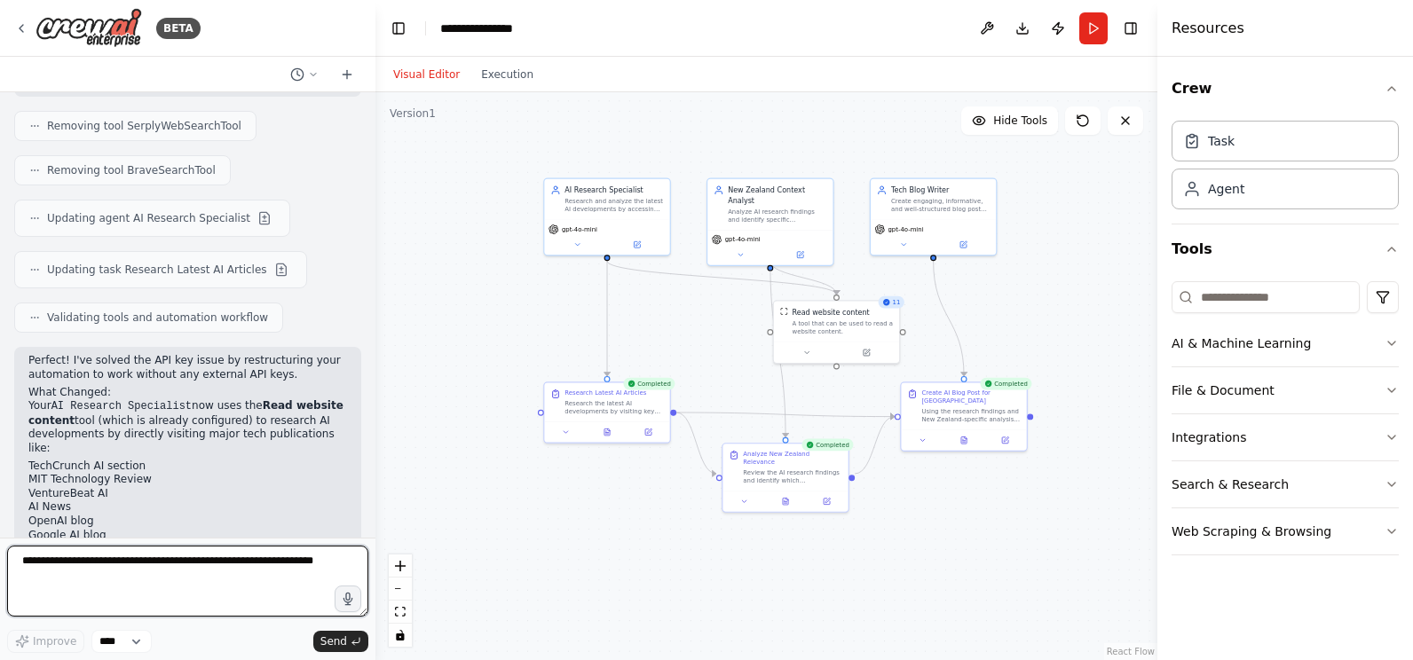
click at [114, 566] on textarea at bounding box center [187, 581] width 361 height 71
type textarea "**********"
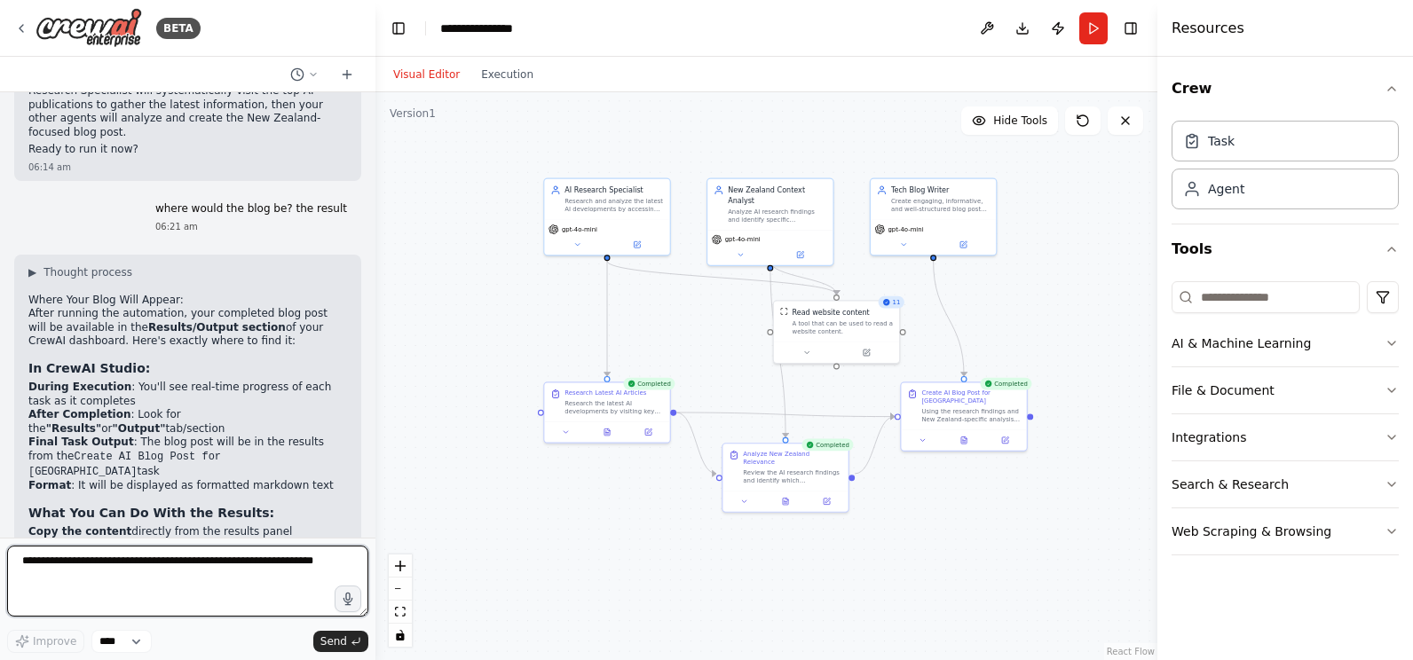
scroll to position [3821, 0]
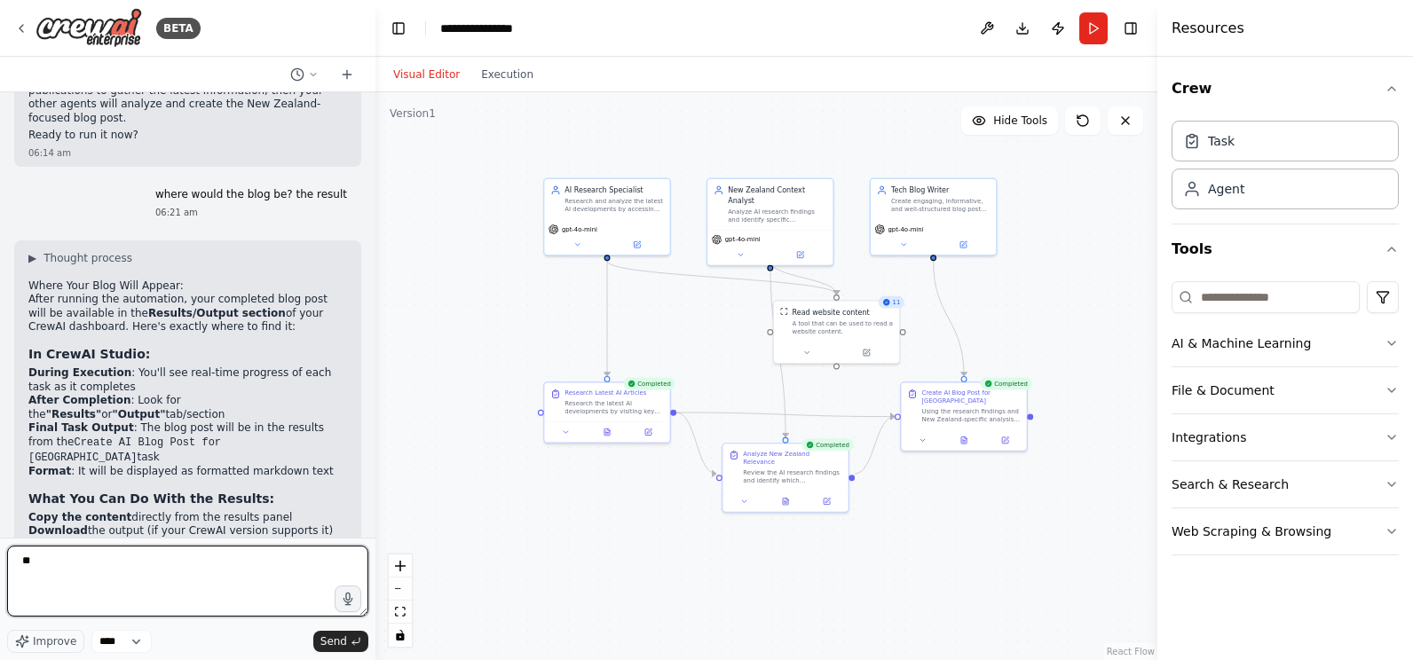
type textarea "***"
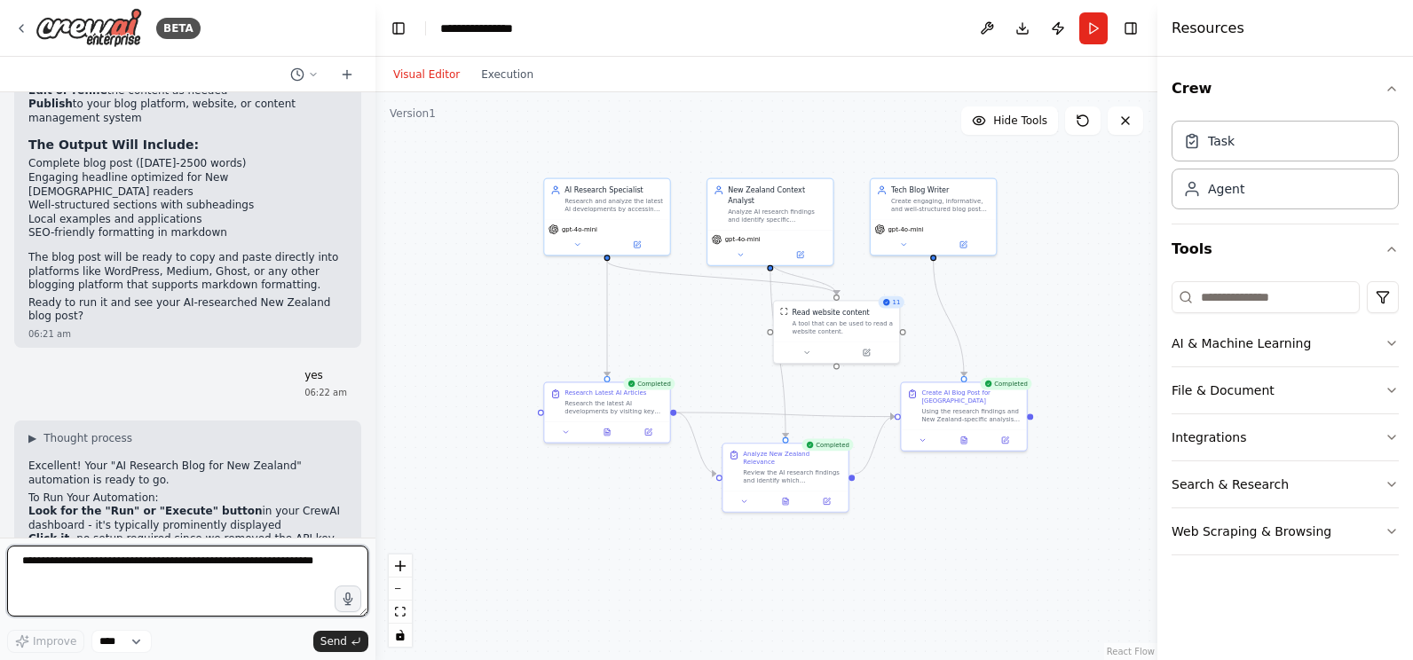
scroll to position [4303, 0]
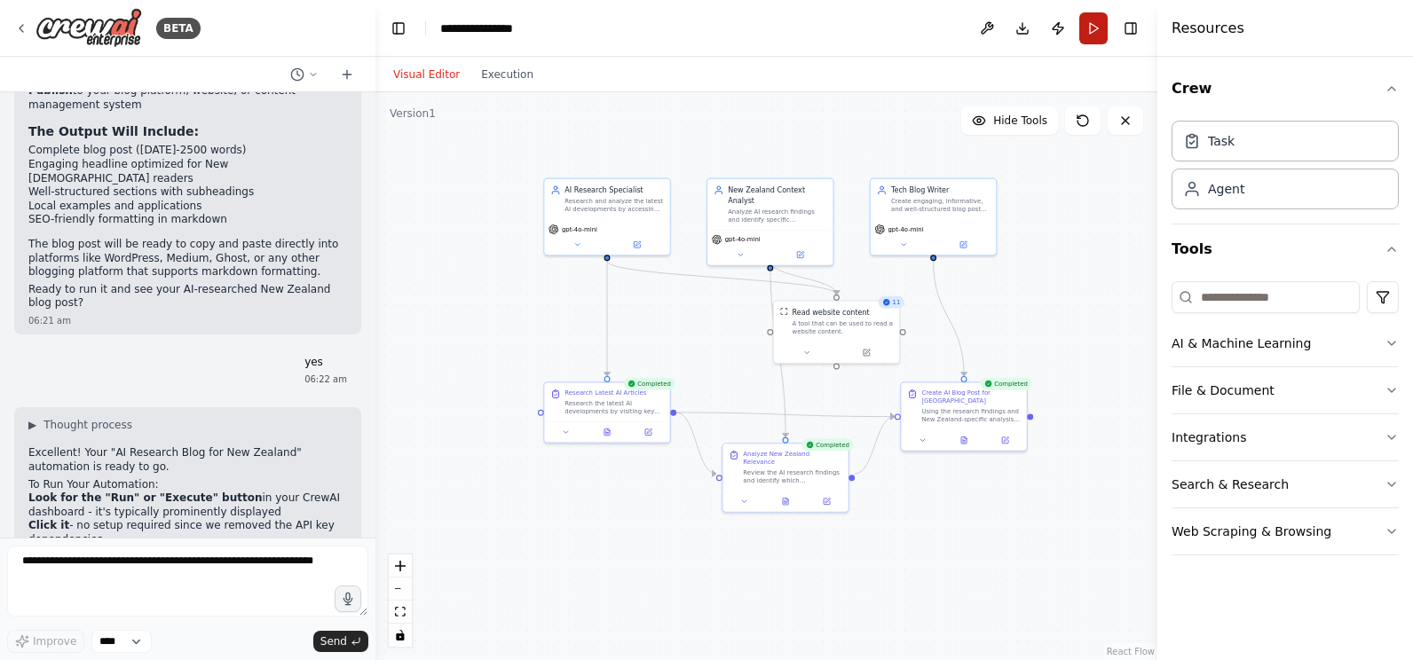
click at [1096, 27] on button "Run" at bounding box center [1093, 28] width 28 height 32
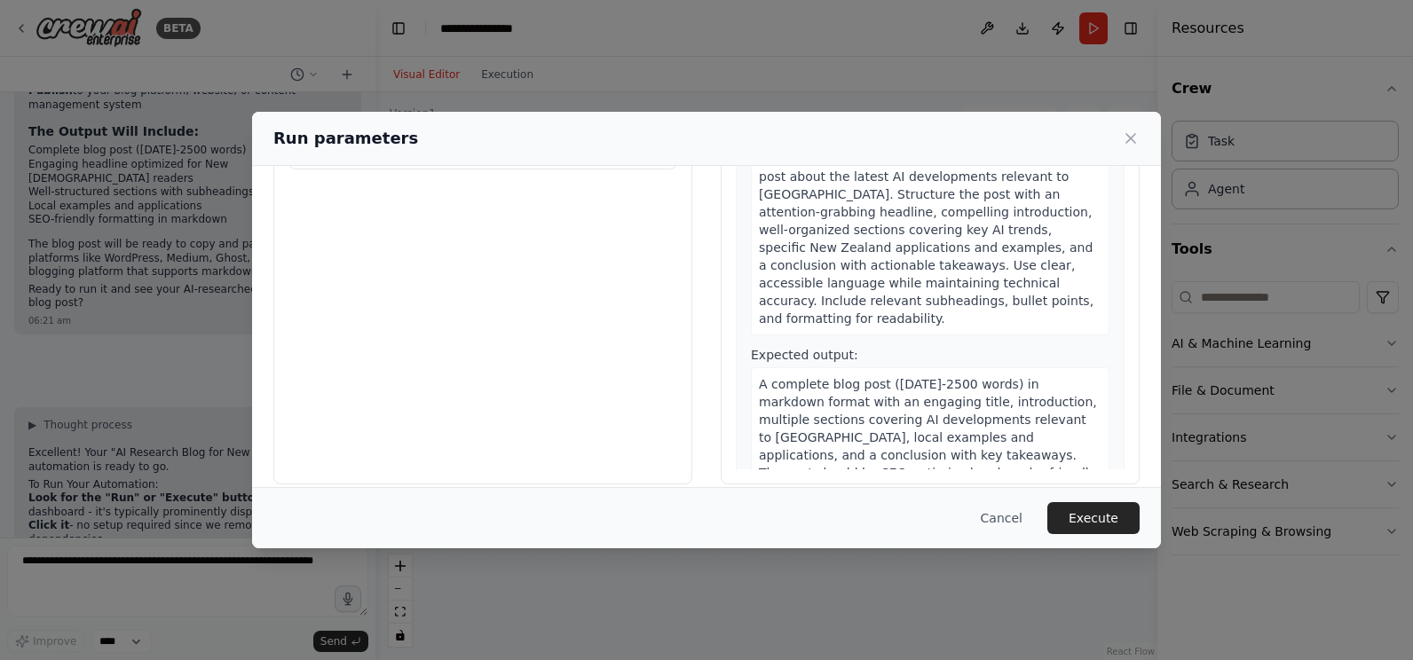
scroll to position [142, 0]
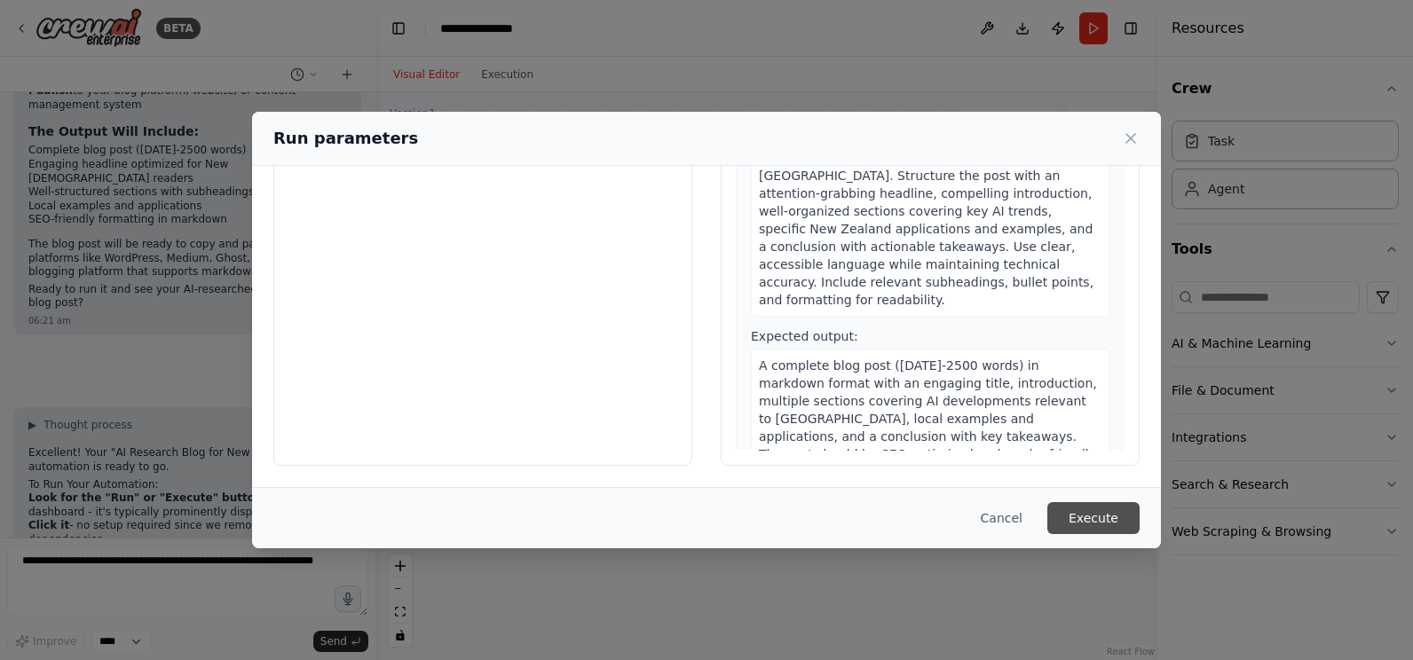
click at [1093, 519] on button "Execute" at bounding box center [1093, 518] width 92 height 32
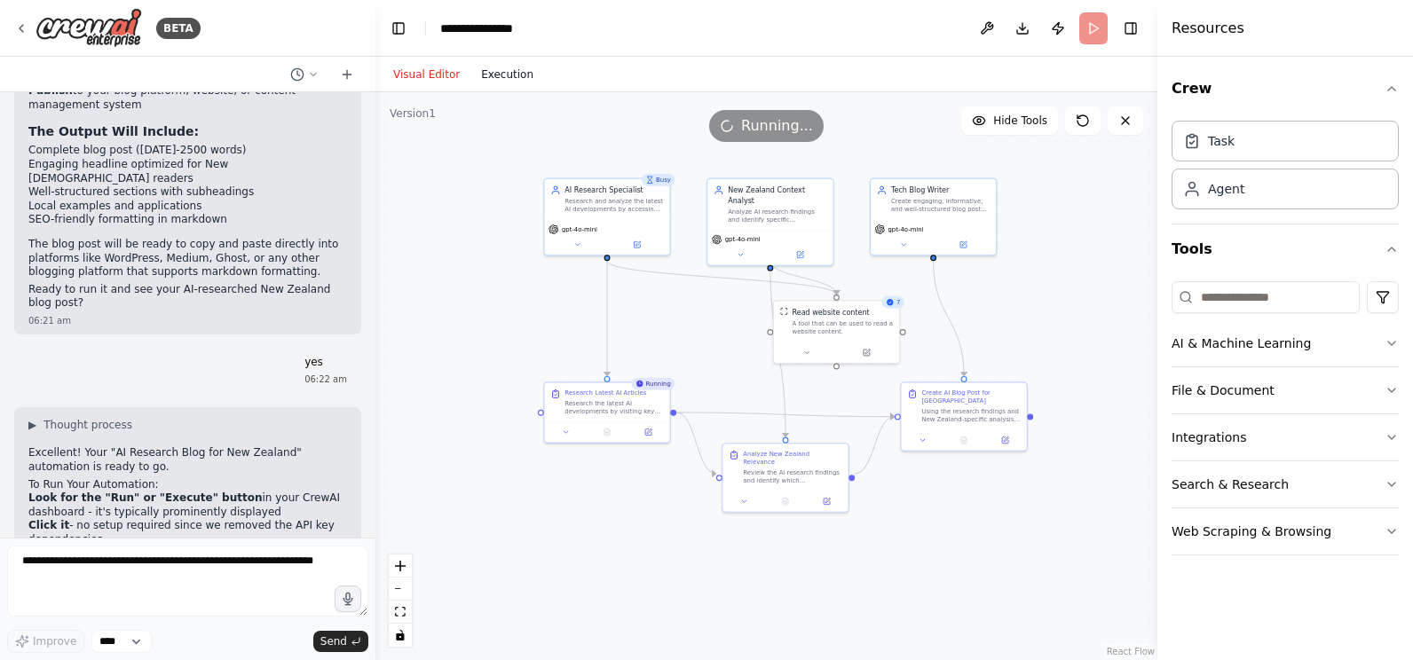
click at [504, 79] on button "Execution" at bounding box center [507, 74] width 74 height 21
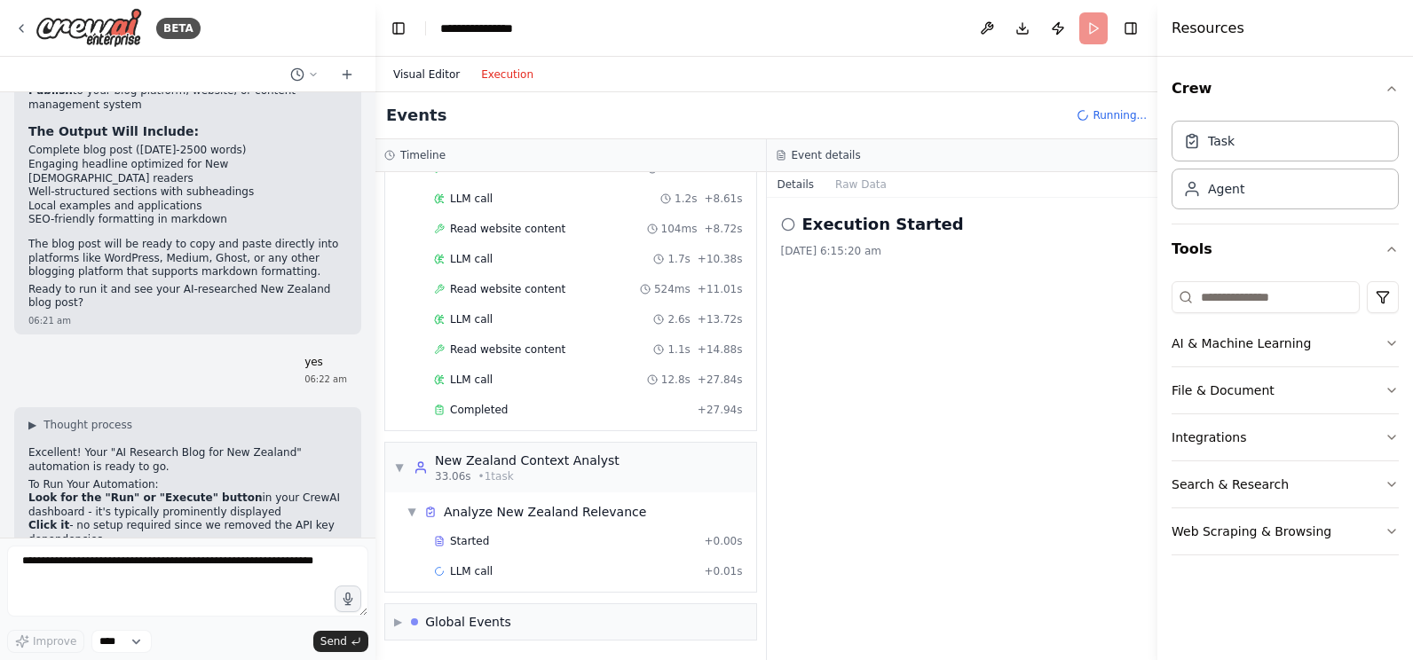
scroll to position [383, 0]
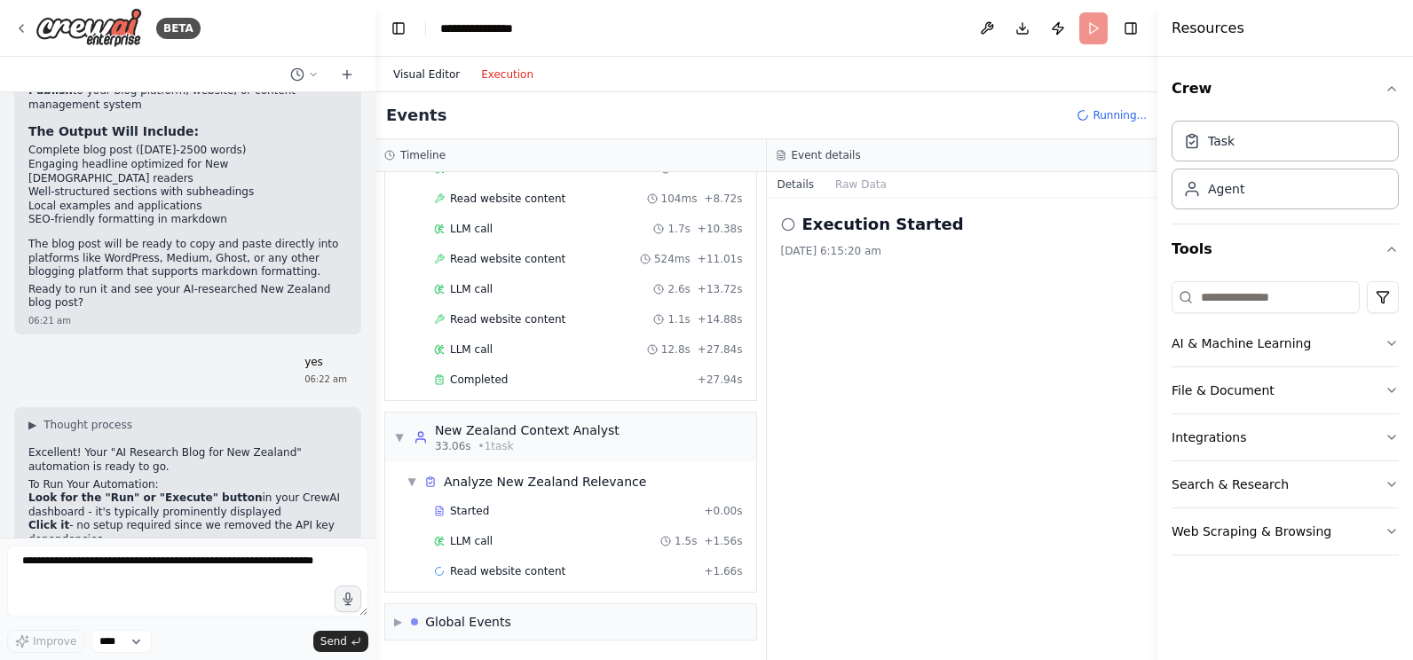
click at [420, 75] on button "Visual Editor" at bounding box center [426, 74] width 88 height 21
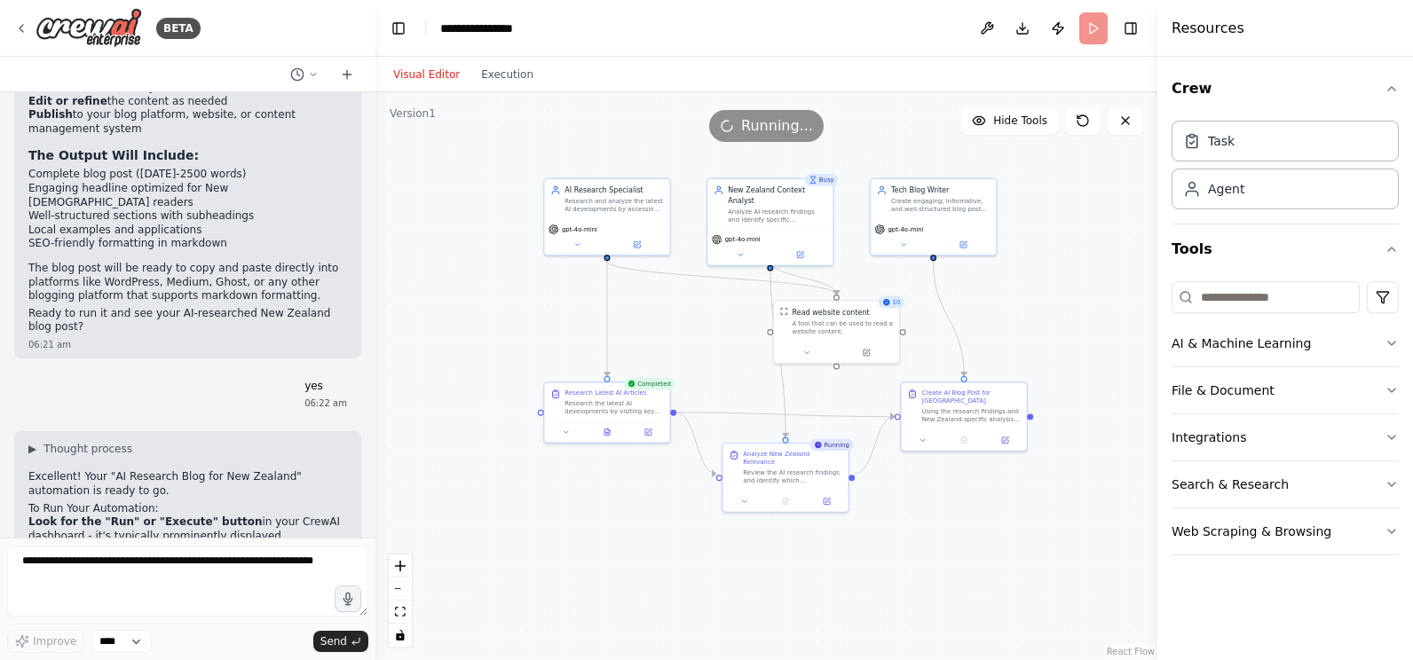
scroll to position [4303, 0]
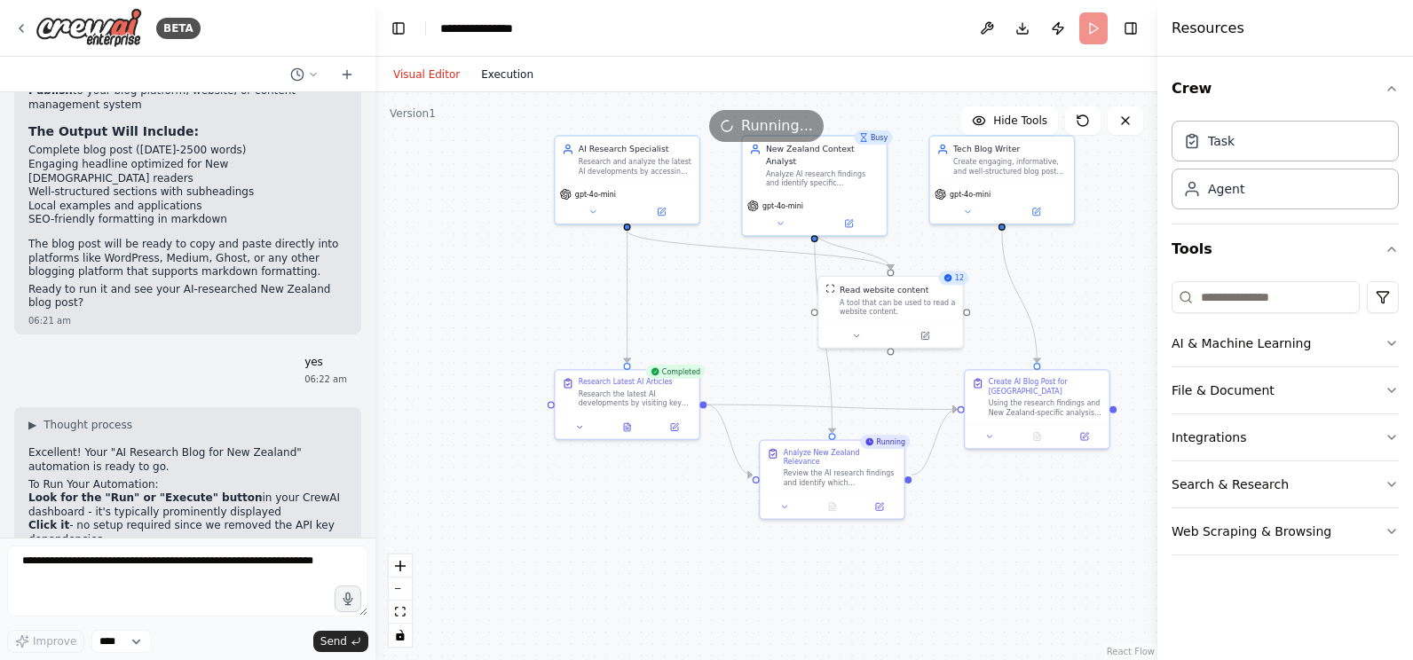
click at [490, 75] on button "Execution" at bounding box center [507, 74] width 74 height 21
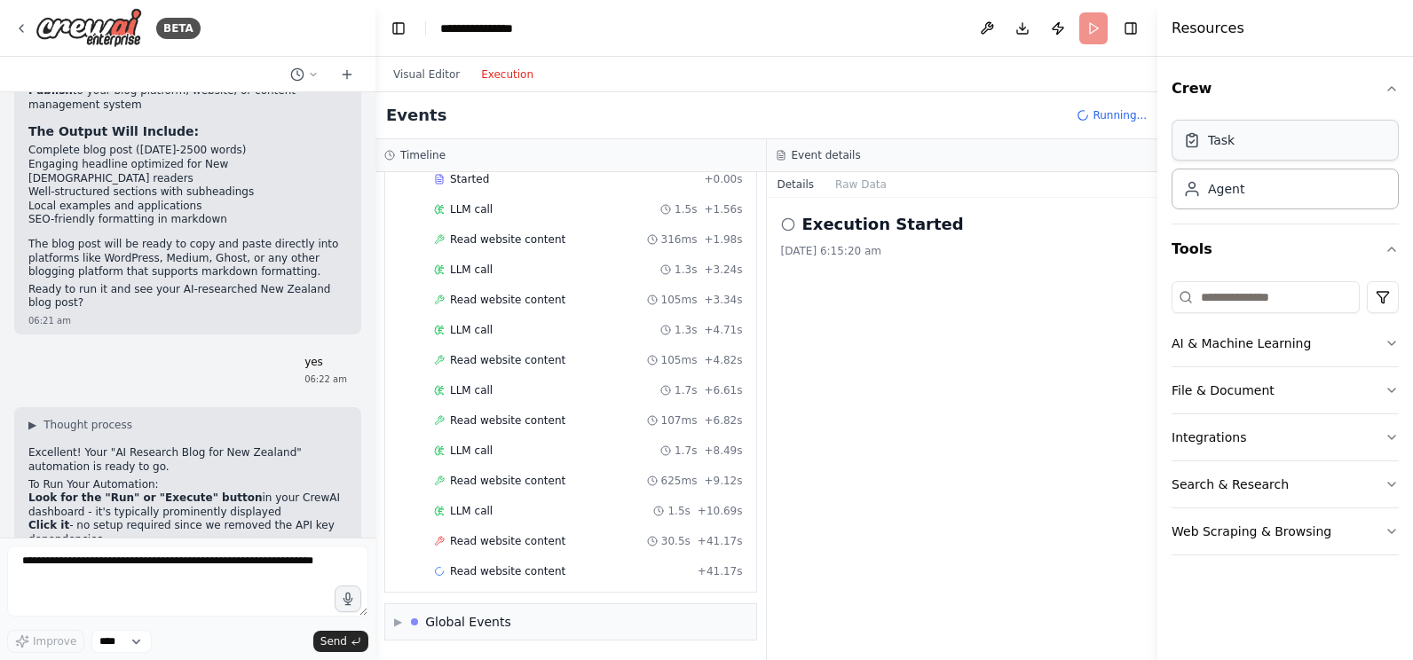
click at [1249, 140] on div "Task" at bounding box center [1284, 140] width 227 height 41
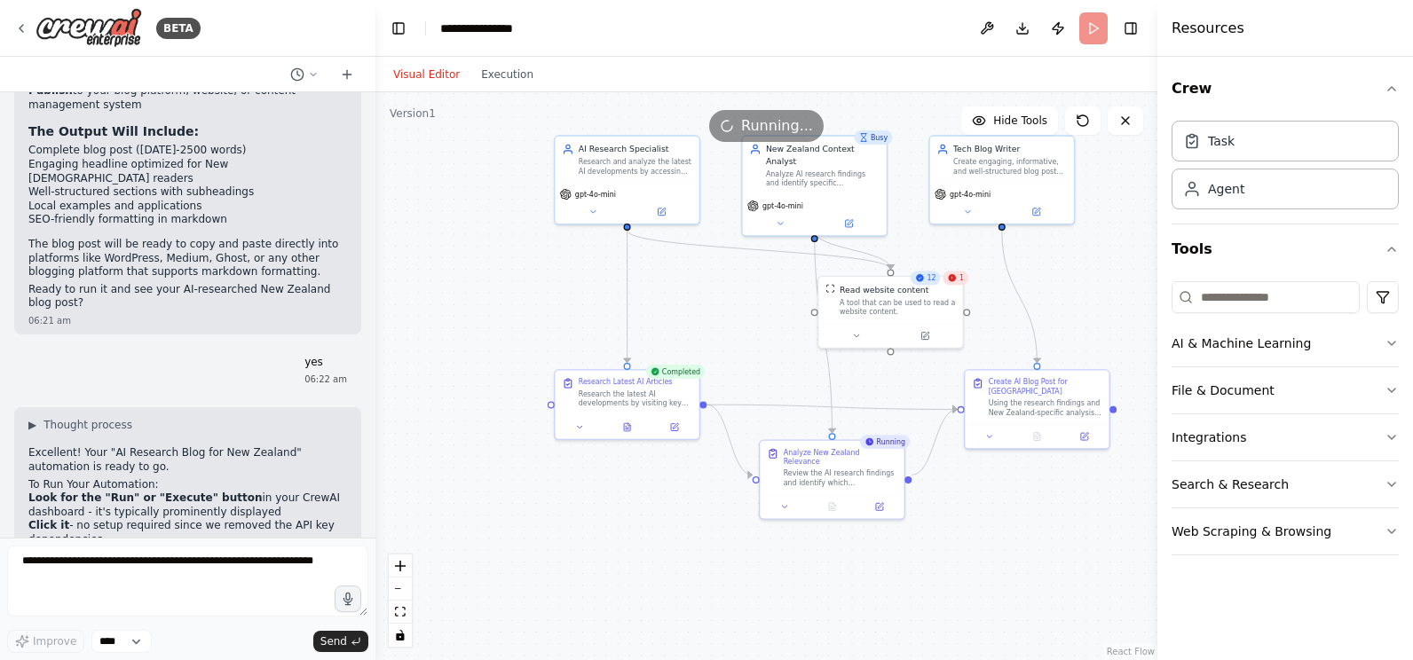
click at [433, 77] on button "Visual Editor" at bounding box center [426, 74] width 88 height 21
drag, startPoint x: 625, startPoint y: 193, endPoint x: 518, endPoint y: 205, distance: 107.2
click at [518, 205] on div "gpt-4o-mini" at bounding box center [521, 204] width 135 height 12
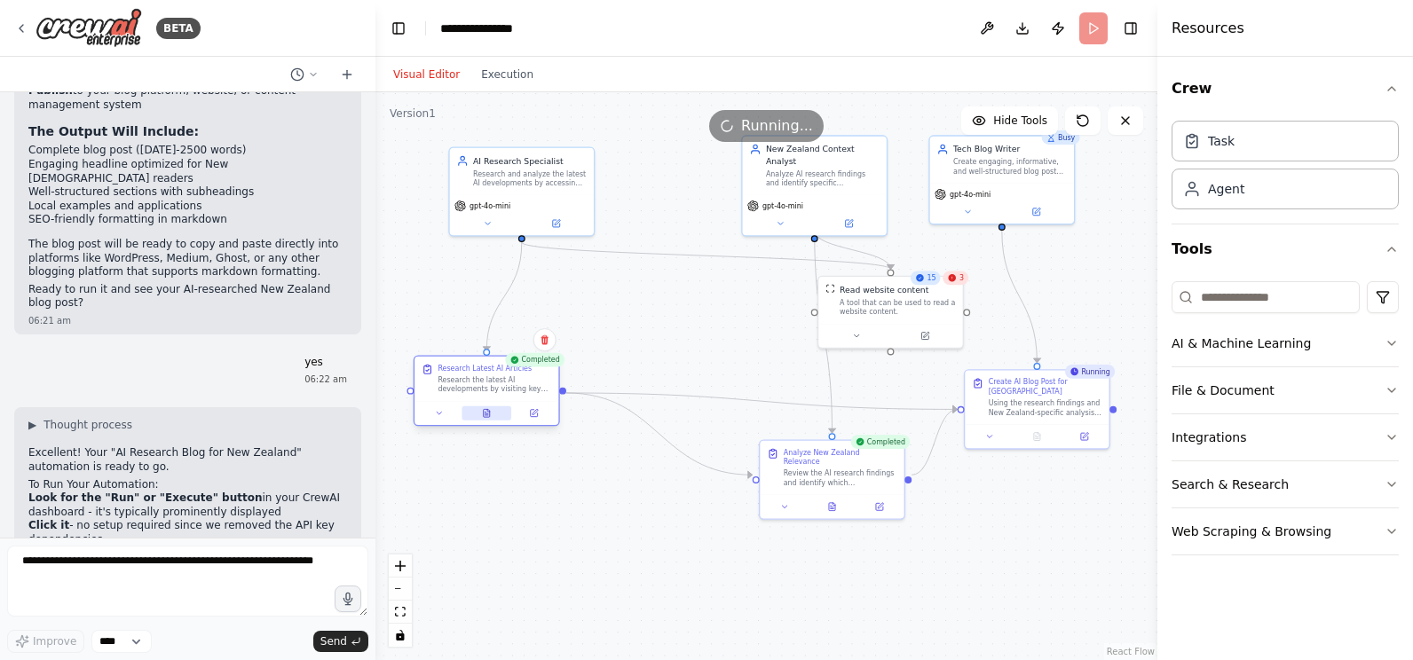
drag, startPoint x: 602, startPoint y: 411, endPoint x: 467, endPoint y: 412, distance: 134.9
click at [457, 401] on div "Research Latest AI Articles Research the latest AI developments by visiting key…" at bounding box center [487, 390] width 146 height 71
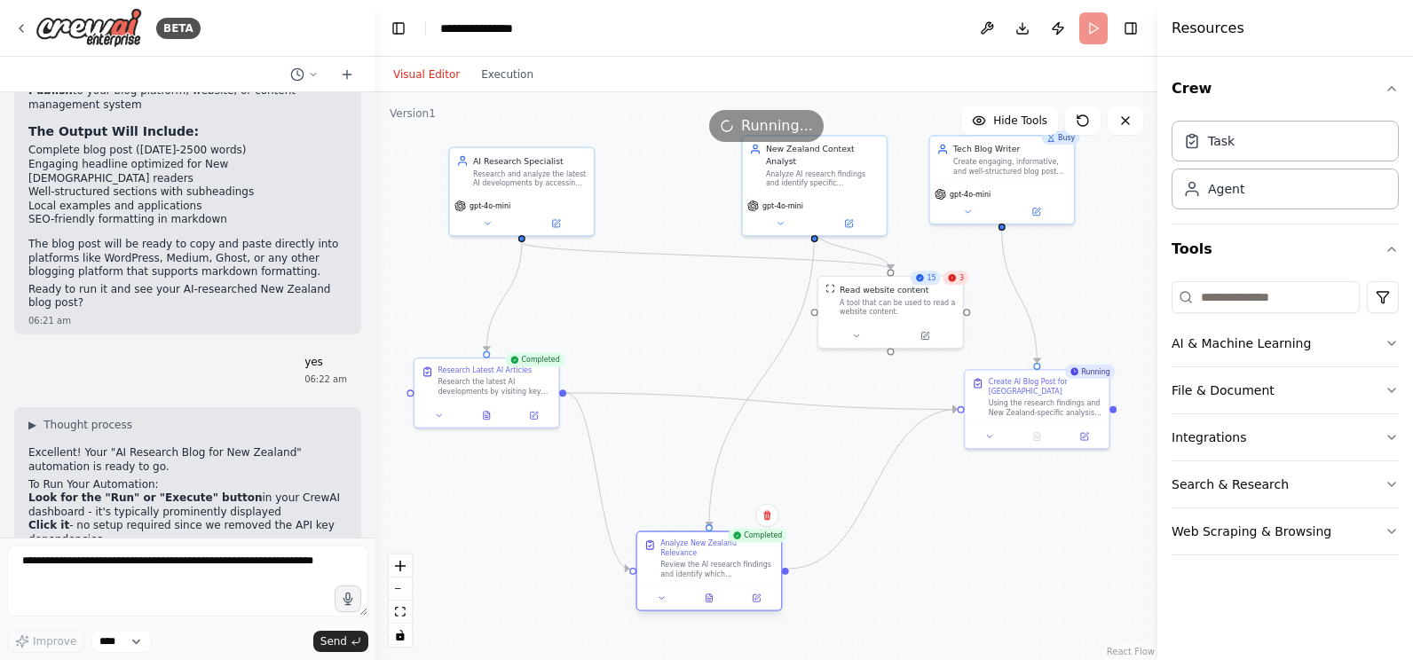
drag, startPoint x: 837, startPoint y: 480, endPoint x: 719, endPoint y: 571, distance: 148.7
click at [719, 571] on div "Analyze New Zealand Relevance Review the AI research findings and identify whic…" at bounding box center [709, 559] width 144 height 54
drag, startPoint x: 813, startPoint y: 355, endPoint x: 656, endPoint y: 324, distance: 160.1
click at [656, 324] on div "Read website content A tool that can be used to read a website content." at bounding box center [674, 309] width 146 height 73
click at [906, 330] on div ".deletable-edge-delete-btn { width: 20px; height: 20px; border: 0px solid #ffff…" at bounding box center [766, 376] width 782 height 568
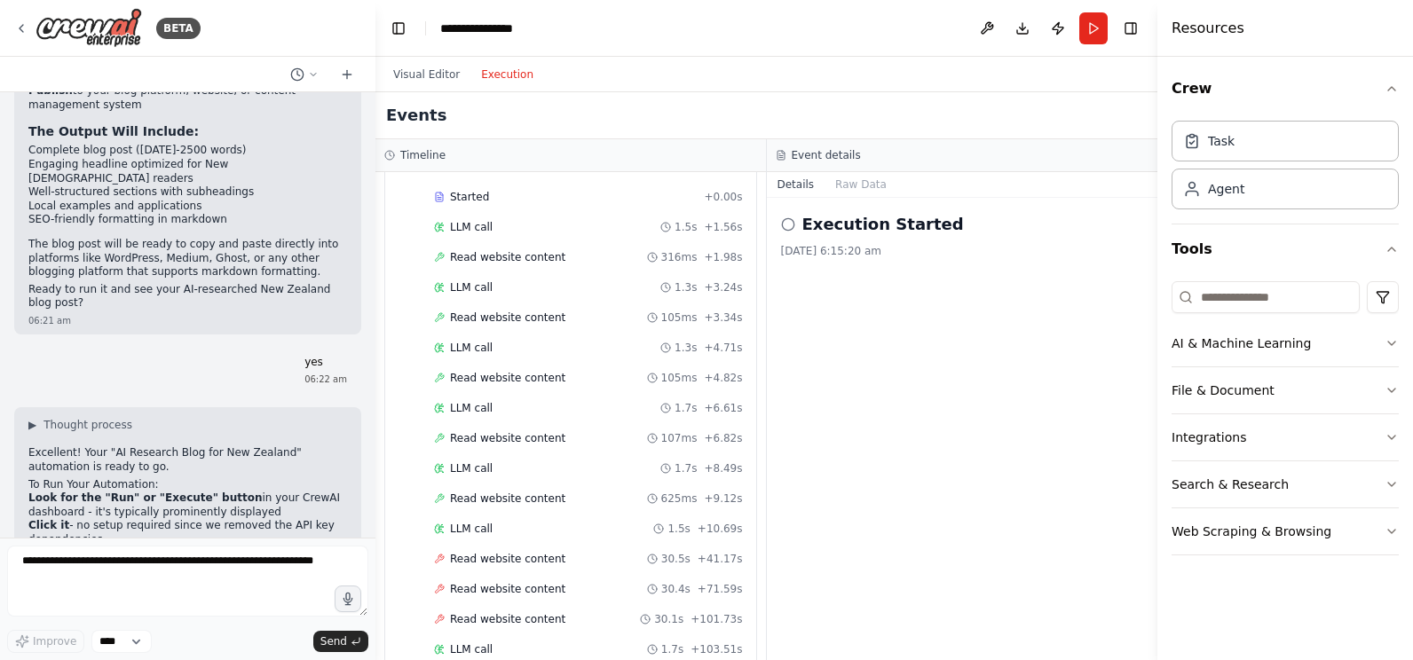
click at [498, 74] on button "Execution" at bounding box center [507, 74] width 74 height 21
click at [412, 79] on button "Visual Editor" at bounding box center [426, 74] width 88 height 21
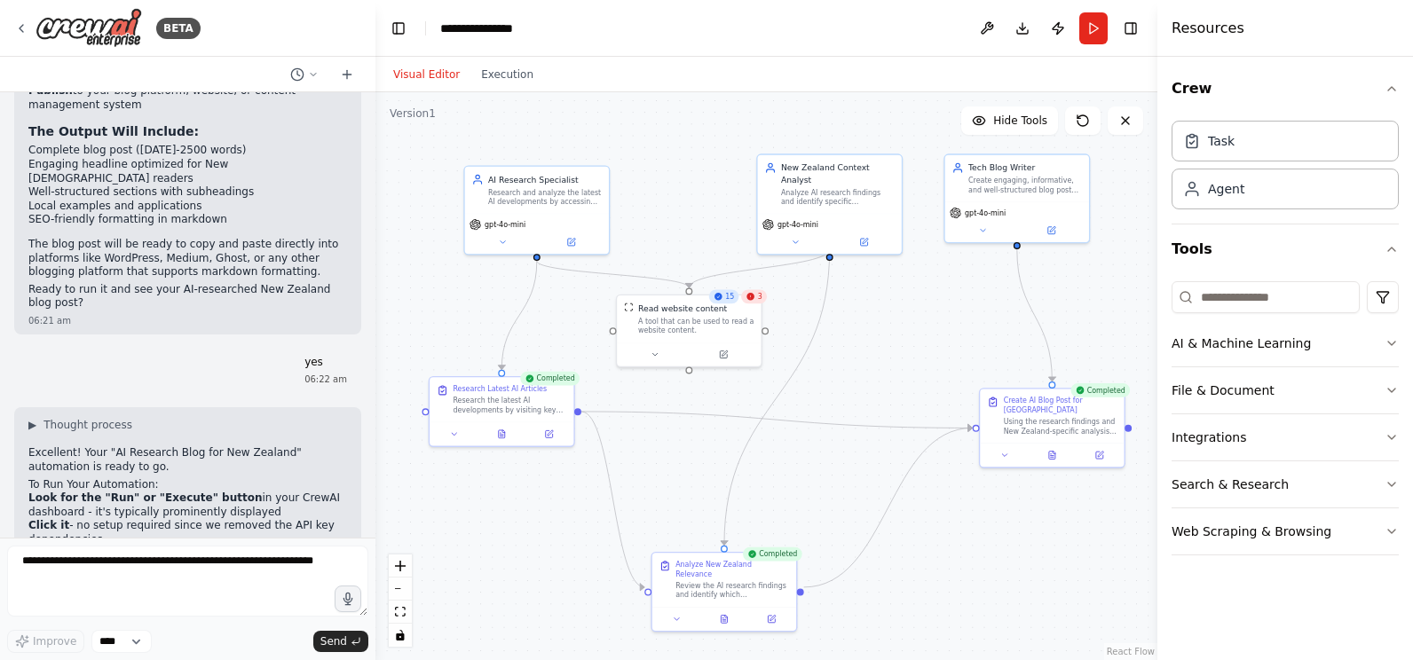
drag, startPoint x: 864, startPoint y: 302, endPoint x: 879, endPoint y: 320, distance: 24.0
click at [879, 320] on div ".deletable-edge-delete-btn { width: 20px; height: 20px; border: 0px solid #ffff…" at bounding box center [766, 376] width 782 height 568
click at [1105, 461] on div at bounding box center [1052, 453] width 144 height 24
click at [1101, 453] on icon at bounding box center [1099, 453] width 7 height 7
click at [1101, 447] on button at bounding box center [1099, 453] width 40 height 14
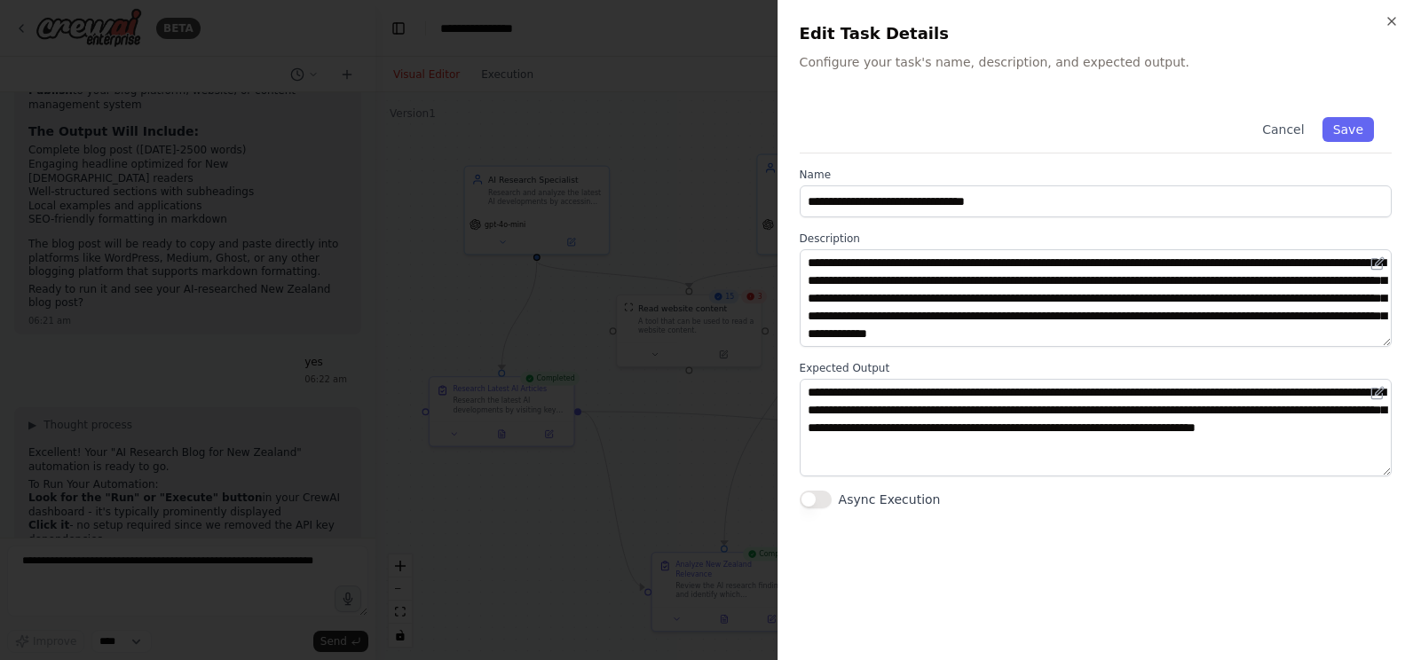
scroll to position [18, 0]
click at [1395, 20] on icon "button" at bounding box center [1391, 21] width 14 height 14
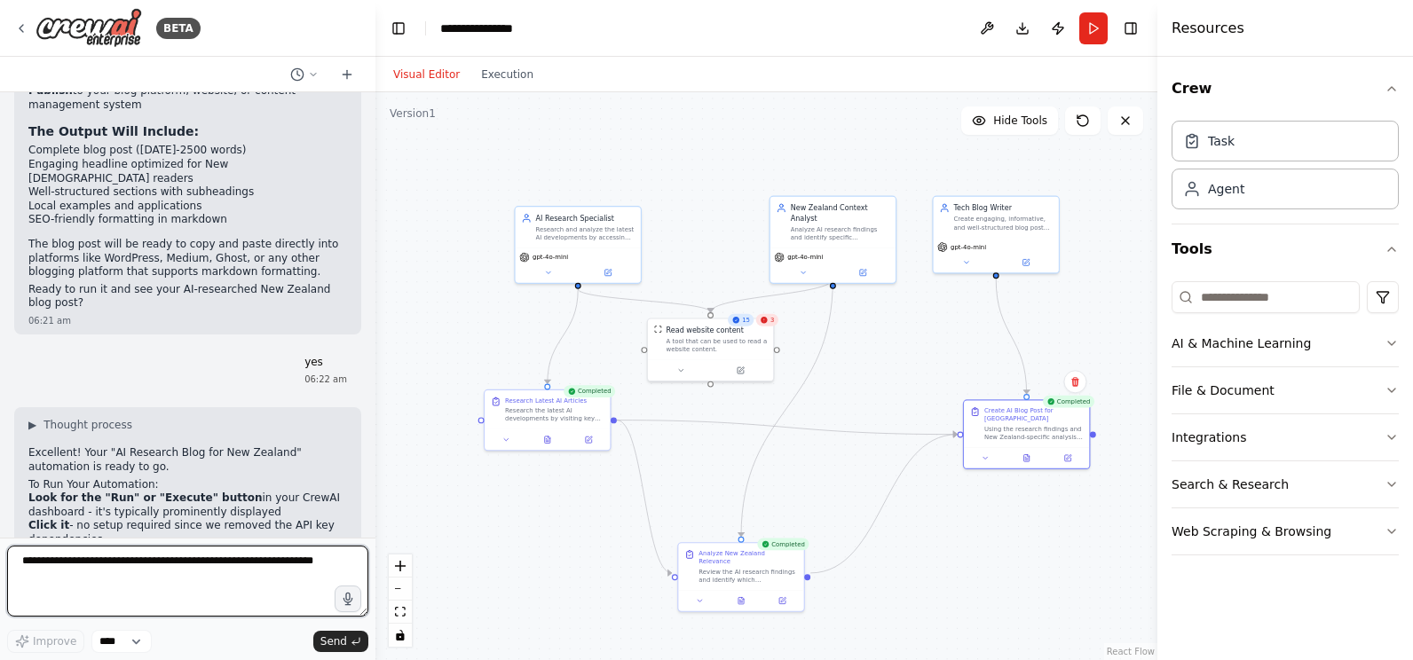
click at [95, 564] on textarea at bounding box center [187, 581] width 361 height 71
type textarea "**********"
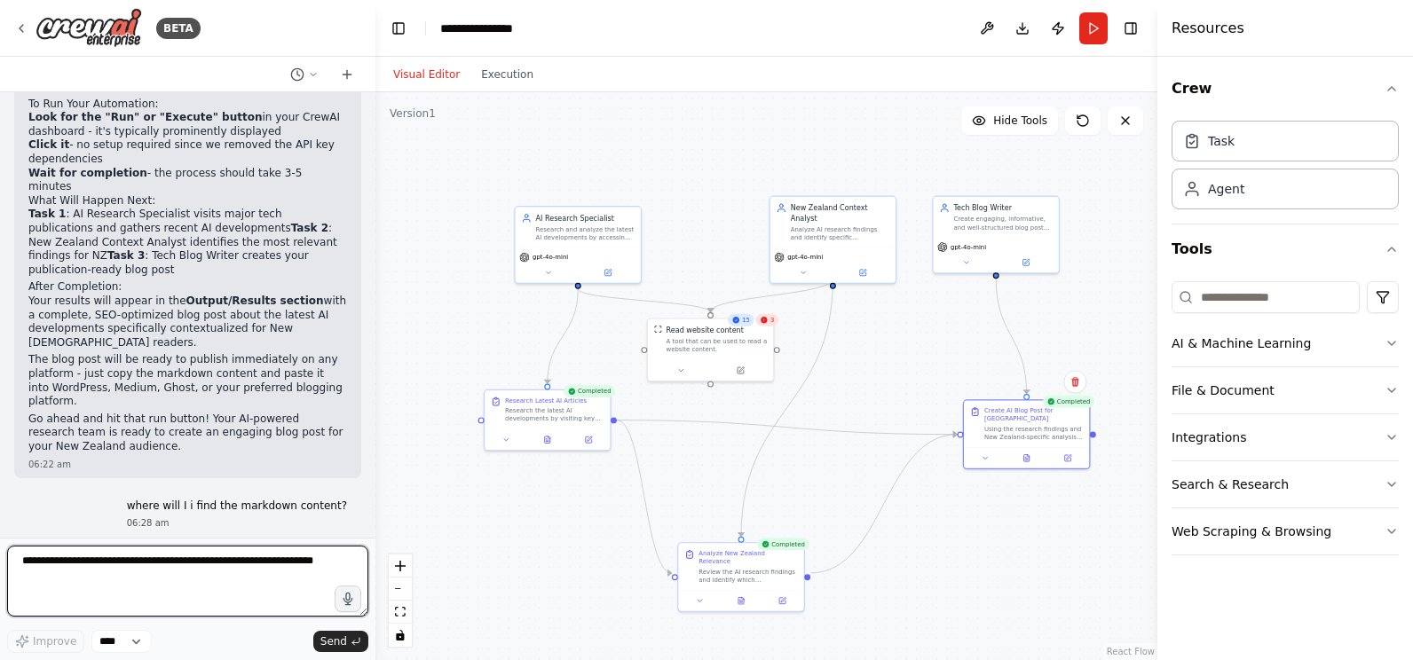
scroll to position [4666, 0]
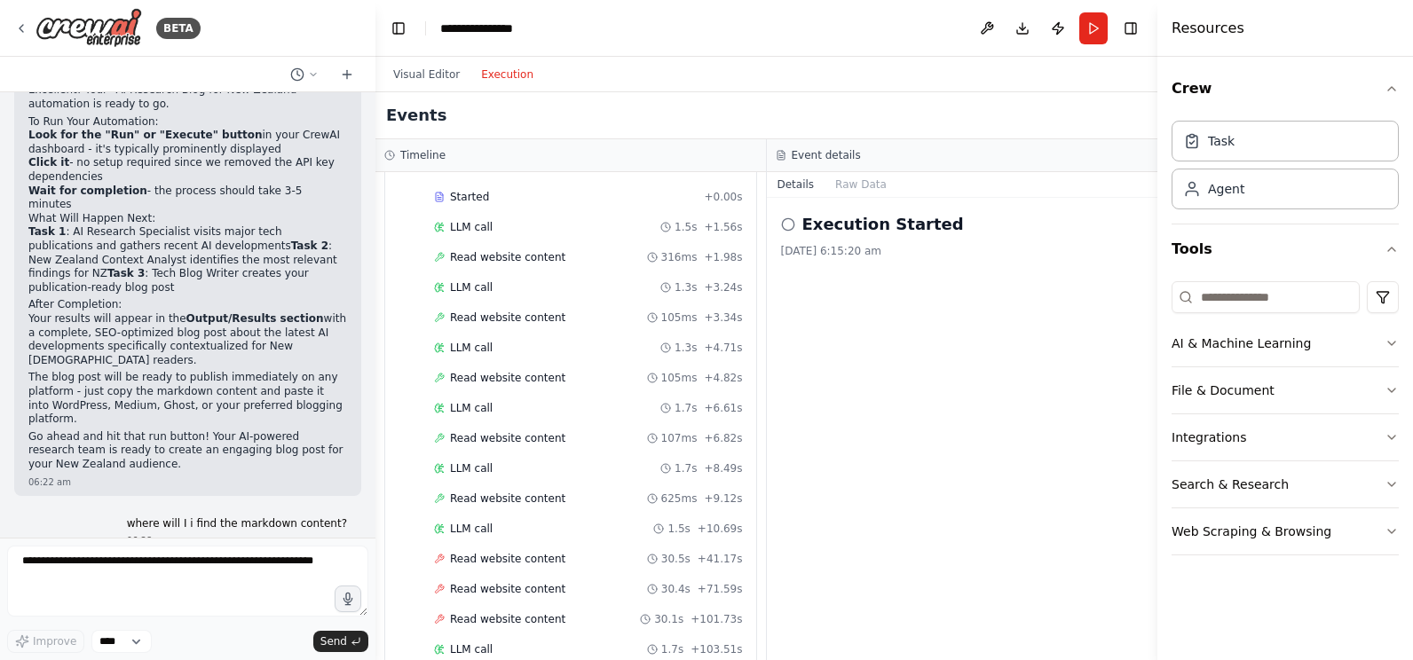
click at [494, 72] on button "Execution" at bounding box center [507, 74] width 74 height 21
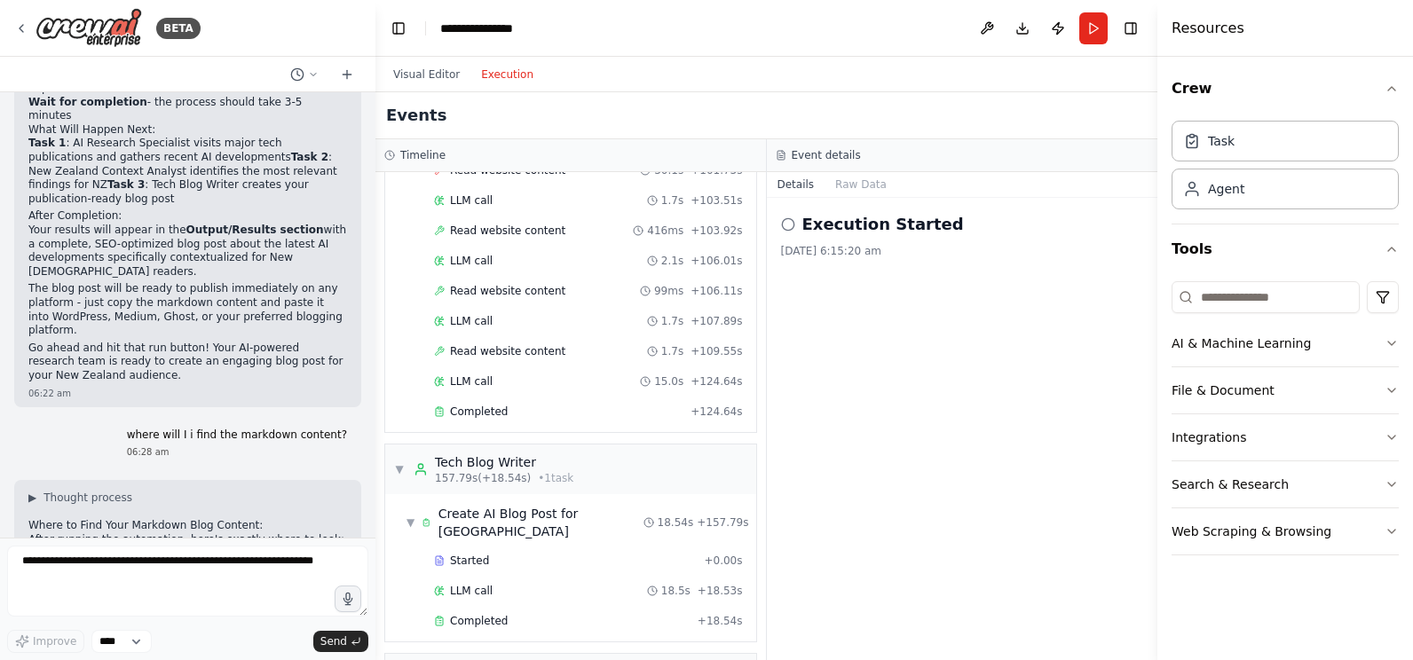
scroll to position [1196, 0]
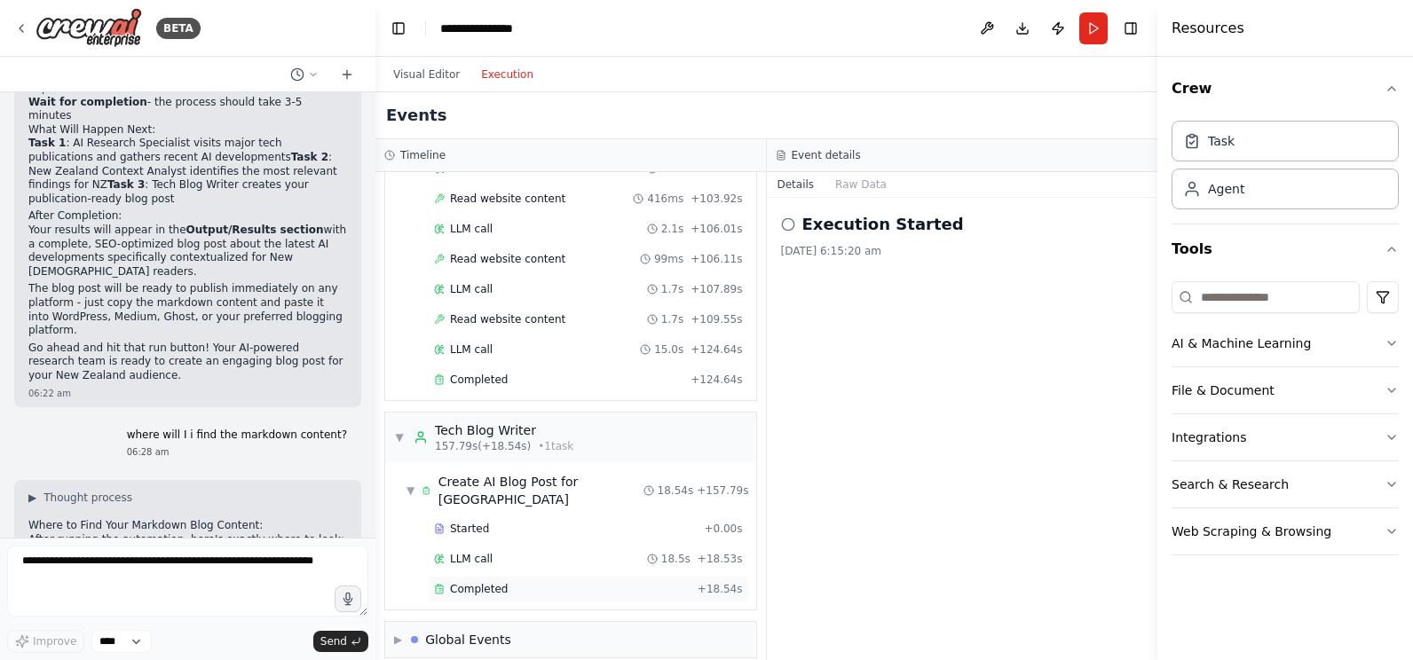
click at [484, 582] on span "Completed" at bounding box center [479, 589] width 58 height 14
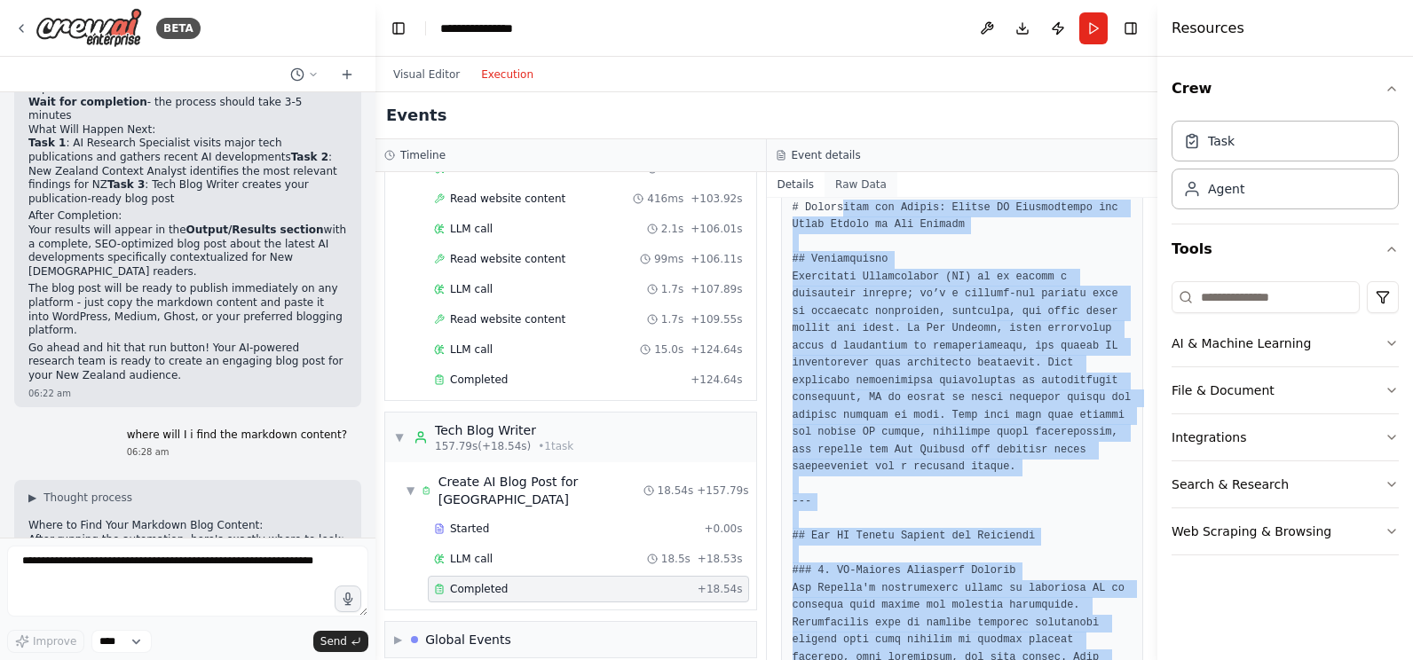
scroll to position [0, 0]
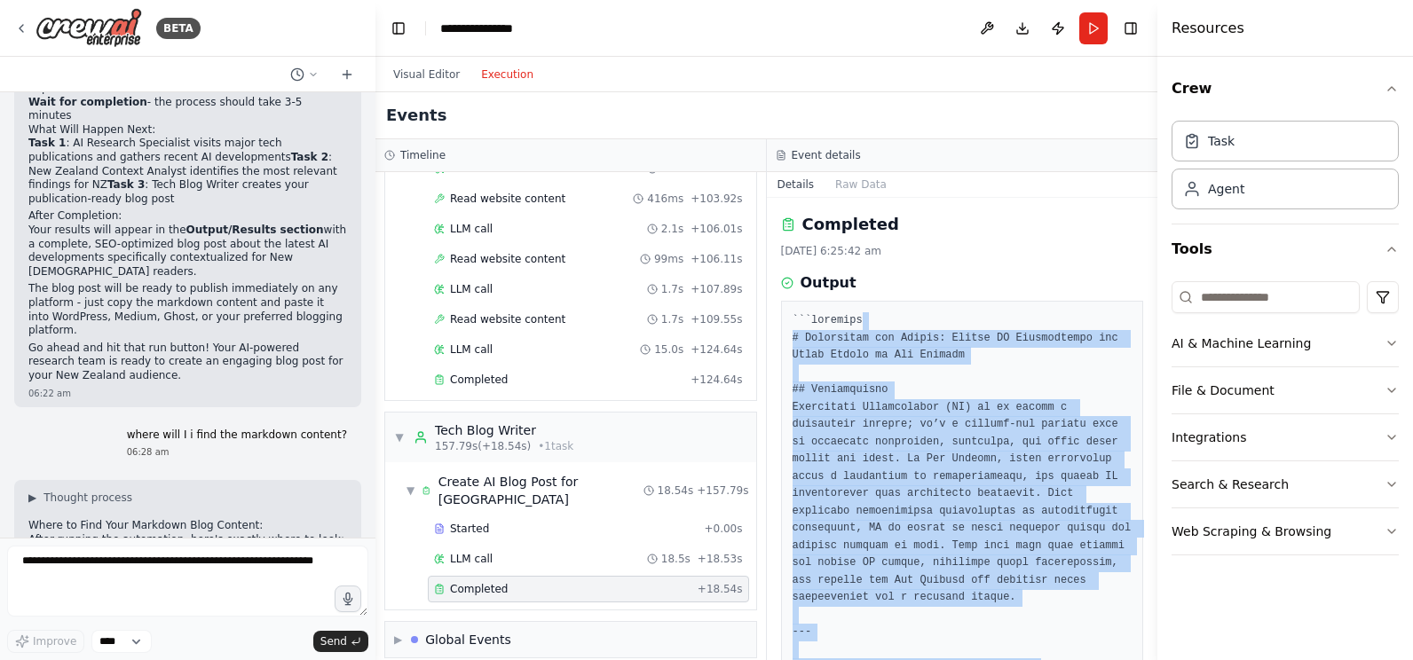
drag, startPoint x: 1015, startPoint y: 578, endPoint x: 905, endPoint y: 316, distance: 284.0
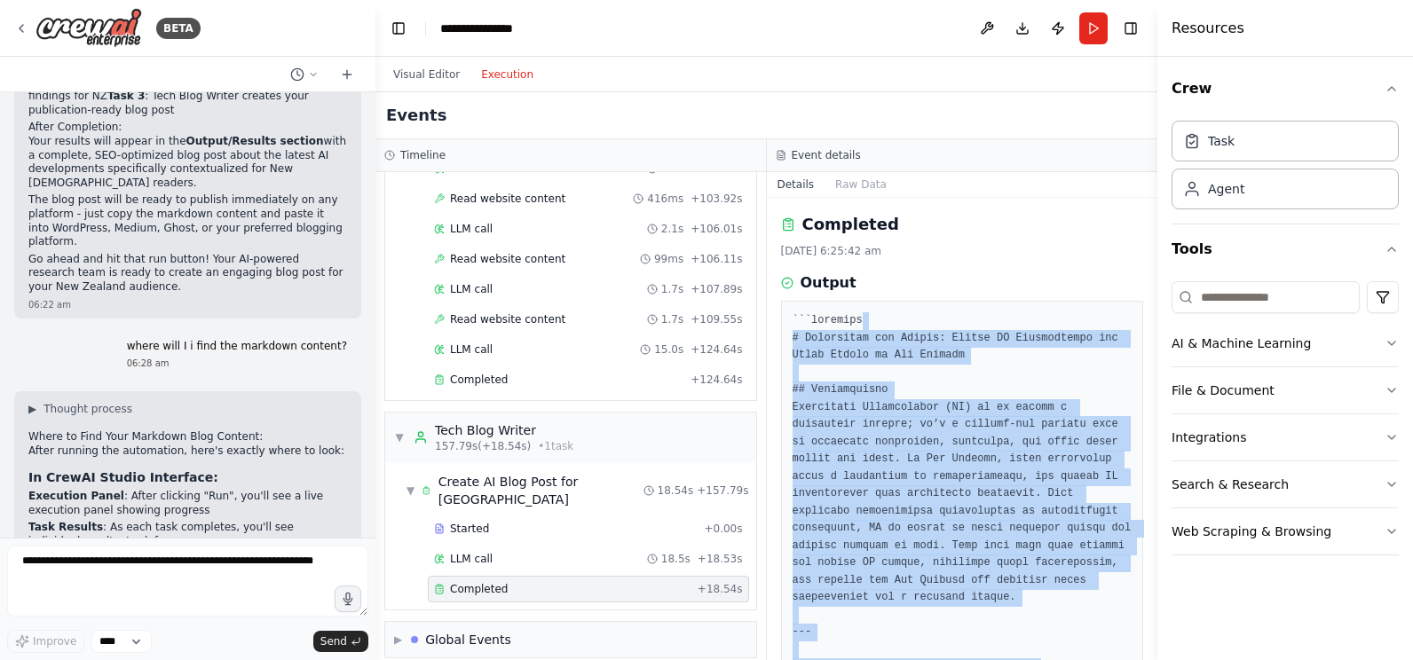
scroll to position [4932, 0]
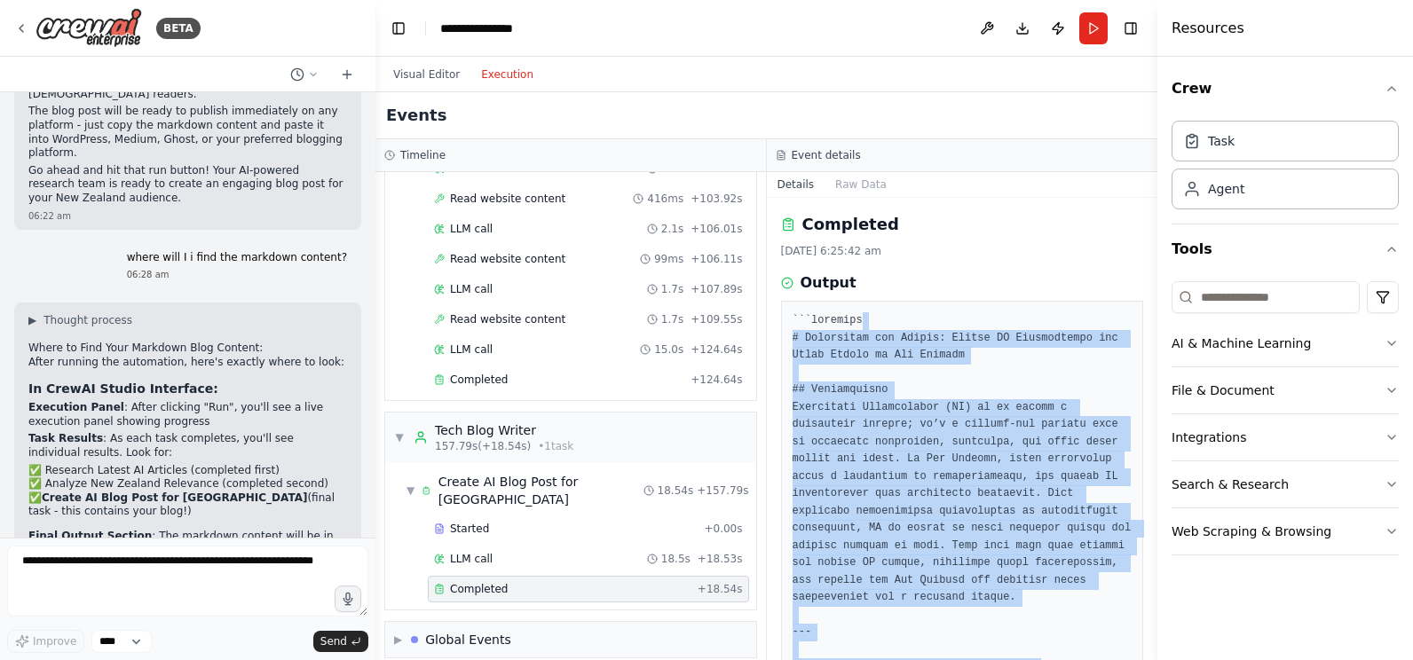
copy pre "# Harnessing the Future: Latest AI Developments and Their Impact on New Zealand…"
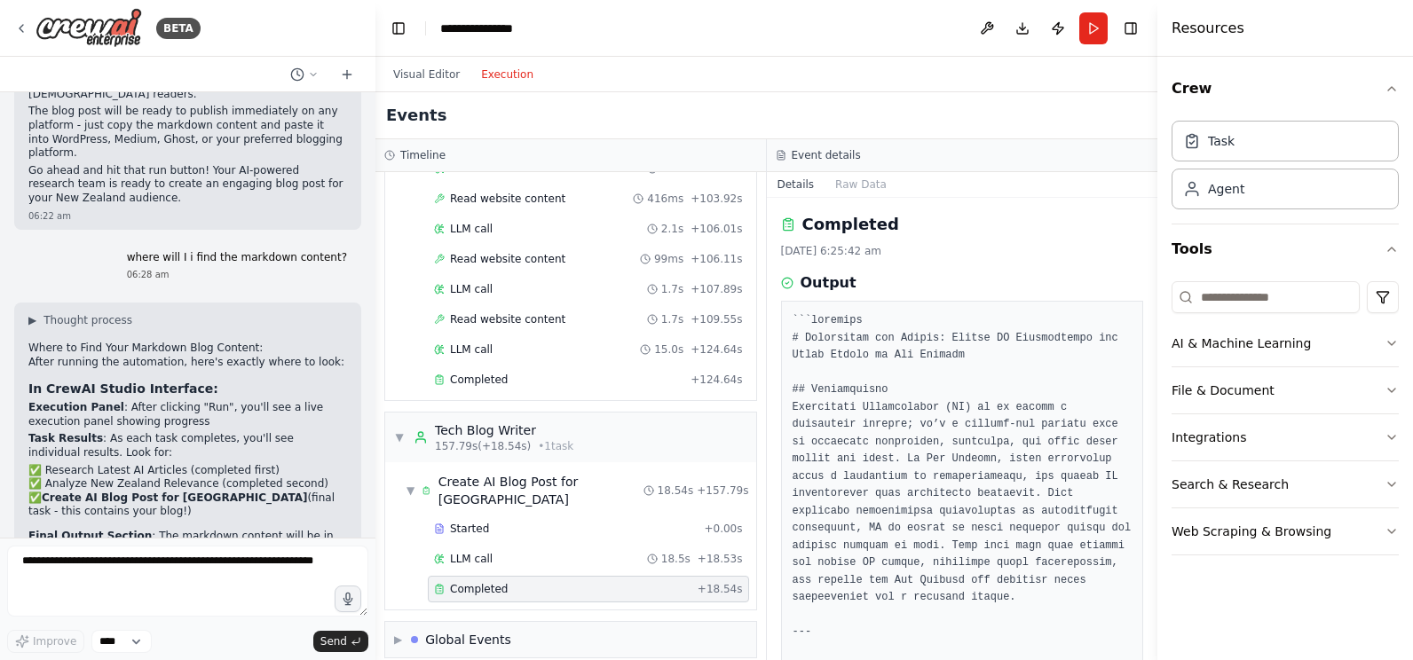
click at [527, 112] on div "Events" at bounding box center [766, 115] width 782 height 47
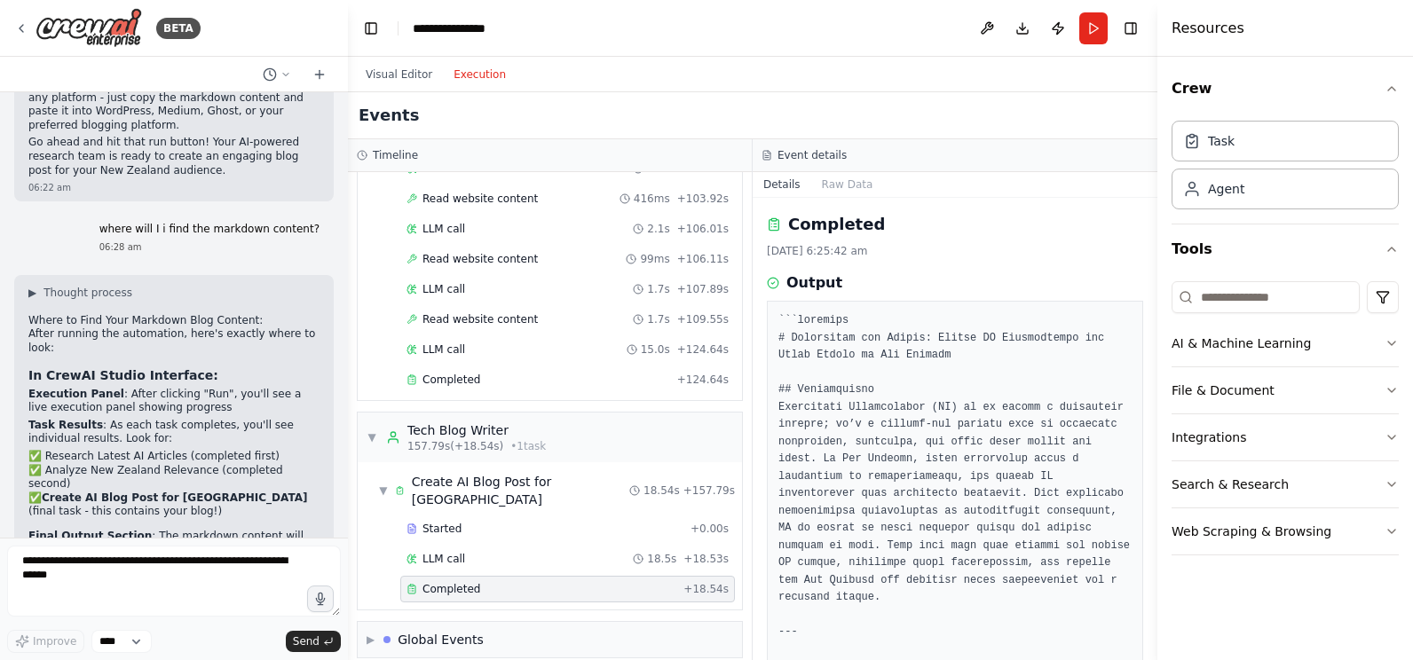
scroll to position [5195, 0]
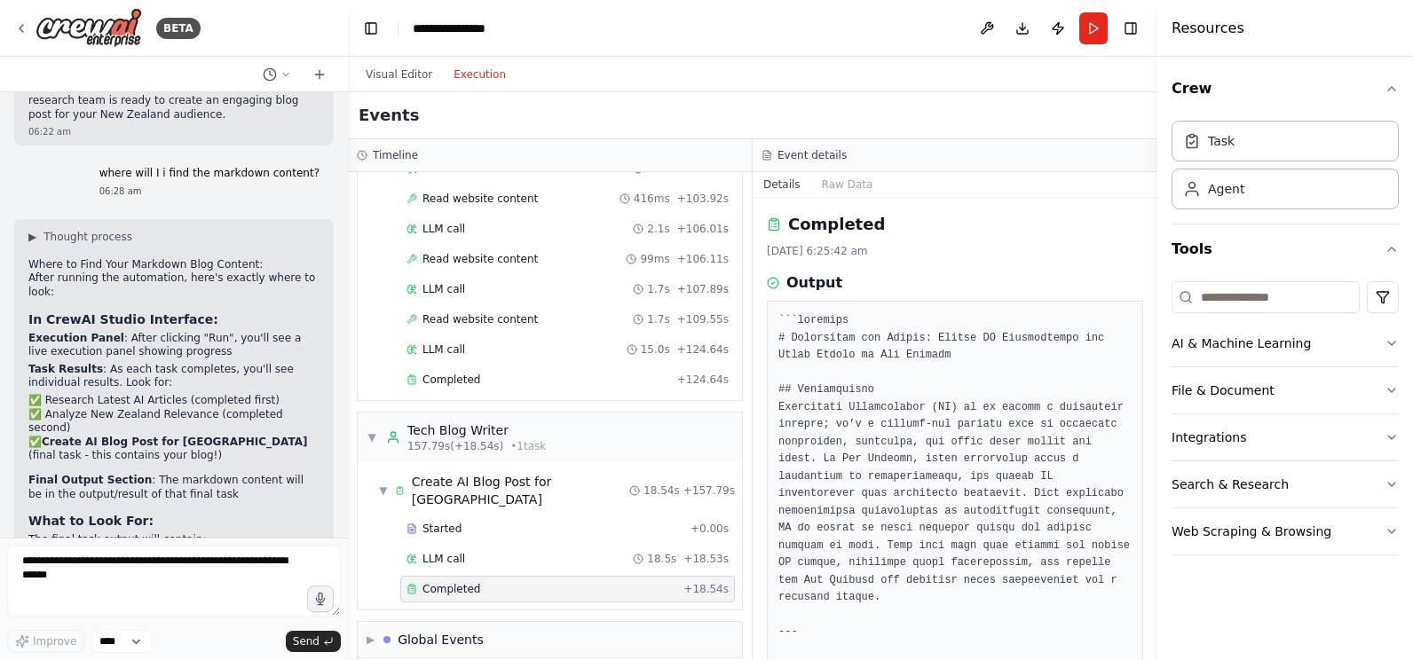
drag, startPoint x: 368, startPoint y: 487, endPoint x: 348, endPoint y: 128, distance: 360.0
click at [348, 128] on div "BETA i would like to research all the up to date articles on AI take the best i…" at bounding box center [706, 330] width 1413 height 660
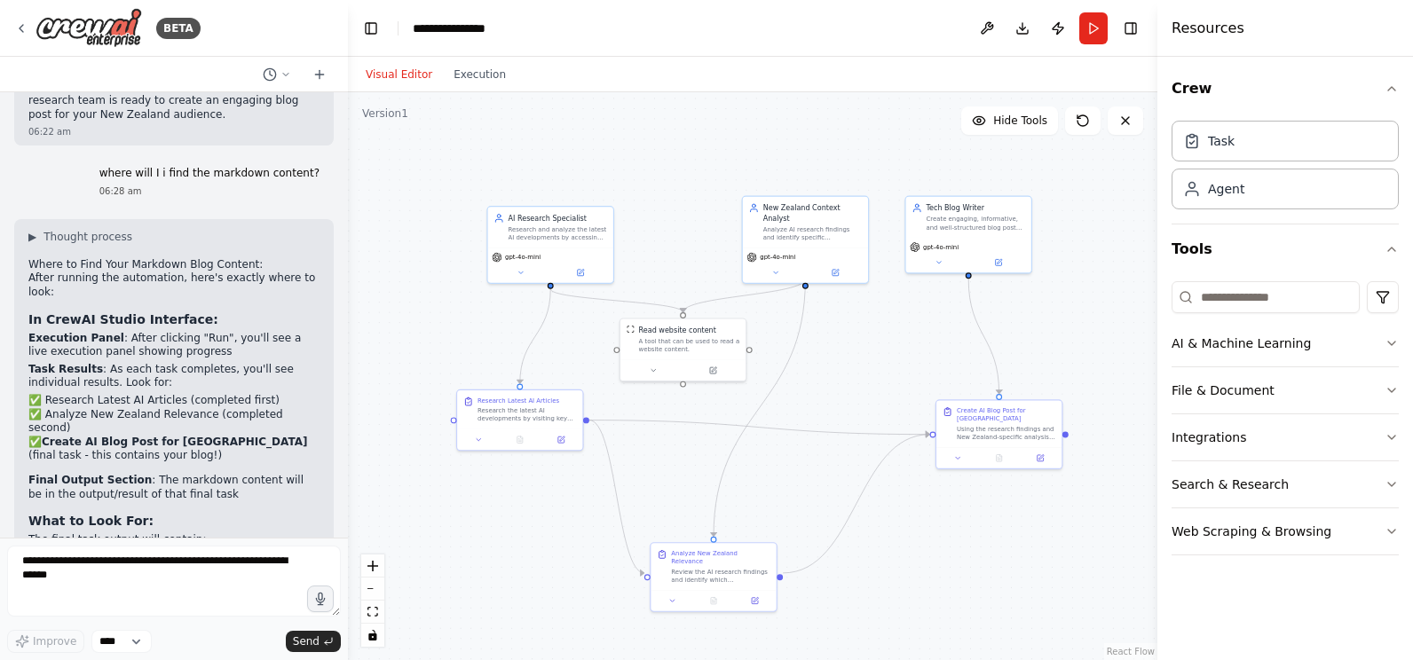
click at [385, 75] on button "Visual Editor" at bounding box center [399, 74] width 88 height 21
click at [425, 28] on div "**********" at bounding box center [457, 29] width 89 height 18
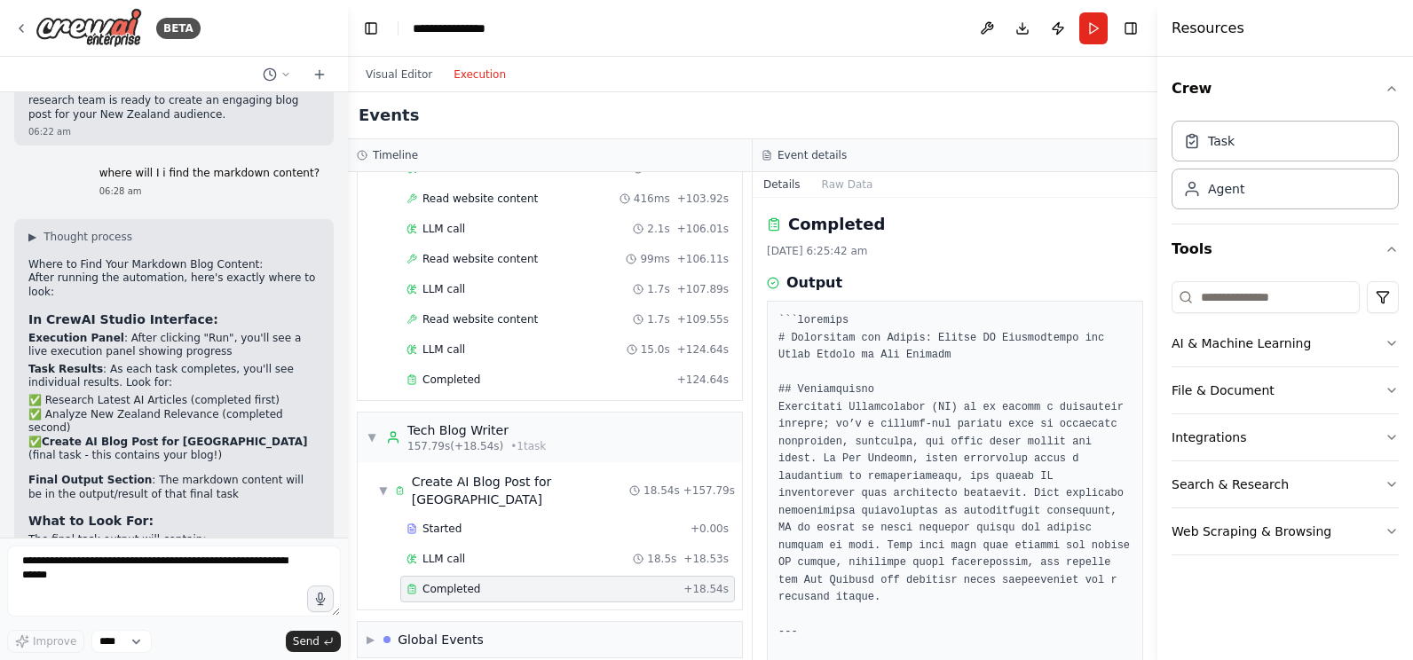
click at [463, 78] on button "Execution" at bounding box center [480, 74] width 74 height 21
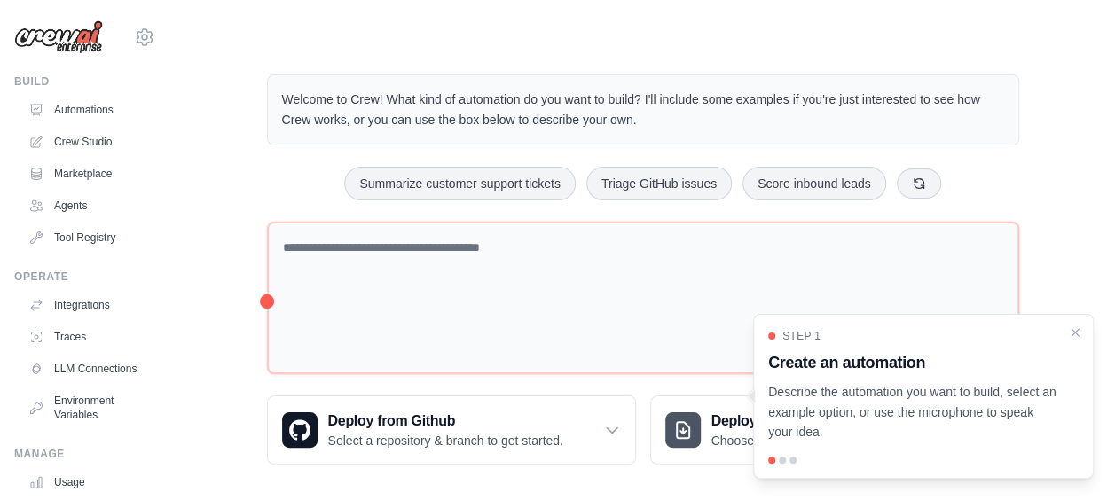
click at [950, 439] on p "Describe the automation you want to build, select an example option, or use the…" at bounding box center [912, 412] width 289 height 60
click at [1074, 330] on icon "Close walkthrough" at bounding box center [1076, 331] width 8 height 8
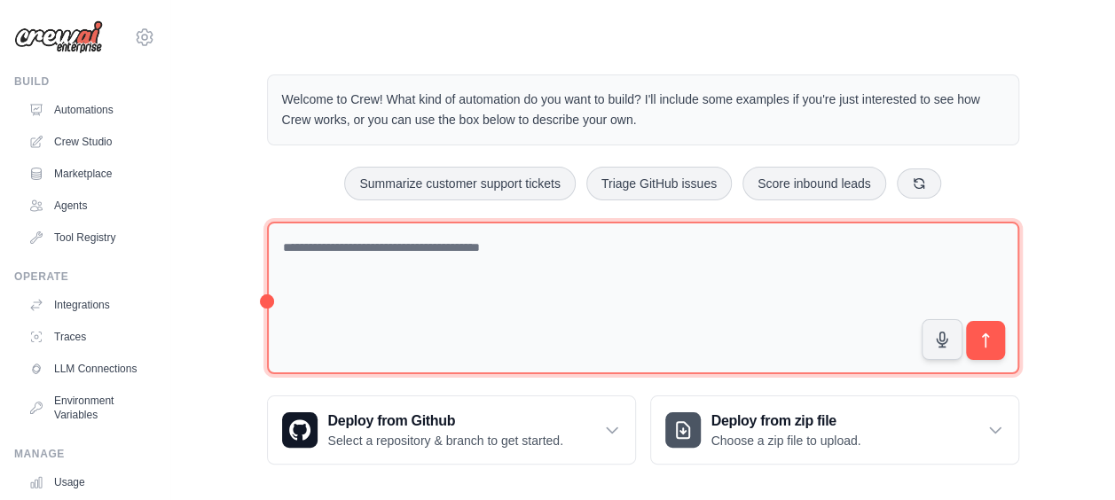
click at [309, 241] on textarea at bounding box center [643, 299] width 752 height 154
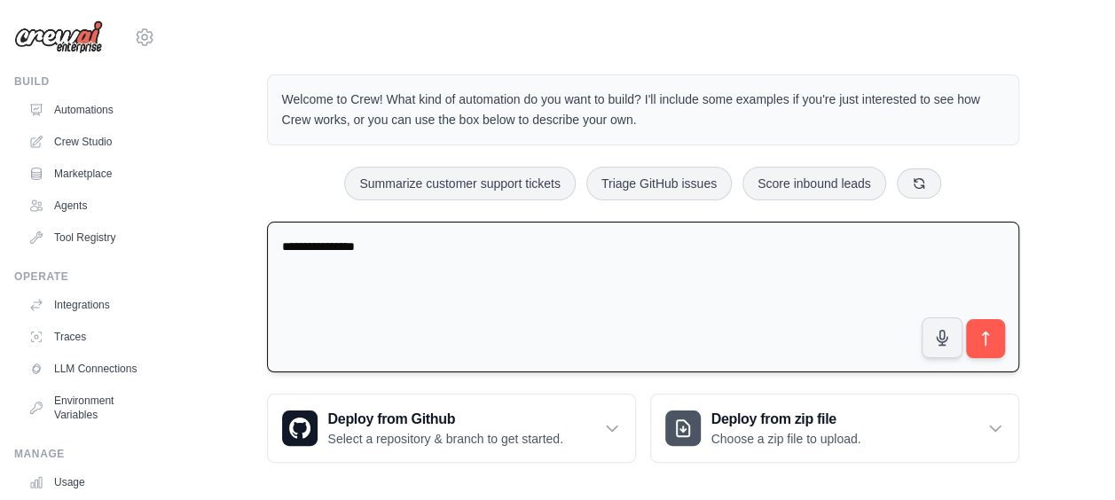
click at [282, 245] on textarea "**********" at bounding box center [643, 298] width 752 height 152
click at [391, 243] on textarea "**********" at bounding box center [643, 298] width 752 height 152
type textarea "*"
click at [921, 177] on icon at bounding box center [919, 183] width 14 height 14
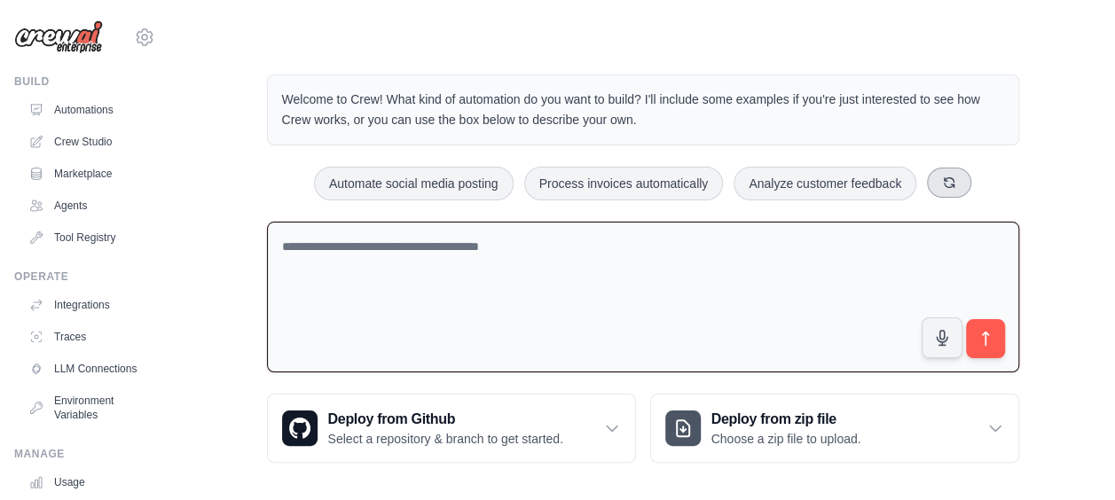
click at [949, 179] on icon at bounding box center [949, 183] width 14 height 14
click at [949, 179] on div "Analyze customer feedback Monitor website uptime Process invoices automatically" at bounding box center [643, 184] width 752 height 34
click at [929, 180] on icon at bounding box center [929, 183] width 14 height 14
click at [916, 180] on icon at bounding box center [912, 182] width 10 height 10
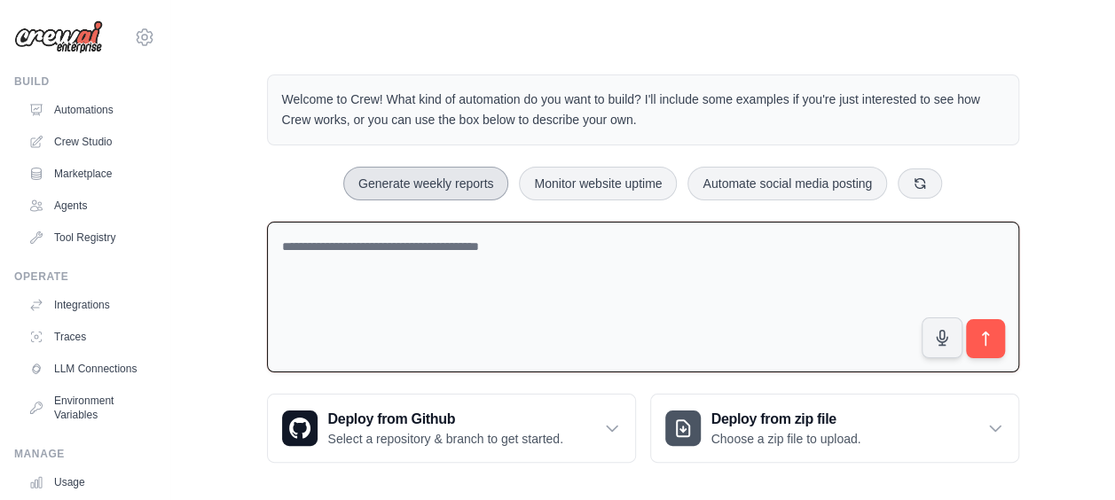
click at [442, 177] on button "Generate weekly reports" at bounding box center [426, 184] width 166 height 34
type textarea "**********"
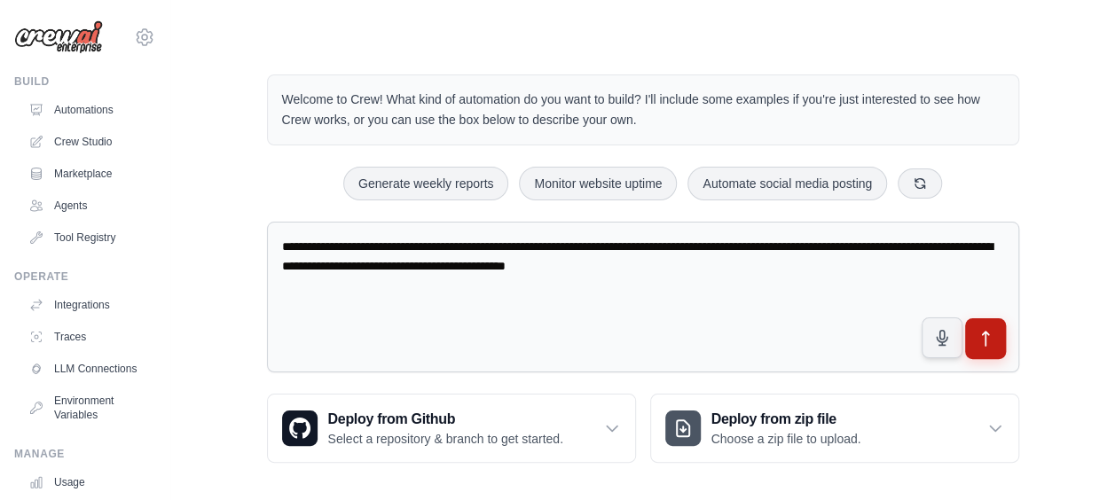
click at [981, 331] on icon "submit" at bounding box center [985, 339] width 19 height 19
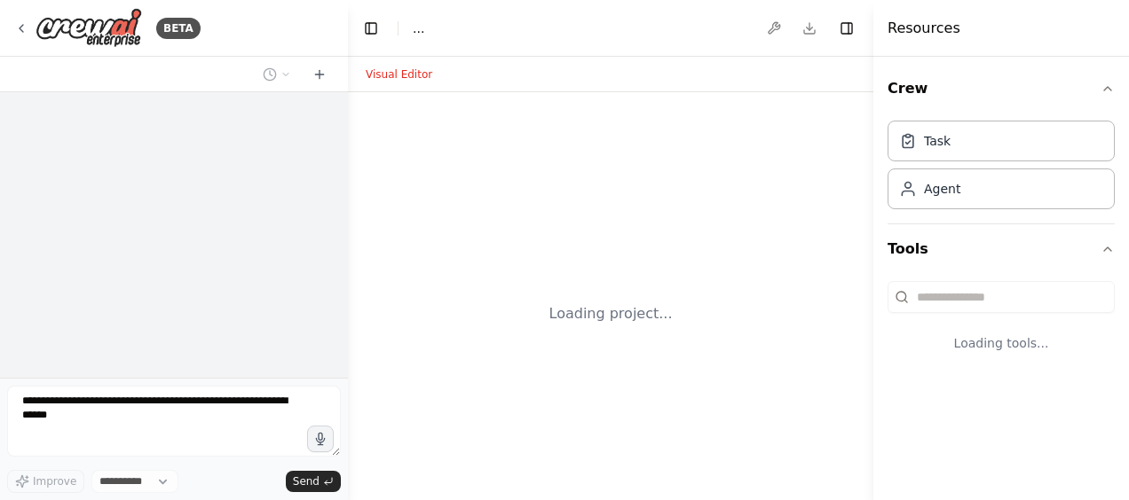
select select "****"
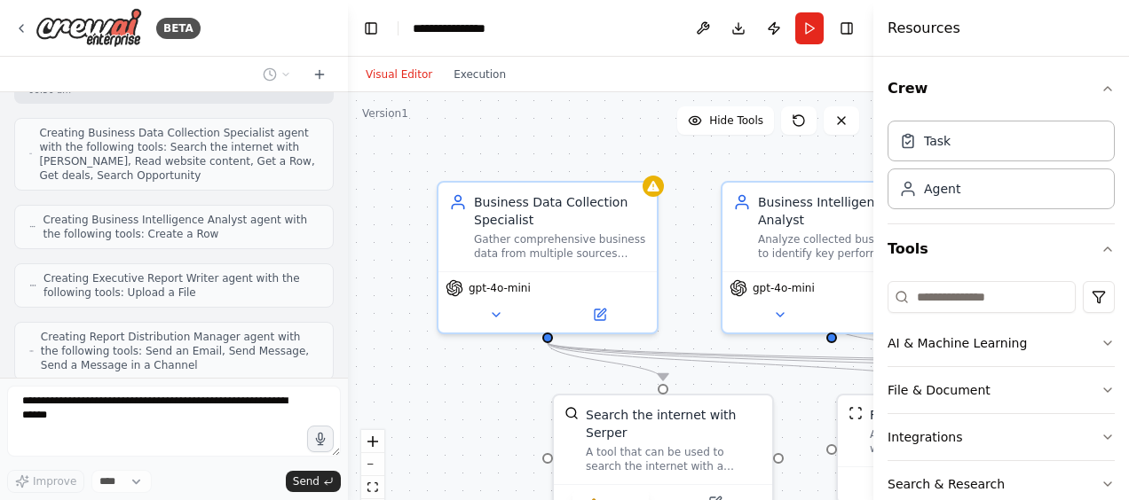
scroll to position [992, 0]
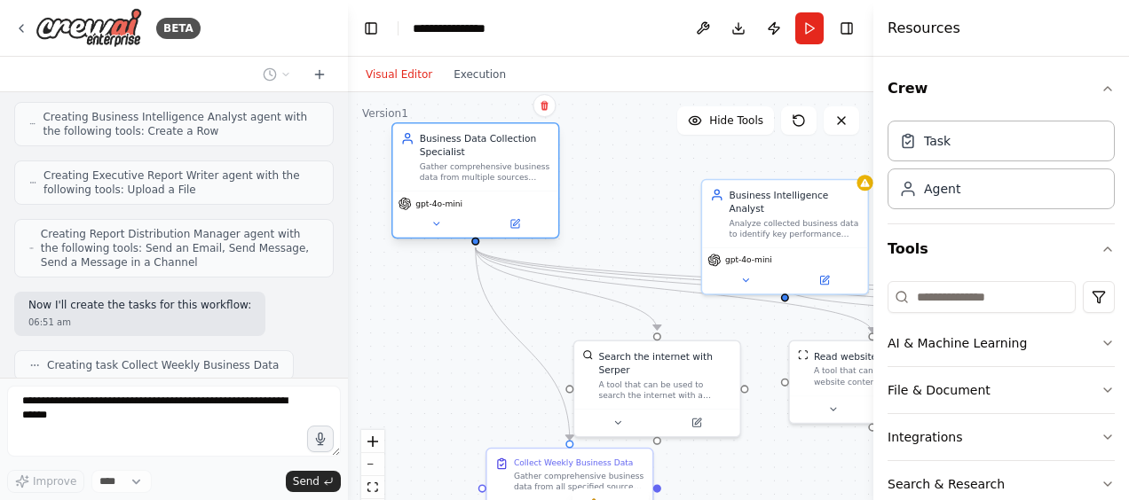
drag, startPoint x: 573, startPoint y: 291, endPoint x: 475, endPoint y: 240, distance: 110.7
click at [475, 239] on div "Business Data Collection Specialist Gather comprehensive business data from mul…" at bounding box center [475, 180] width 168 height 116
drag, startPoint x: 518, startPoint y: 343, endPoint x: 421, endPoint y: 323, distance: 99.5
click at [419, 312] on div ".deletable-edge-delete-btn { width: 20px; height: 20px; border: 0px solid #ffff…" at bounding box center [610, 314] width 525 height 444
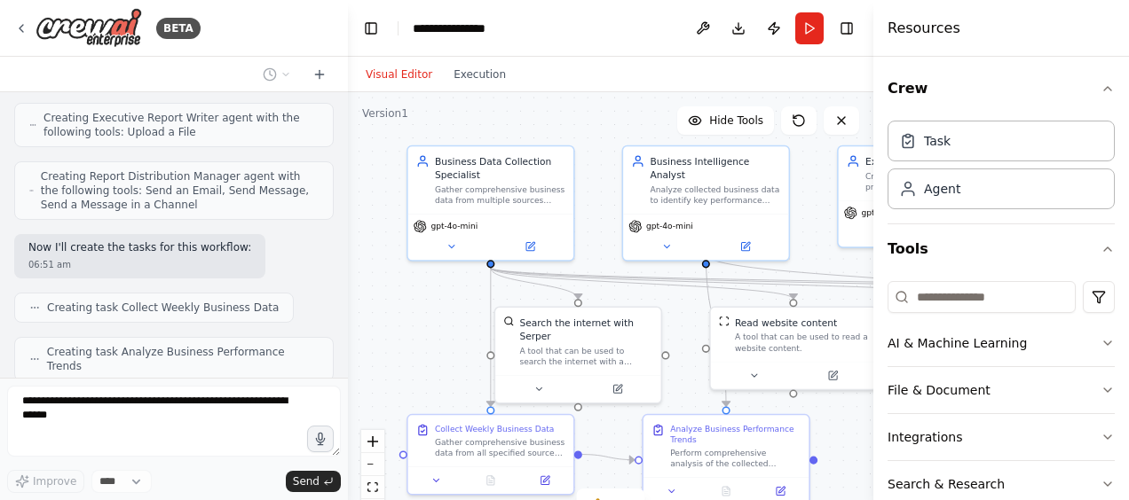
scroll to position [1036, 0]
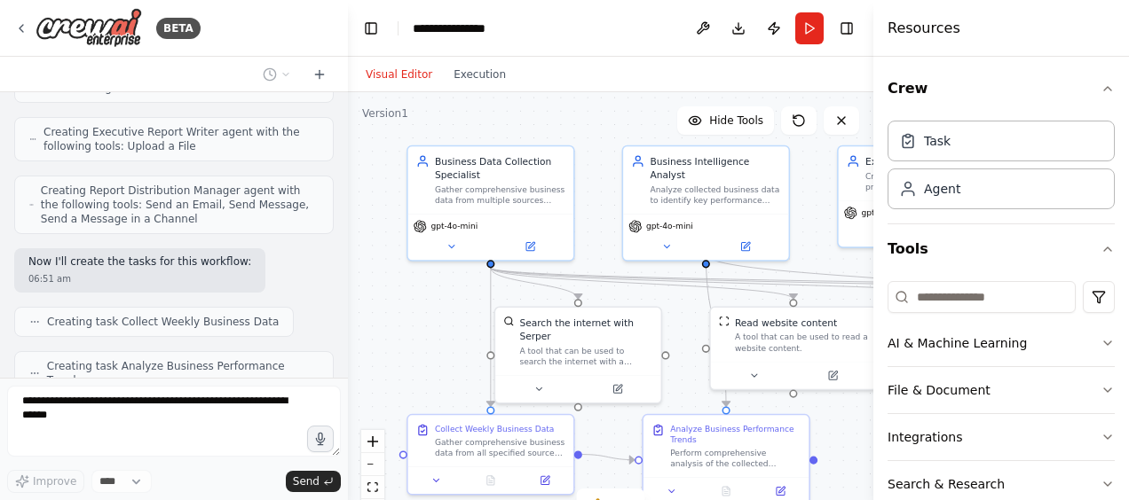
drag, startPoint x: 437, startPoint y: 349, endPoint x: 360, endPoint y: 314, distance: 83.8
click at [358, 315] on div ".deletable-edge-delete-btn { width: 20px; height: 20px; border: 0px solid #ffff…" at bounding box center [610, 314] width 525 height 444
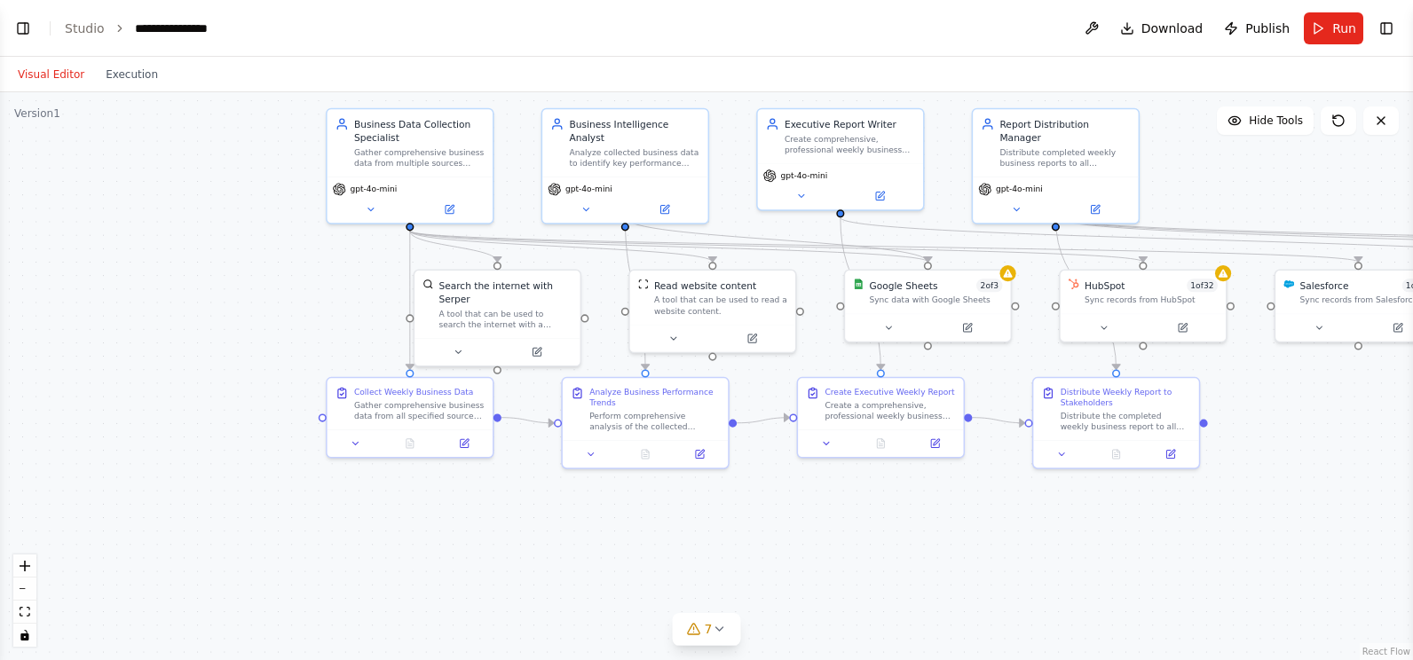
scroll to position [972, 0]
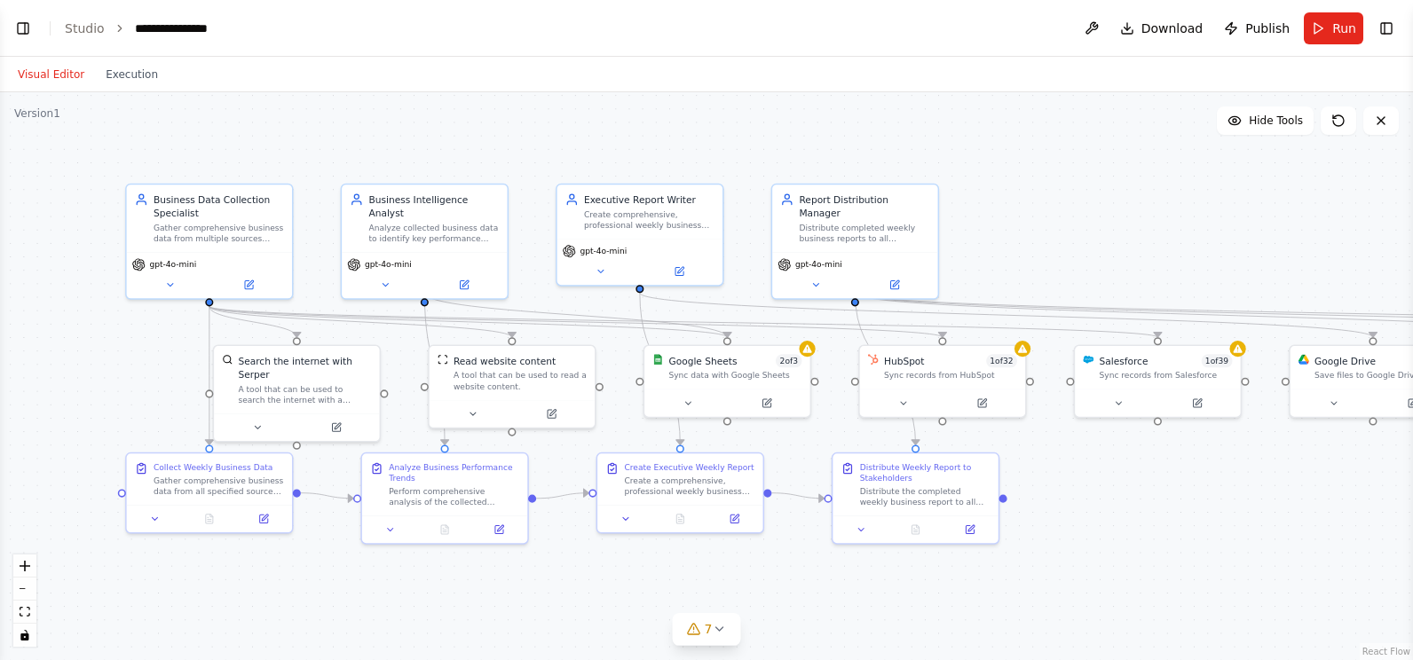
drag, startPoint x: 181, startPoint y: 581, endPoint x: 247, endPoint y: 617, distance: 74.6
click at [247, 500] on div ".deletable-edge-delete-btn { width: 20px; height: 20px; border: 0px solid #ffff…" at bounding box center [706, 376] width 1413 height 568
click at [1128, 27] on button "Run" at bounding box center [1333, 28] width 59 height 32
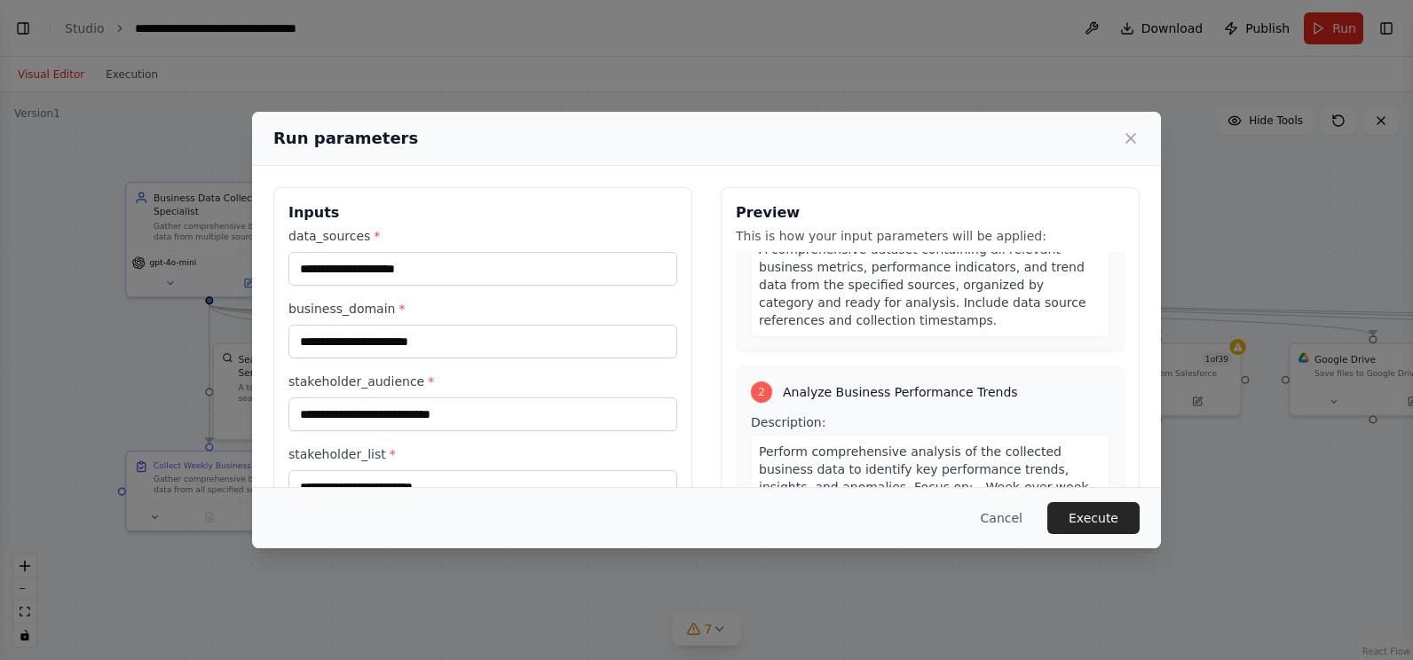
scroll to position [355, 0]
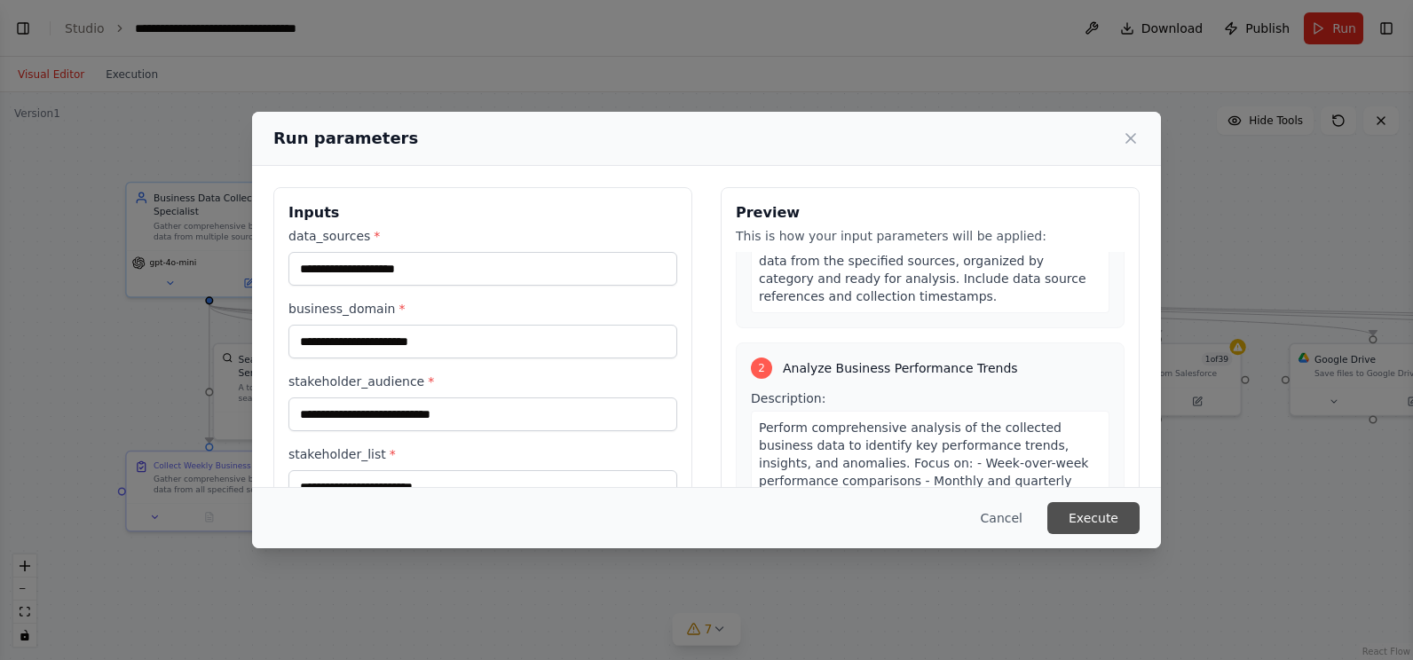
click at [1103, 500] on button "Execute" at bounding box center [1093, 518] width 92 height 32
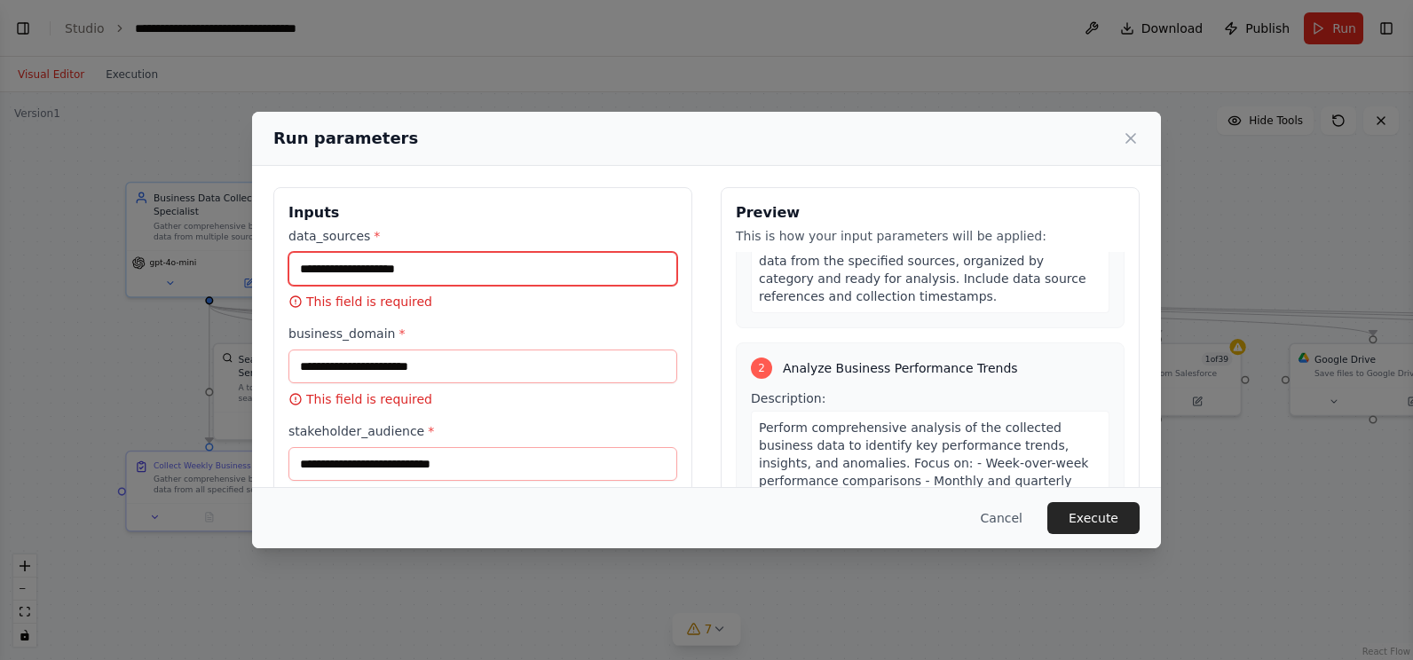
click at [382, 268] on input "data_sources *" at bounding box center [482, 269] width 389 height 34
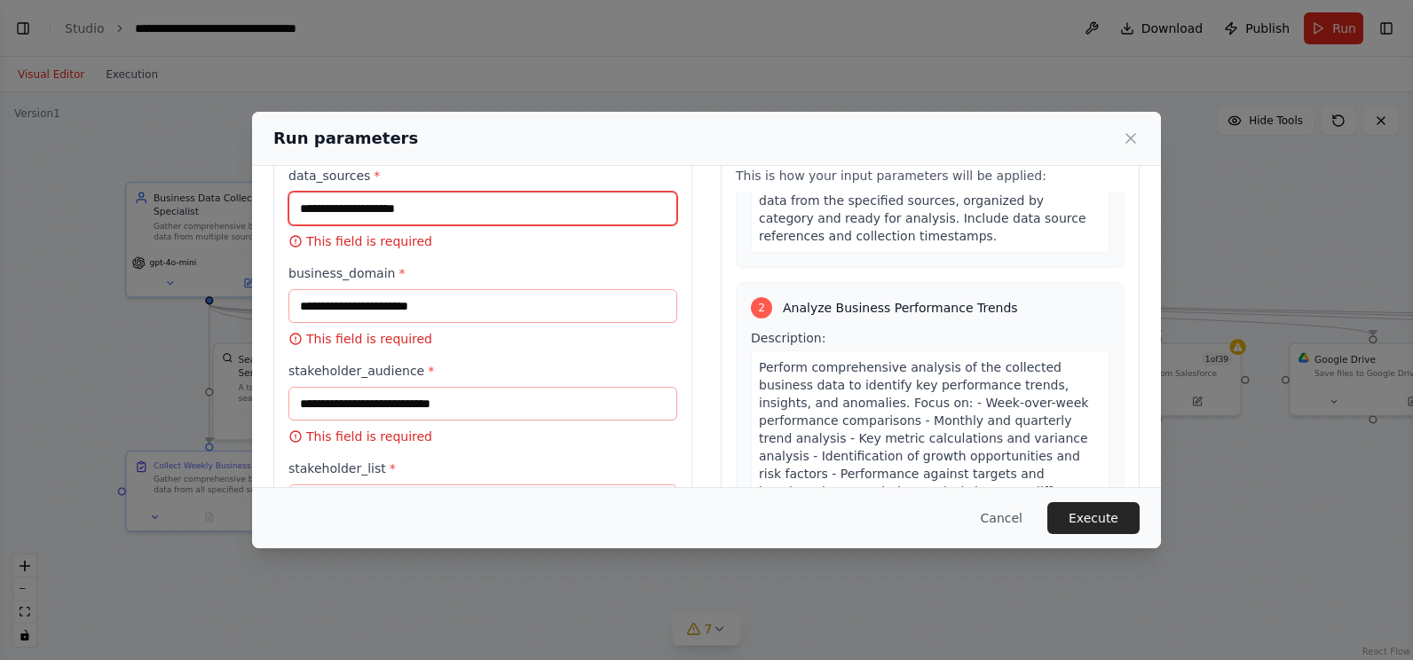
scroll to position [153, 0]
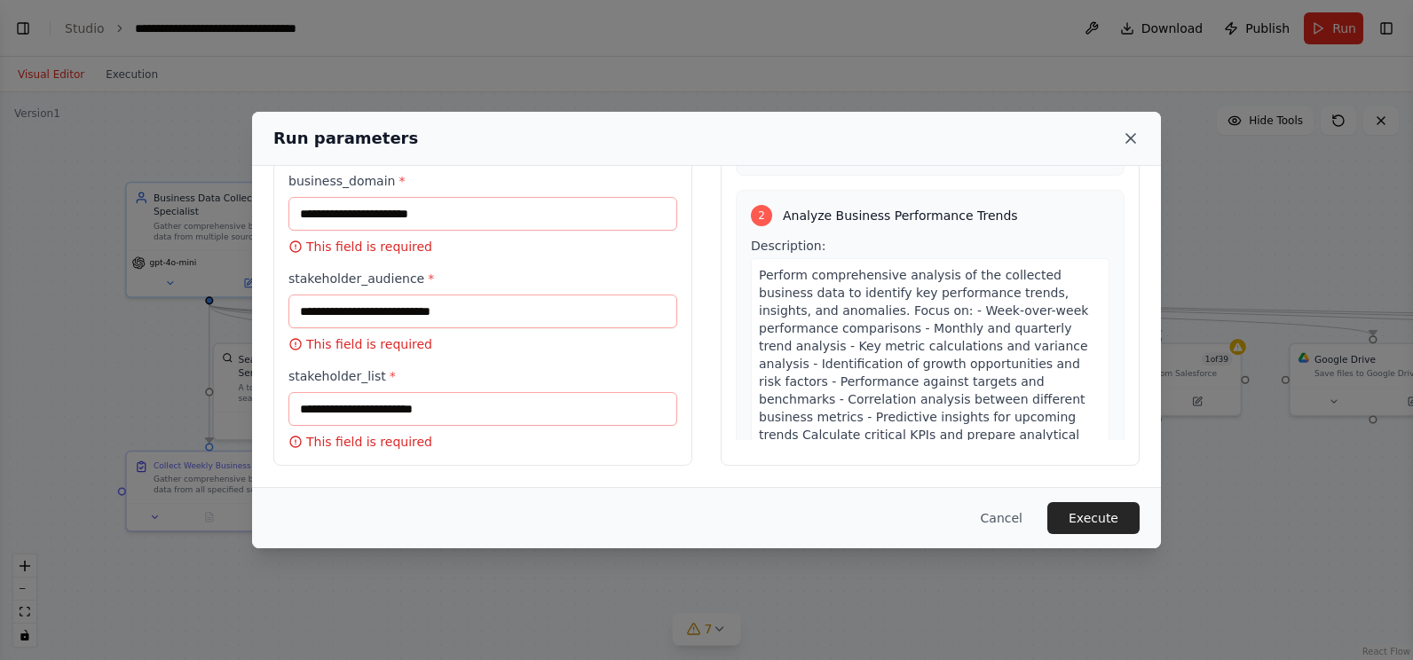
click at [1128, 136] on icon at bounding box center [1131, 139] width 18 height 18
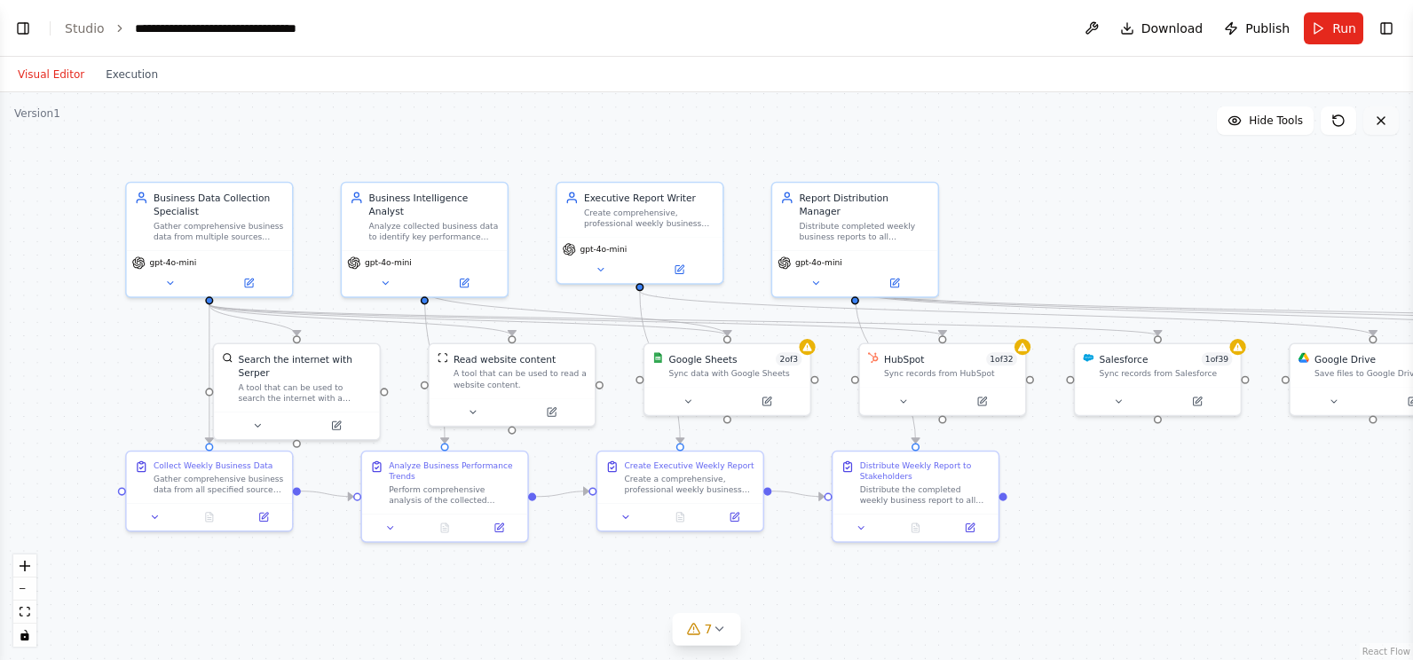
click at [1128, 118] on icon at bounding box center [1381, 121] width 14 height 14
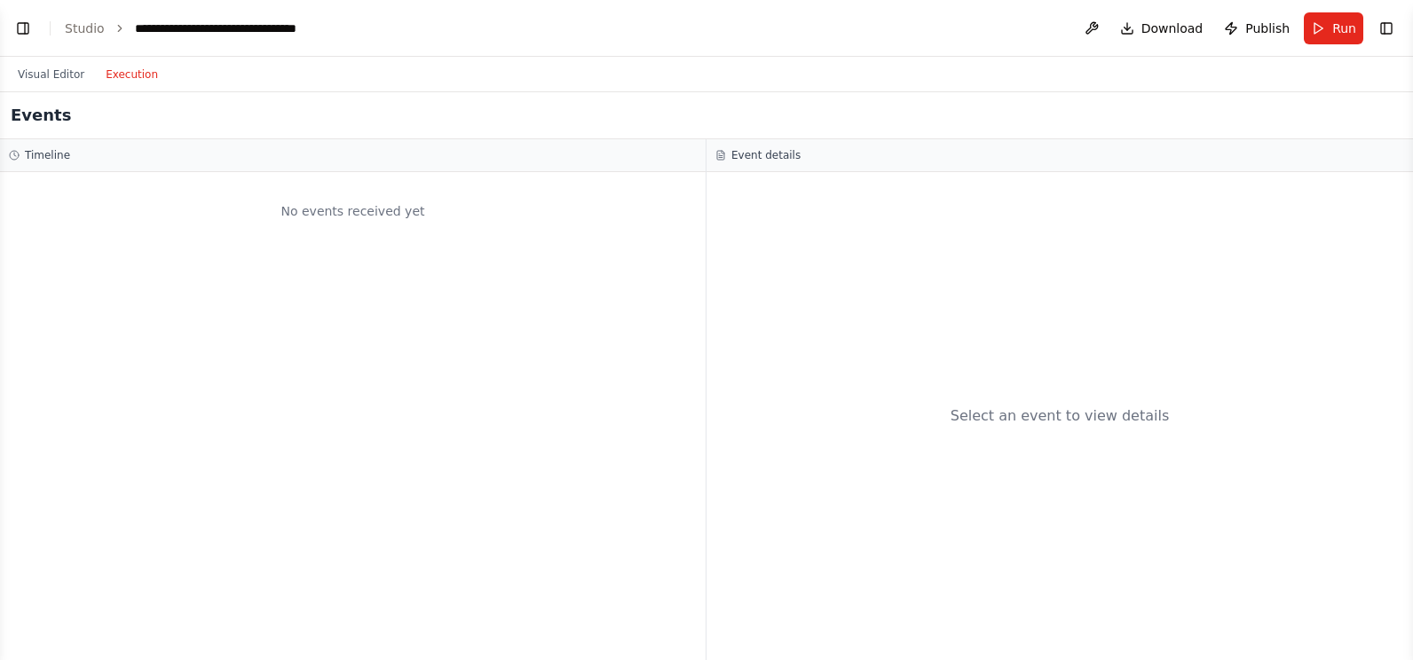
click at [118, 77] on button "Execution" at bounding box center [132, 74] width 74 height 21
click at [52, 76] on button "Visual Editor" at bounding box center [51, 74] width 88 height 21
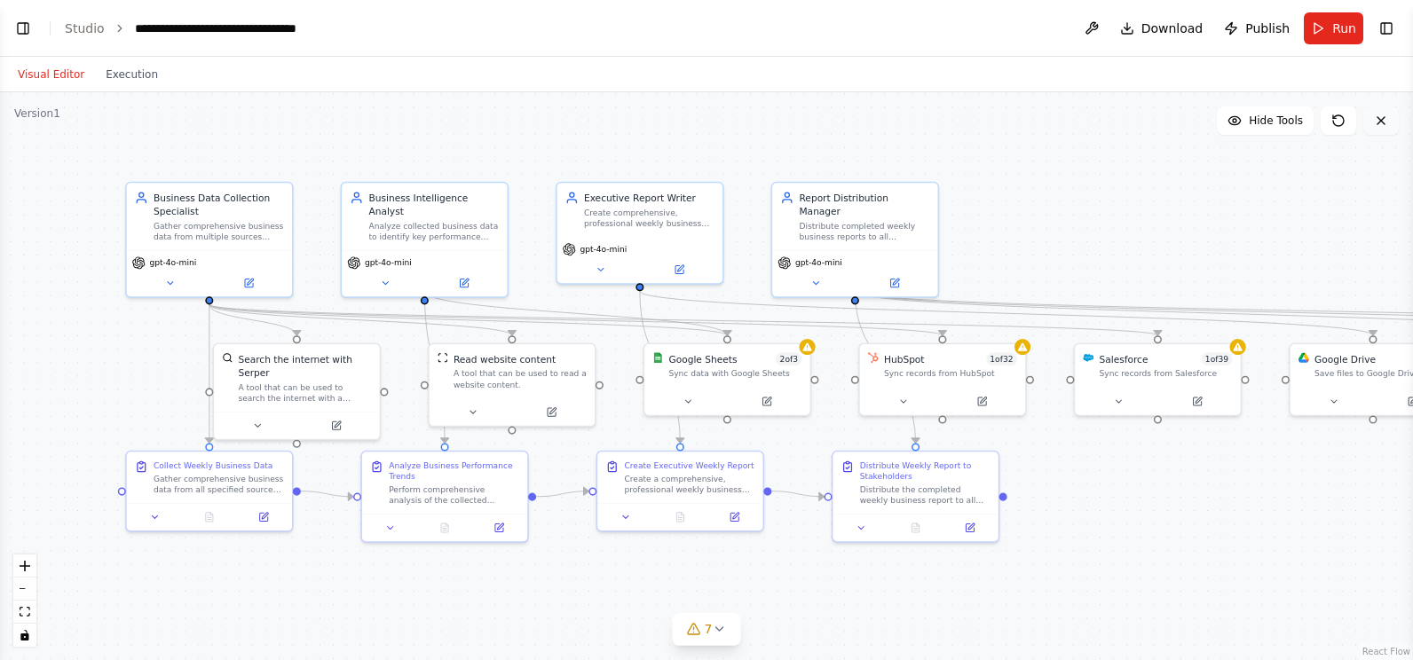
click at [1128, 119] on icon at bounding box center [1380, 120] width 7 height 7
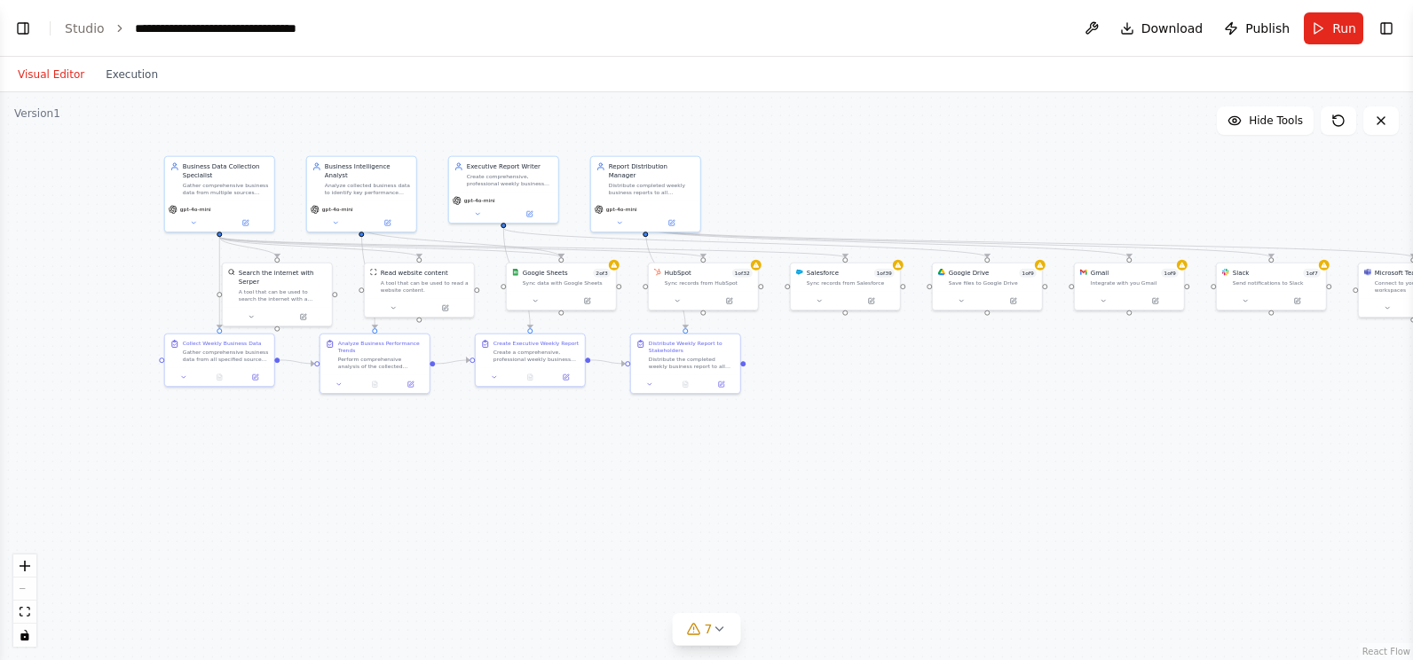
drag, startPoint x: 815, startPoint y: 491, endPoint x: 551, endPoint y: 428, distance: 271.0
click at [551, 428] on div ".deletable-edge-delete-btn { width: 20px; height: 20px; border: 0px solid #ffff…" at bounding box center [706, 376] width 1413 height 568
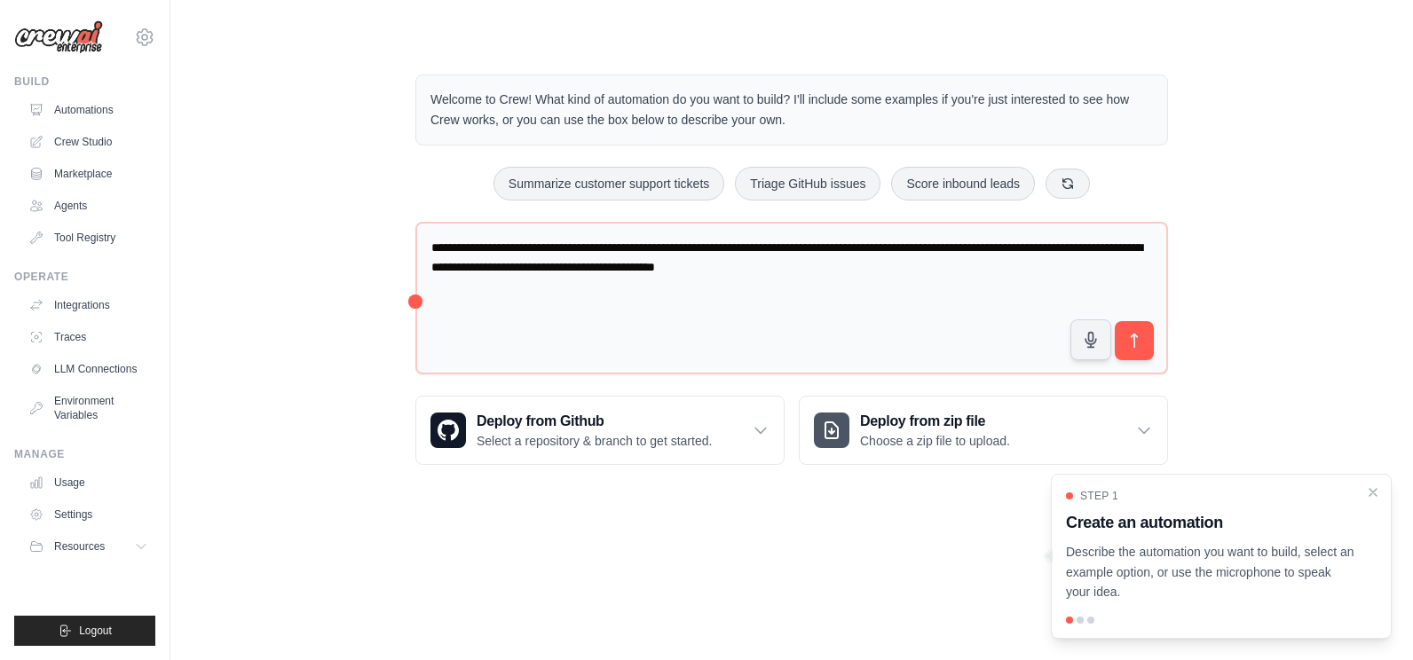
click at [147, 547] on icon at bounding box center [141, 547] width 14 height 14
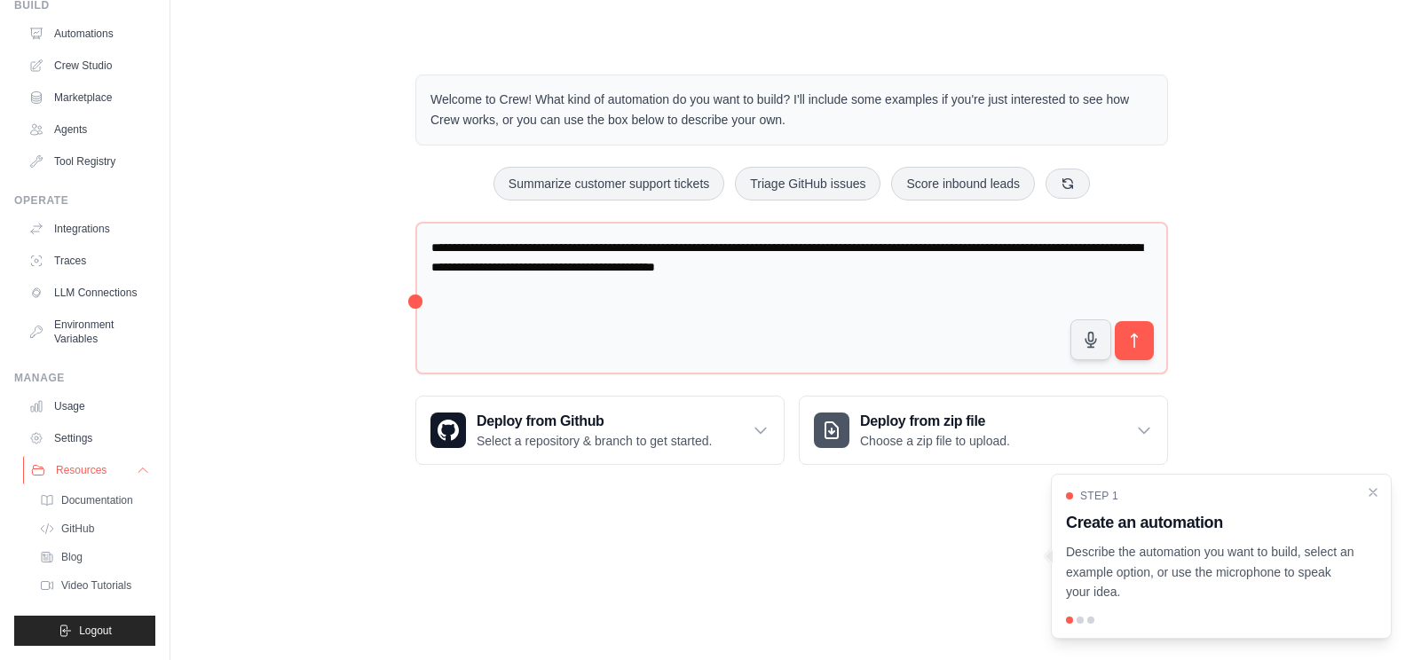
scroll to position [91, 0]
click at [97, 587] on span "Video Tutorials" at bounding box center [98, 586] width 70 height 14
